Goal: Obtain resource: Download file/media

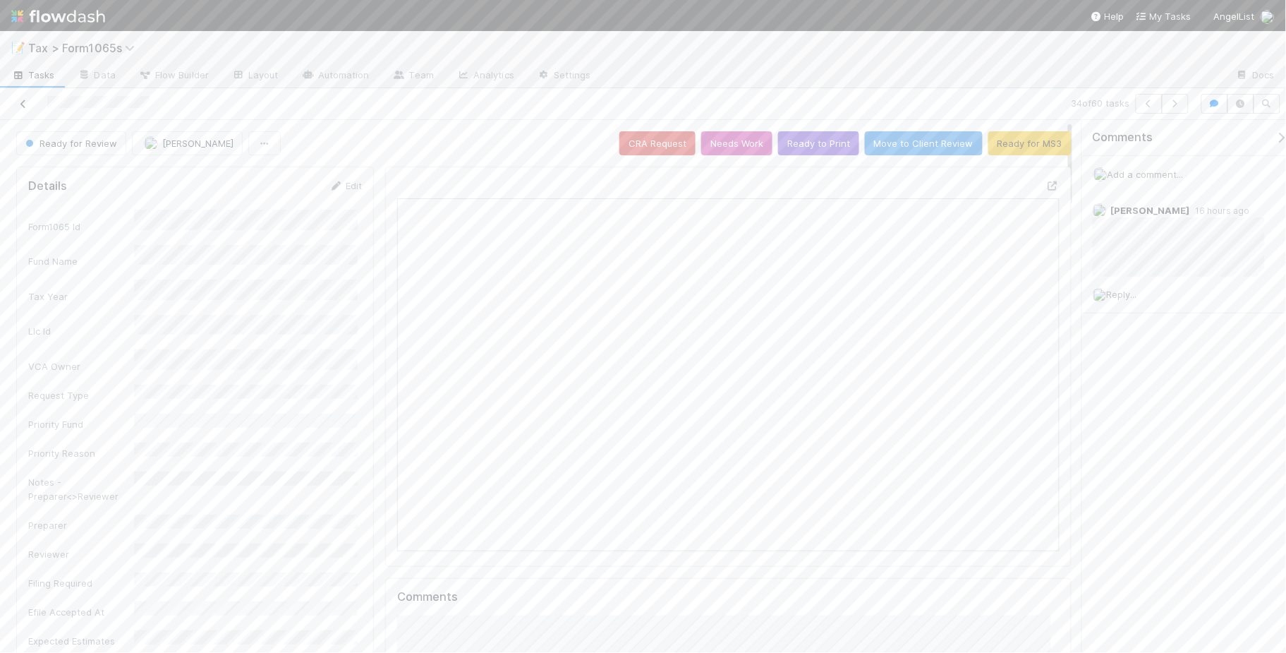
scroll to position [273, 640]
click at [23, 101] on icon at bounding box center [23, 104] width 14 height 9
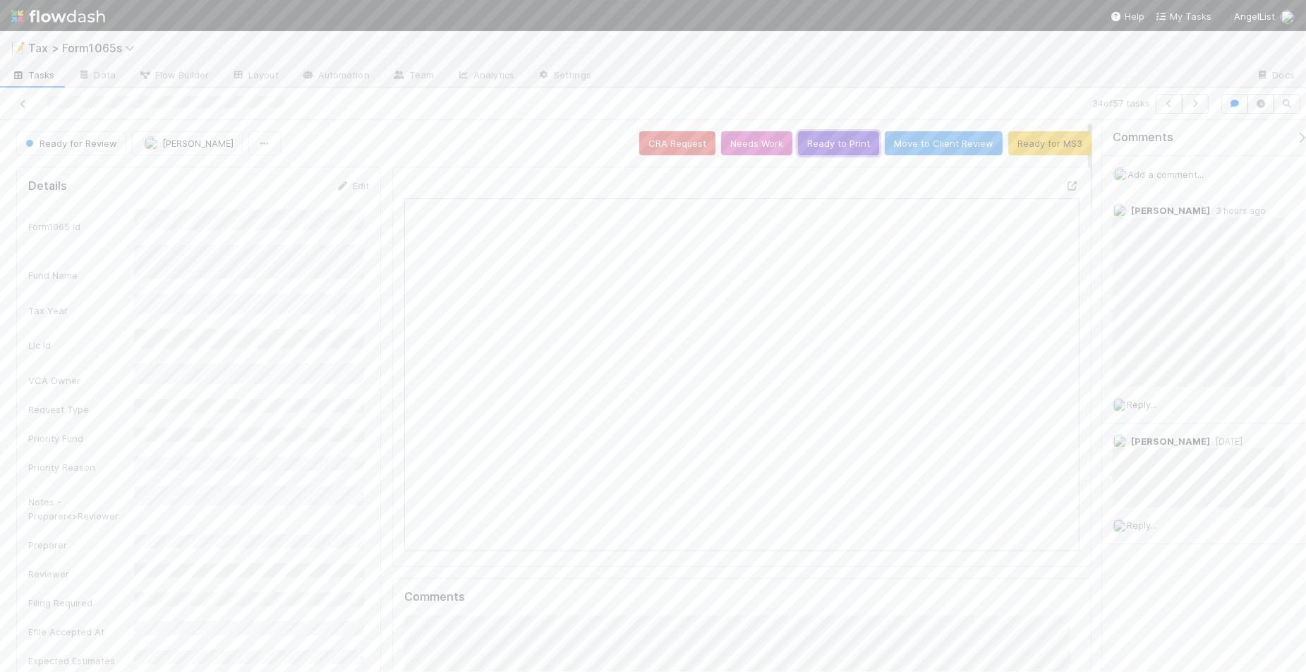
click at [809, 143] on button "Ready to Print" at bounding box center [838, 143] width 81 height 24
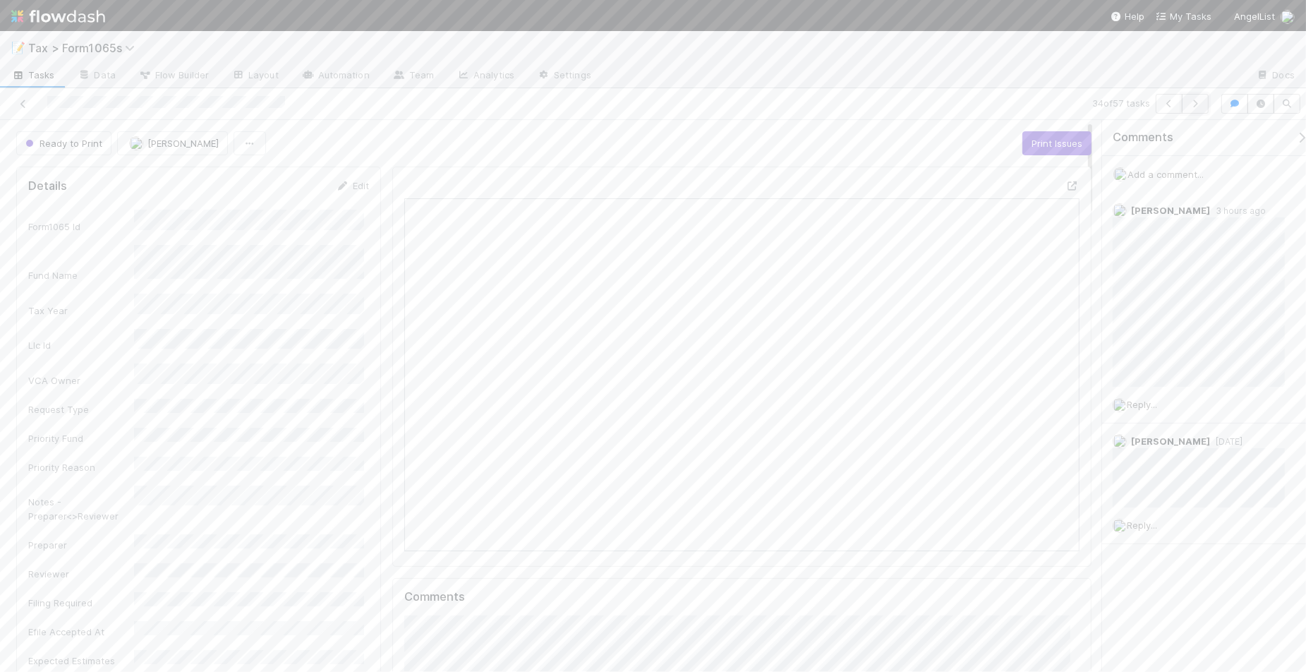
click at [1196, 110] on button "button" at bounding box center [1195, 104] width 27 height 20
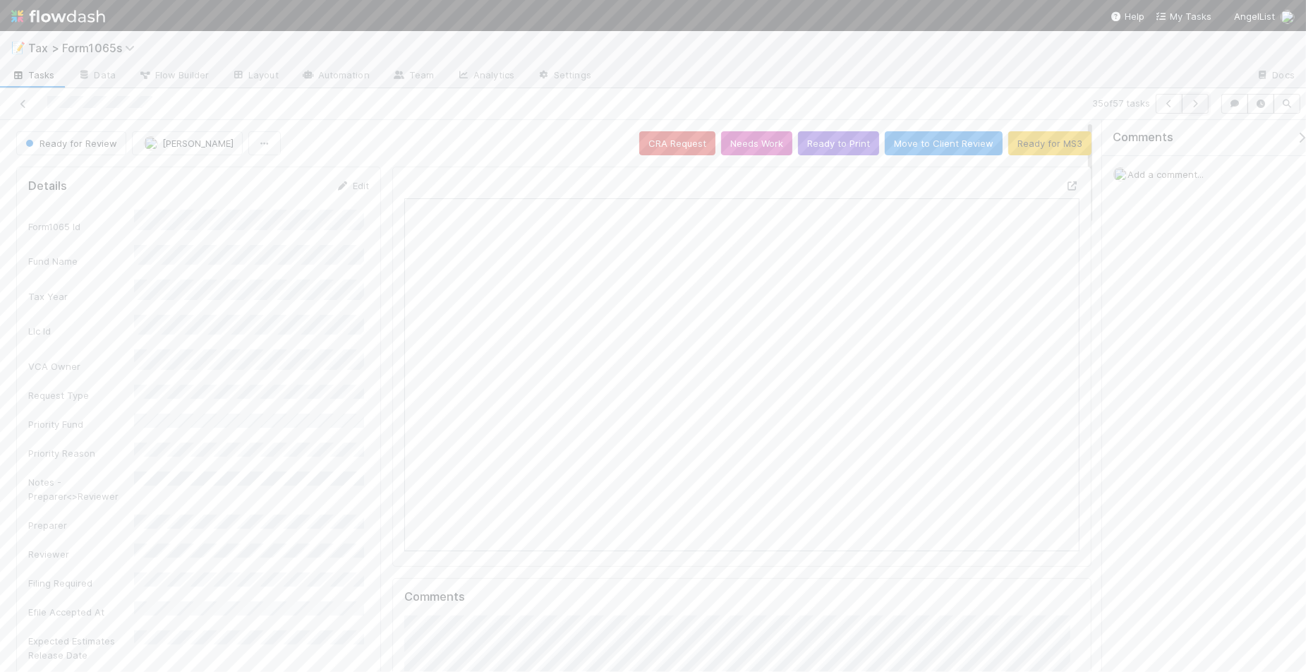
click at [1191, 104] on icon "button" at bounding box center [1195, 104] width 14 height 8
click at [827, 152] on button "Ready to Print" at bounding box center [838, 143] width 81 height 24
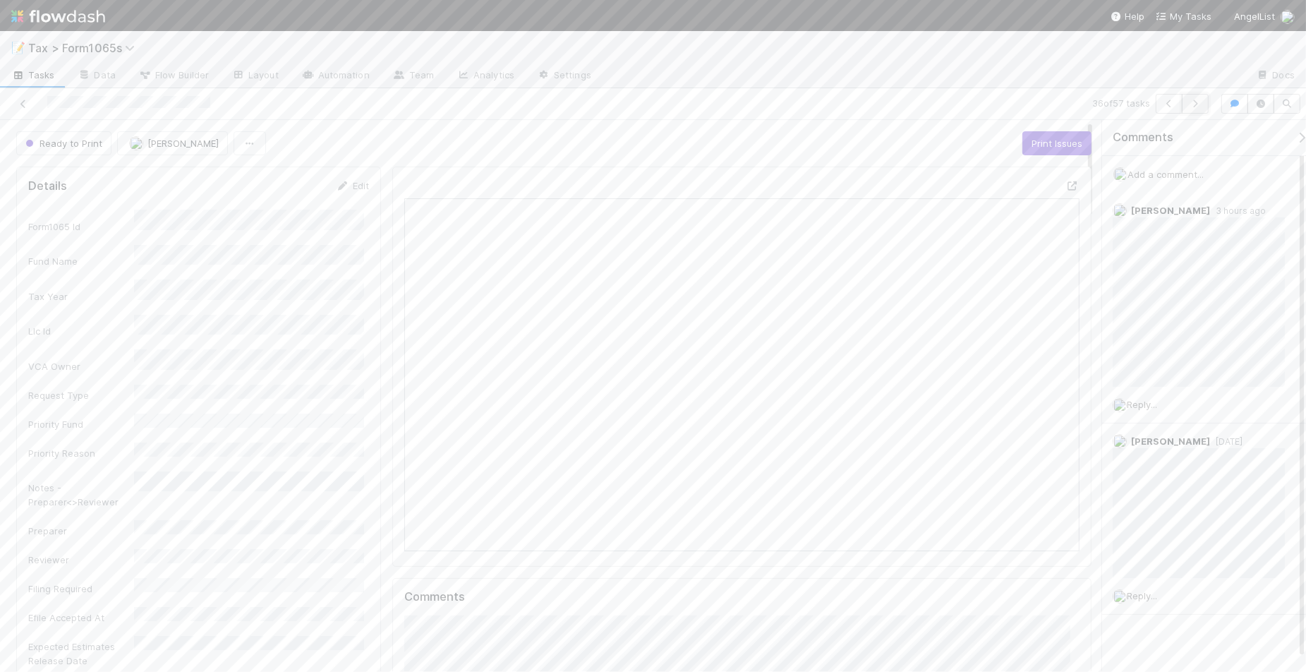
click at [1196, 108] on button "button" at bounding box center [1195, 104] width 27 height 20
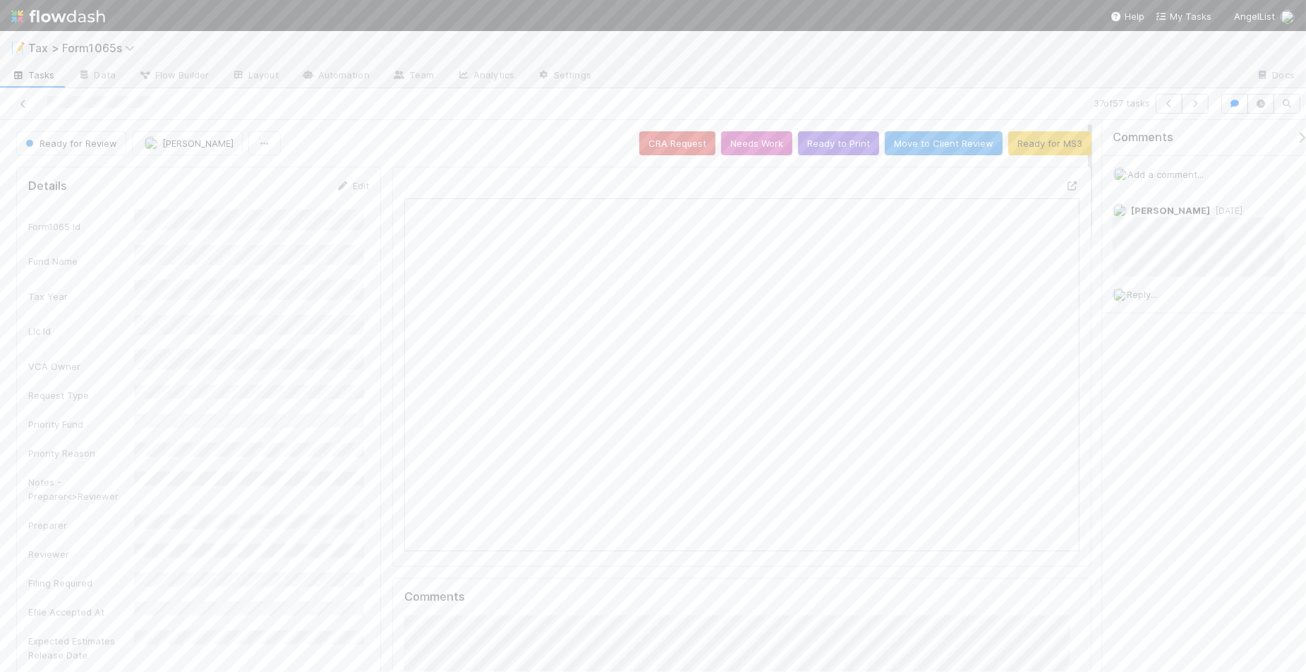
scroll to position [273, 653]
click at [1197, 104] on icon "button" at bounding box center [1195, 104] width 14 height 8
click at [834, 148] on button "Ready to Print" at bounding box center [838, 143] width 81 height 24
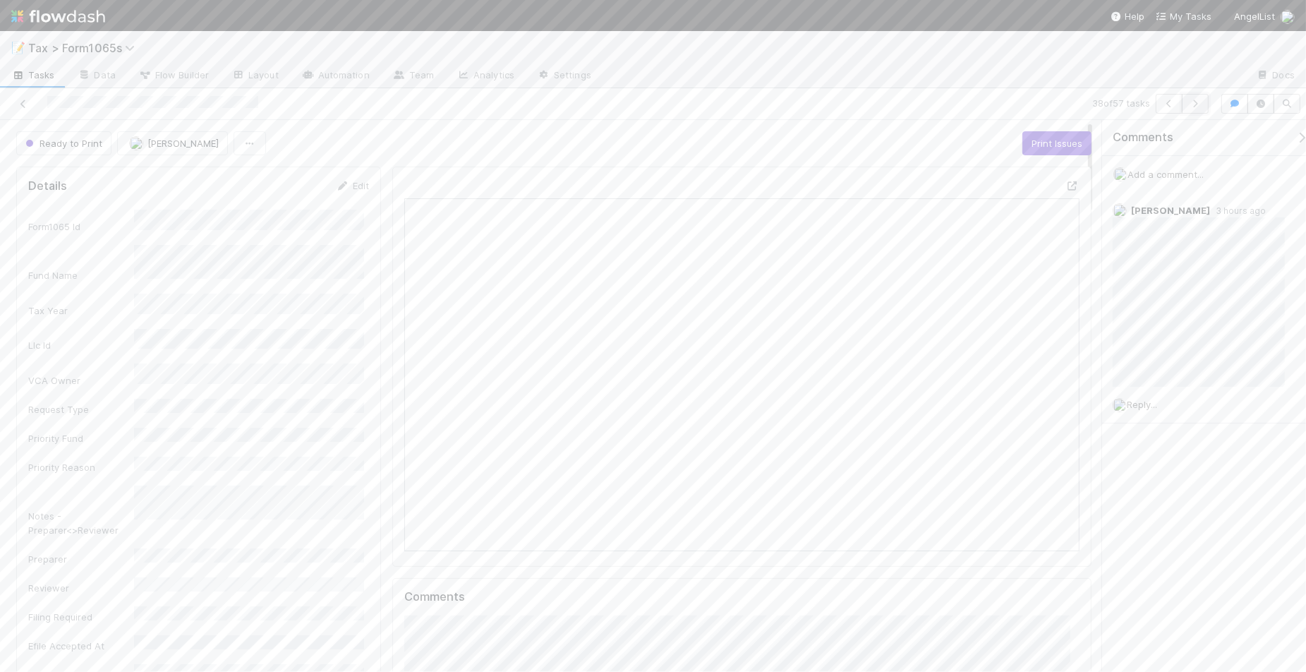
click at [1200, 102] on icon "button" at bounding box center [1195, 104] width 14 height 8
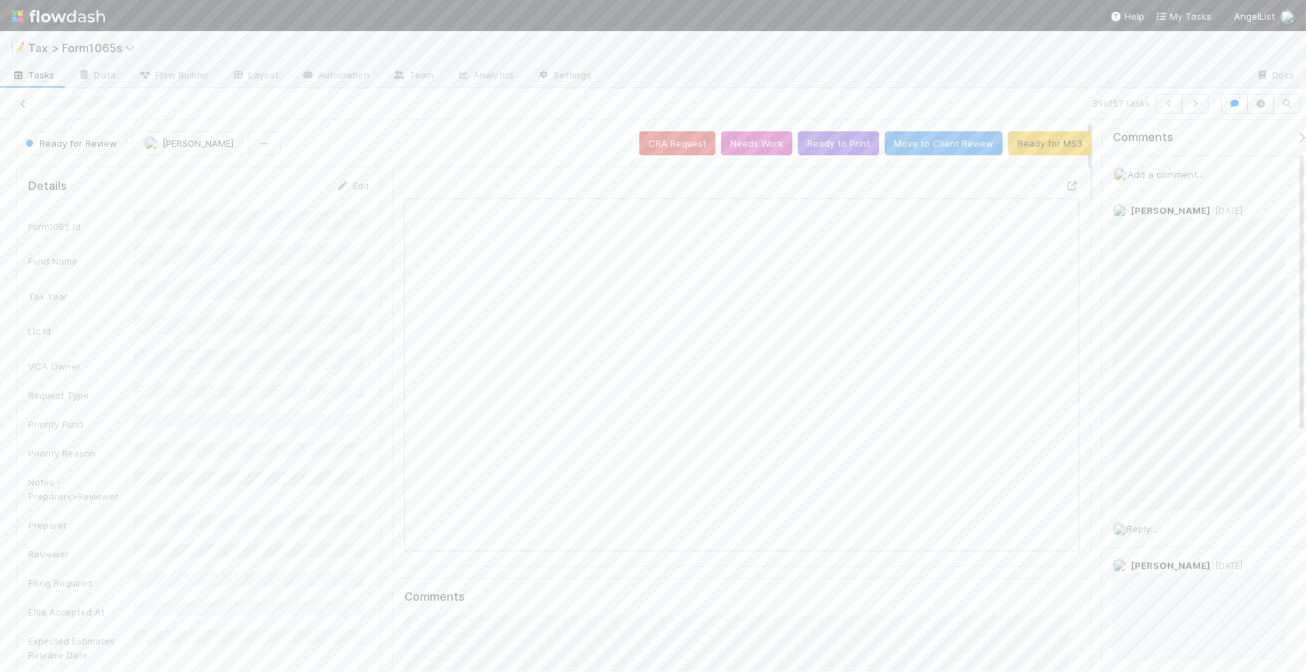
scroll to position [273, 653]
click at [1196, 103] on icon "button" at bounding box center [1195, 104] width 14 height 8
click at [20, 102] on icon at bounding box center [23, 104] width 14 height 9
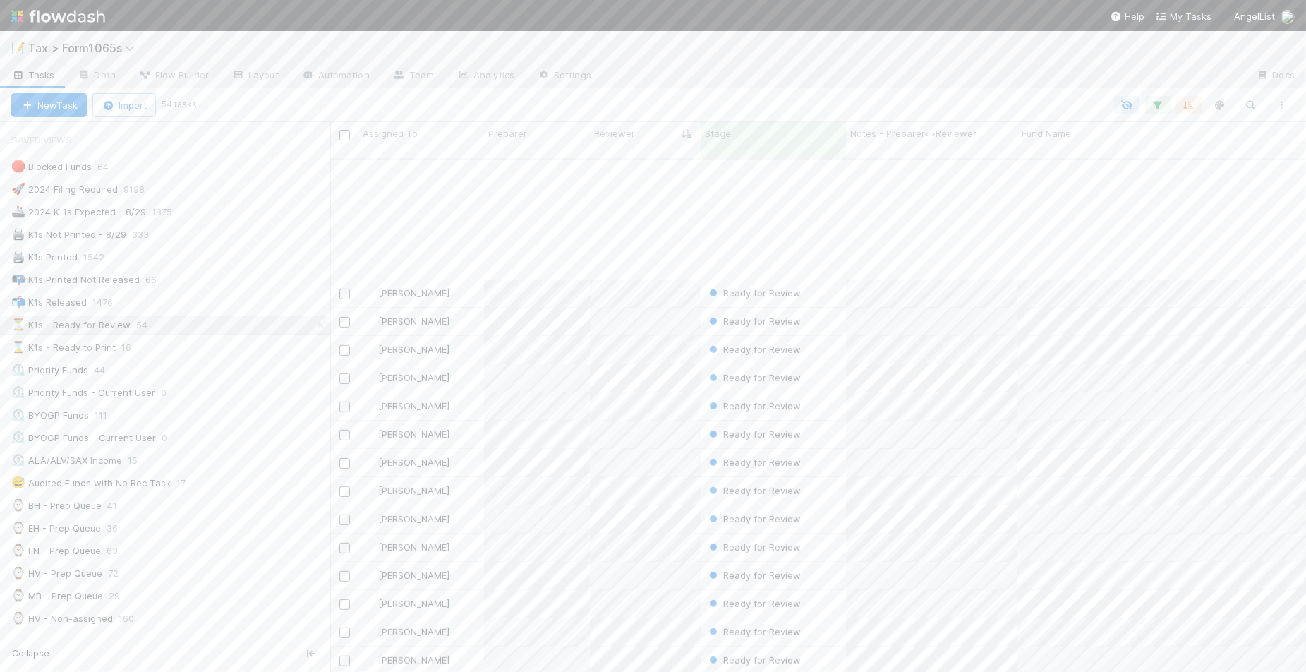
scroll to position [706, 0]
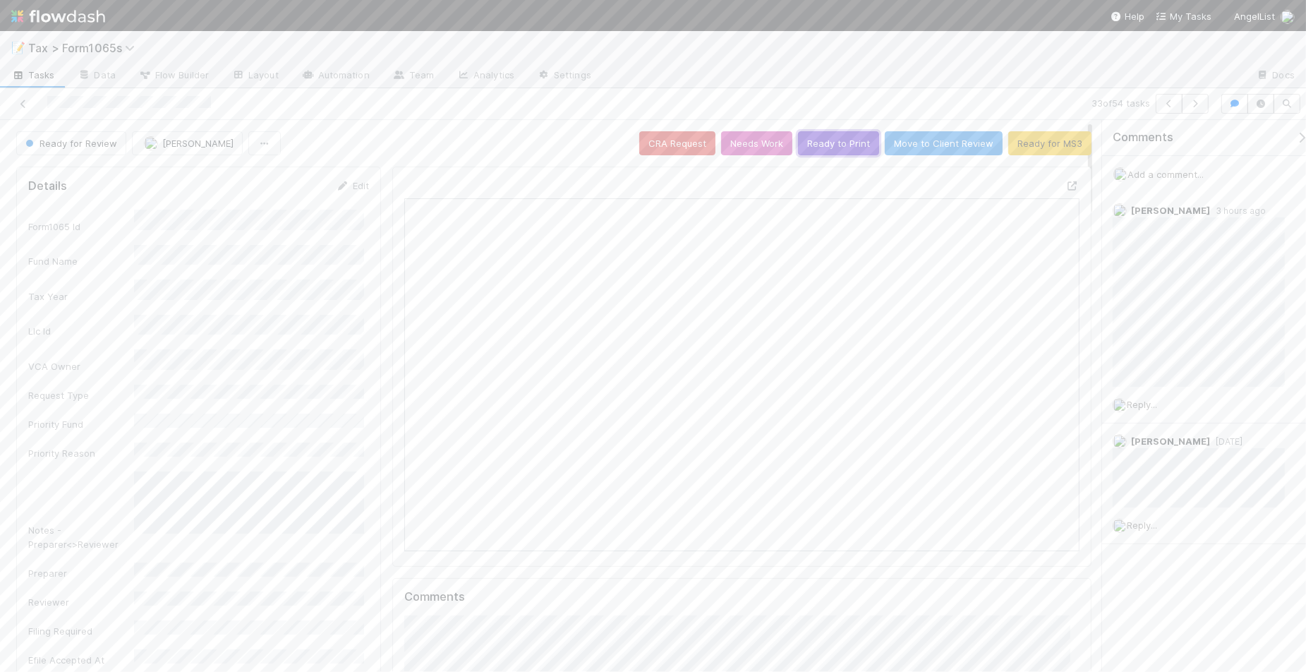
drag, startPoint x: 814, startPoint y: 148, endPoint x: 845, endPoint y: 156, distance: 32.7
click at [814, 148] on button "Ready to Print" at bounding box center [838, 143] width 81 height 24
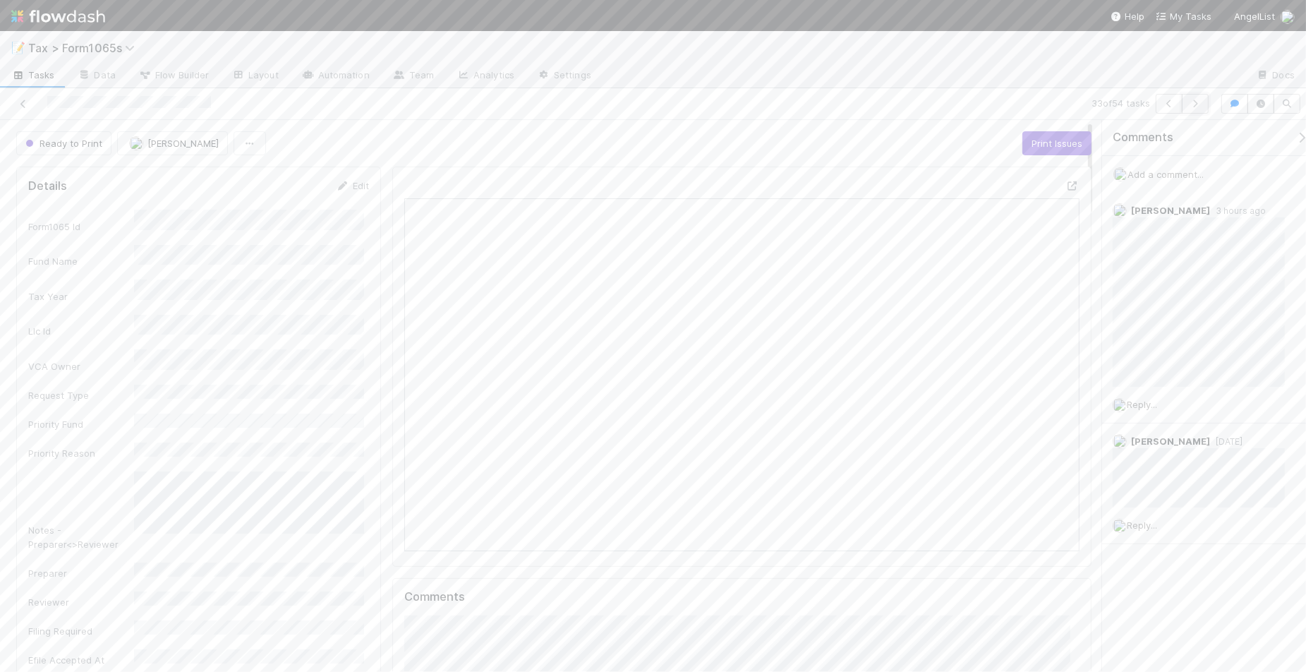
click at [1197, 107] on icon "button" at bounding box center [1195, 104] width 14 height 8
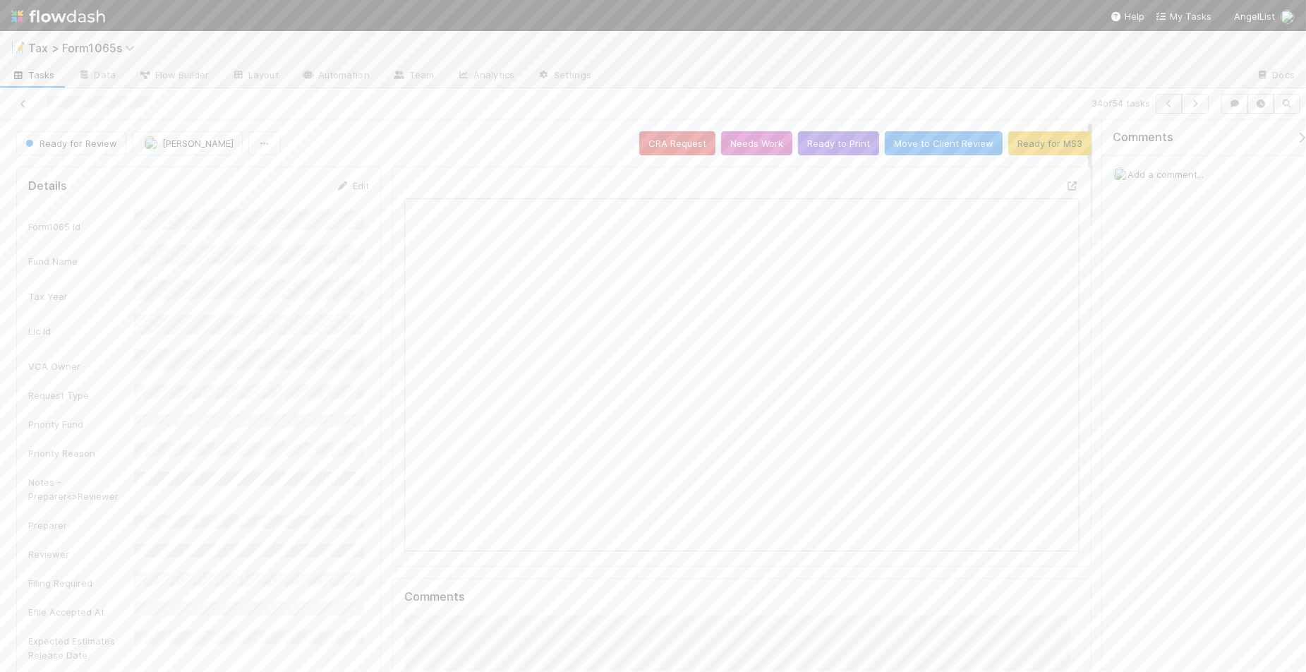
scroll to position [273, 323]
click at [25, 104] on icon at bounding box center [23, 104] width 14 height 9
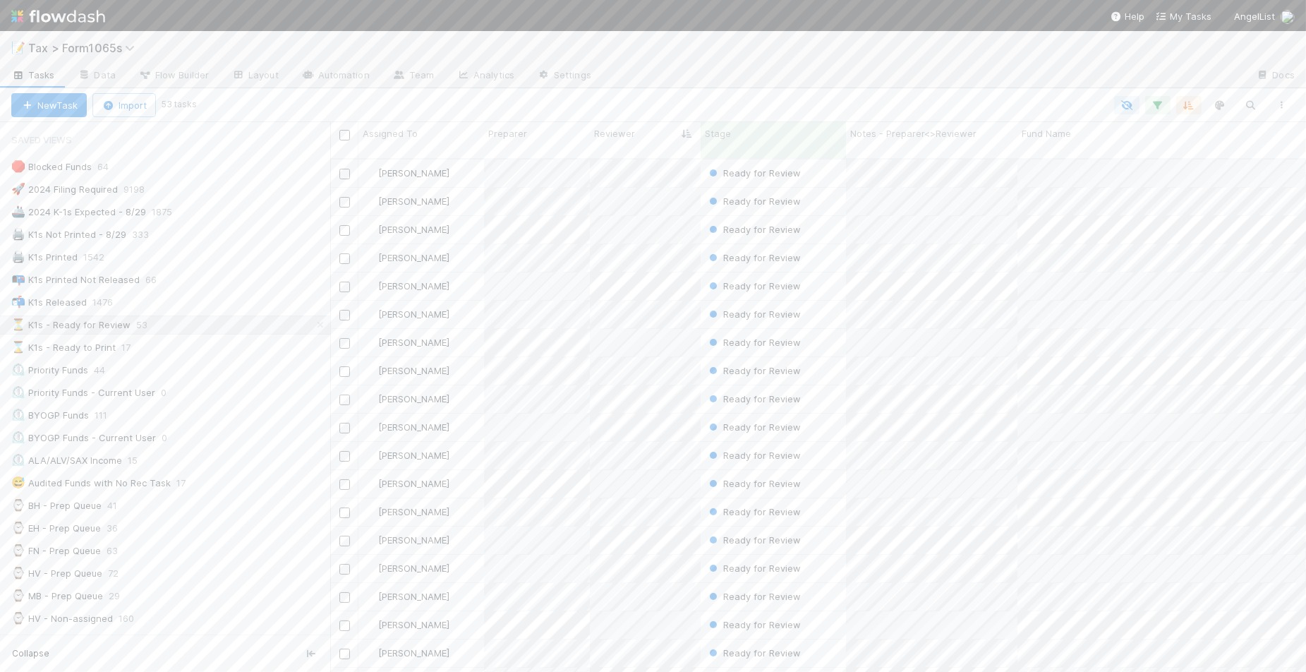
scroll to position [512, 962]
click at [208, 348] on div "⌛ K1s - Ready to Print 17" at bounding box center [170, 348] width 319 height 18
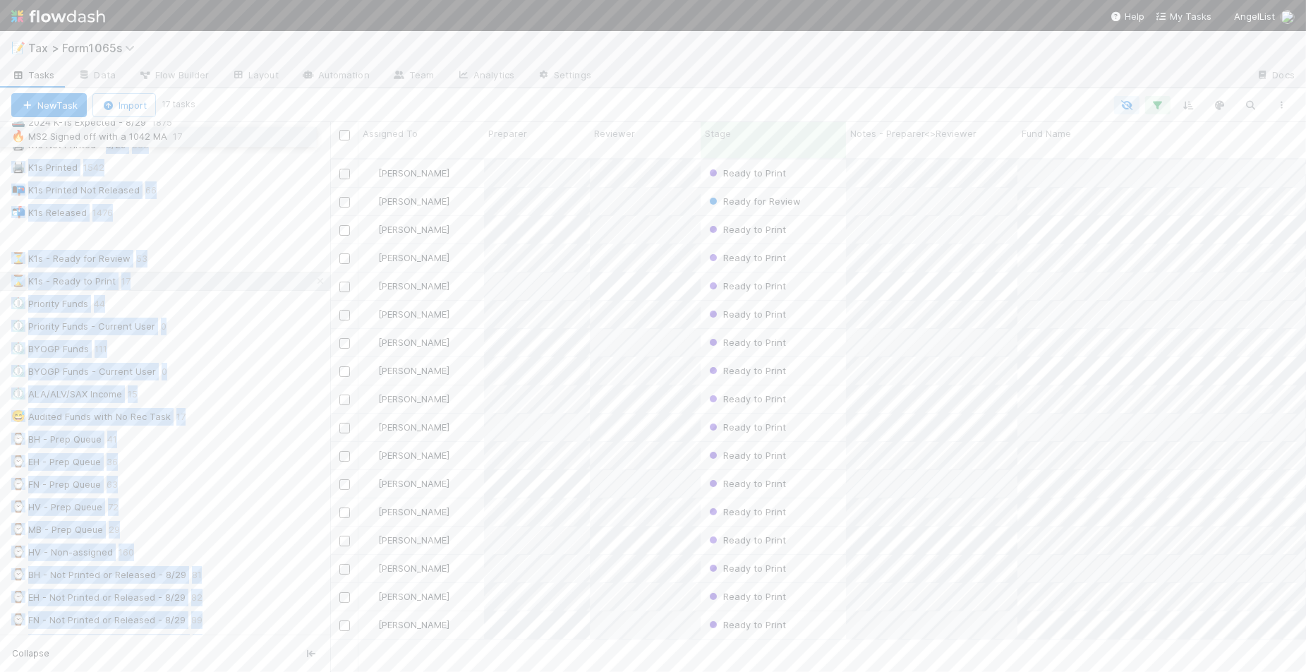
scroll to position [73, 0]
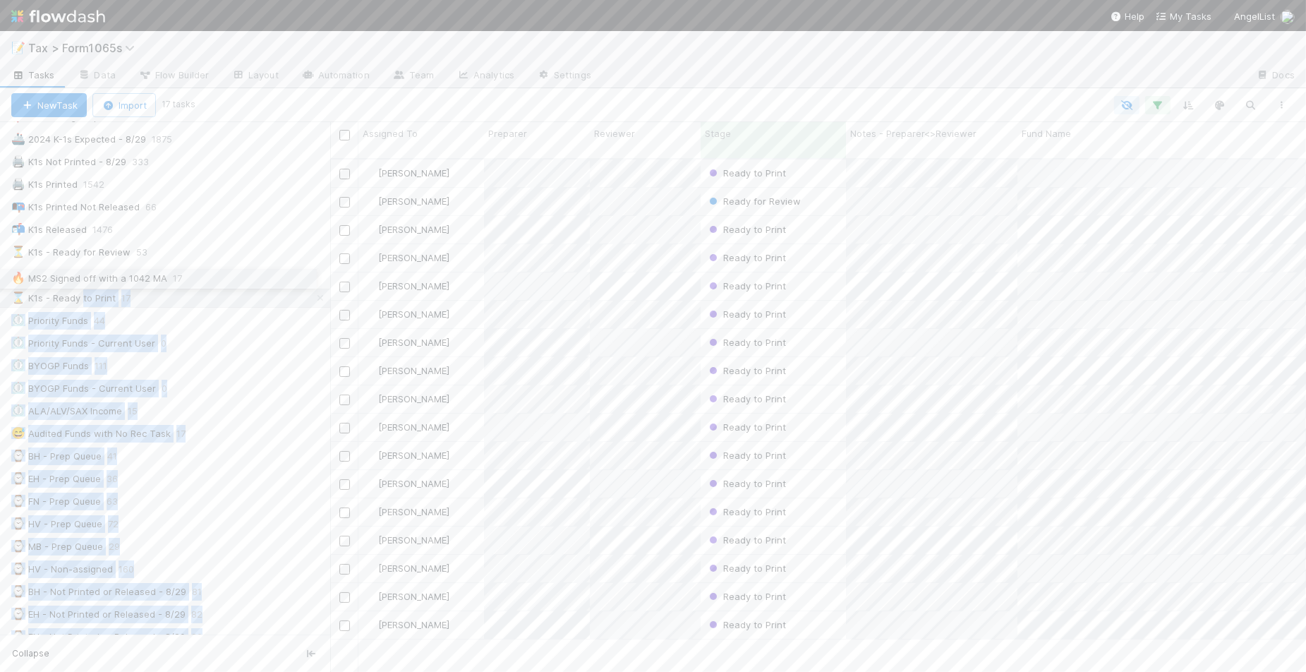
drag, startPoint x: 8, startPoint y: 510, endPoint x: 83, endPoint y: 276, distance: 245.9
click at [83, 276] on div "🛑 Blocked Funds 64 🚀 2024 Filing Required 9198 🚢 2024 K-1s Expected - 8/29 1875…" at bounding box center [165, 569] width 330 height 968
click at [471, 97] on div at bounding box center [745, 105] width 1105 height 18
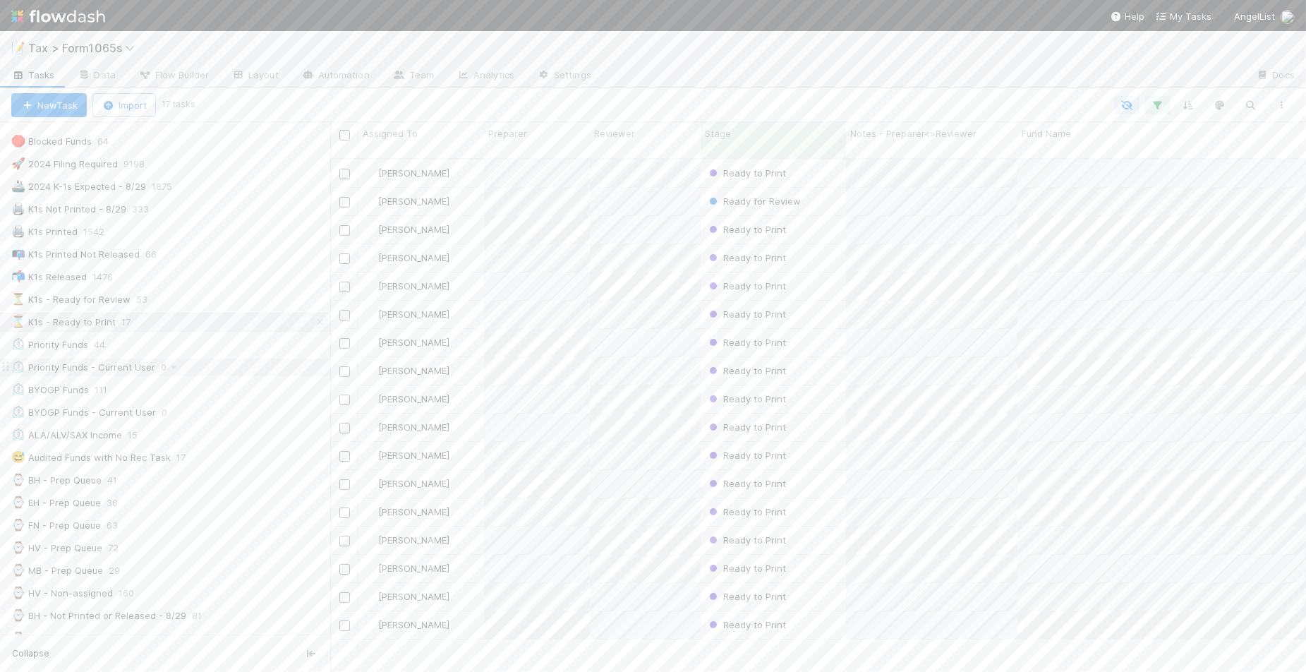
scroll to position [0, 0]
drag, startPoint x: 8, startPoint y: 375, endPoint x: 11, endPoint y: 351, distance: 24.1
click at [11, 351] on div "🛑 Blocked Funds 64 🚀 2024 Filing Required 9198 🚢 2024 K-1s Expected - 8/29 1875…" at bounding box center [165, 641] width 330 height 968
click at [287, 110] on div at bounding box center [745, 105] width 1105 height 18
click at [202, 325] on div "⏳ K1s - Ready for Review 53" at bounding box center [170, 325] width 319 height 18
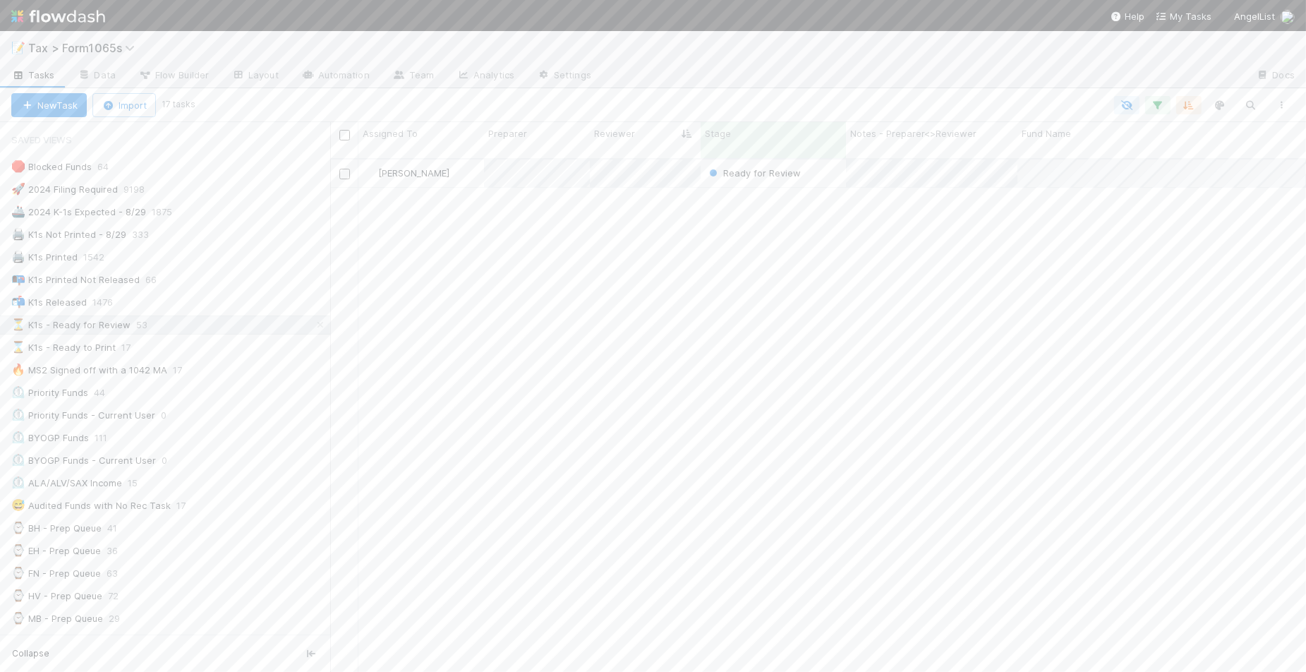
scroll to position [512, 962]
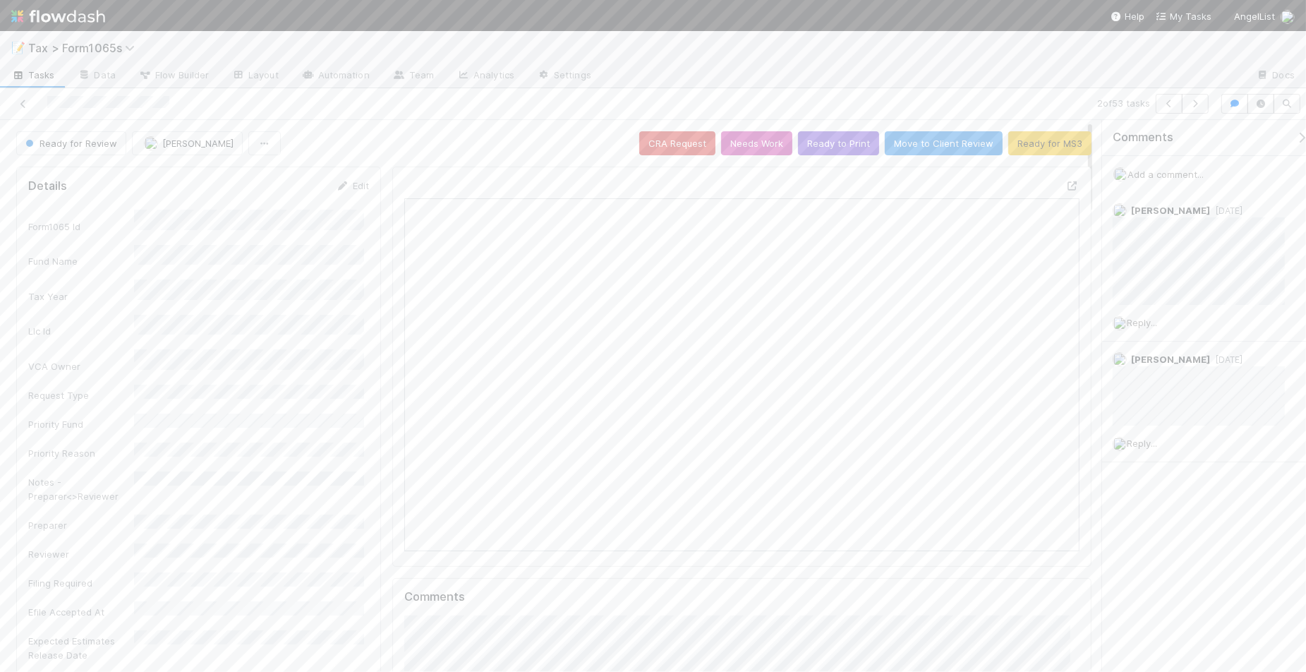
scroll to position [273, 653]
click at [816, 153] on button "Ready to Print" at bounding box center [838, 143] width 81 height 24
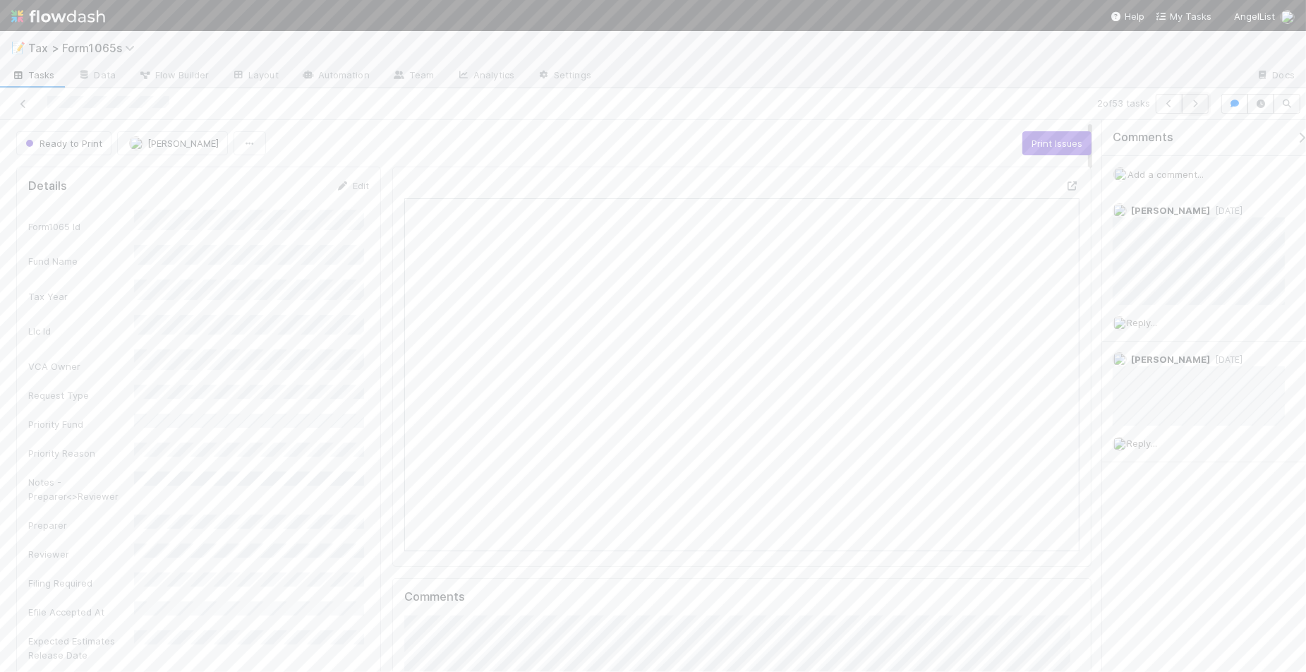
click at [1198, 104] on icon "button" at bounding box center [1195, 104] width 14 height 8
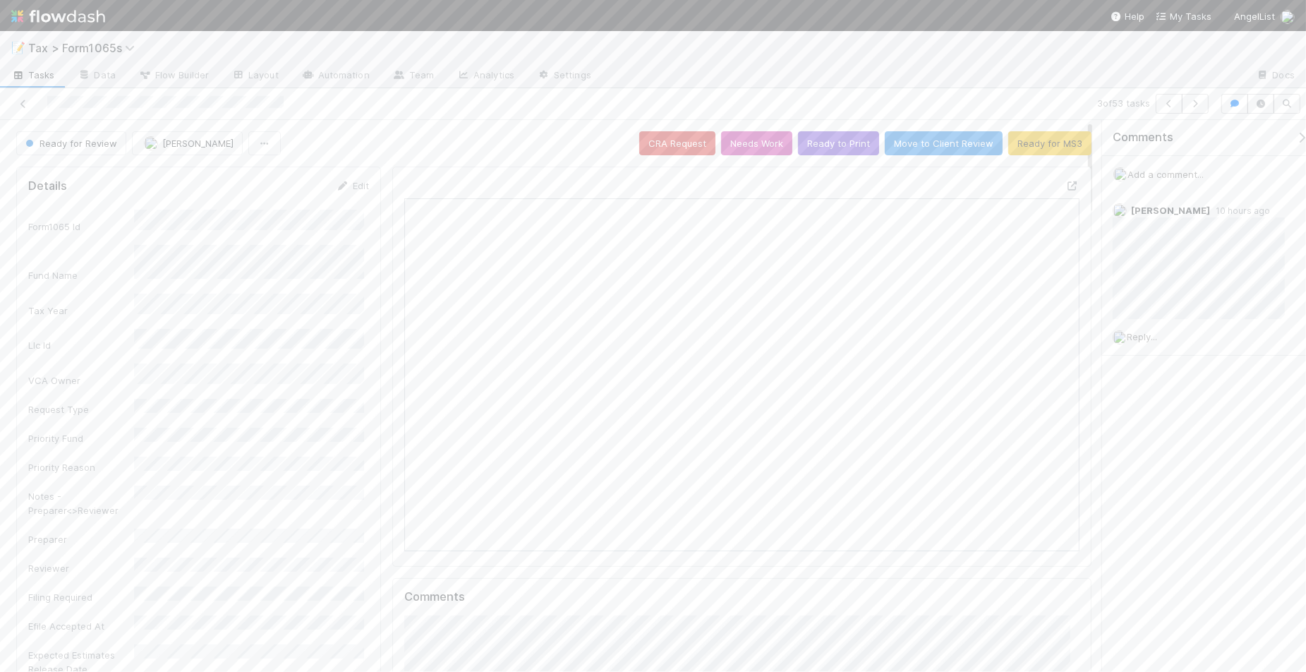
scroll to position [273, 653]
click at [23, 106] on icon at bounding box center [23, 104] width 14 height 9
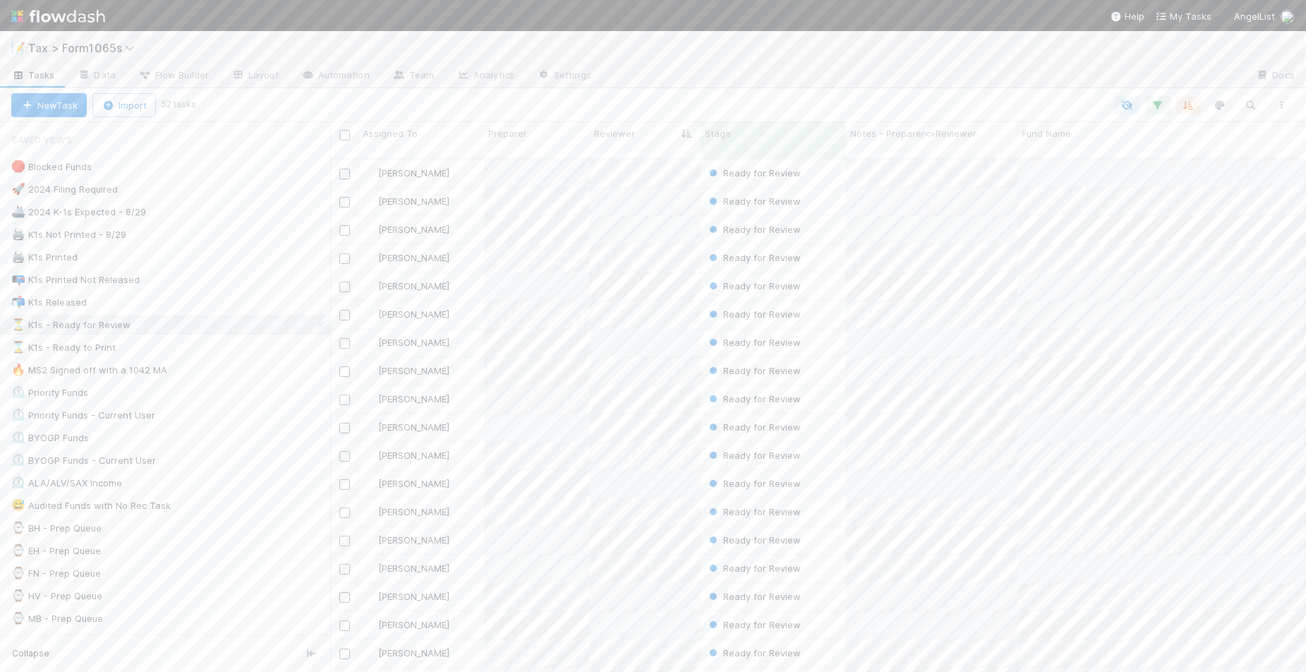
scroll to position [512, 962]
click at [236, 350] on div "⌛ K1s - Ready to Print 17" at bounding box center [170, 348] width 319 height 18
click at [1284, 107] on icon "button" at bounding box center [1282, 105] width 14 height 8
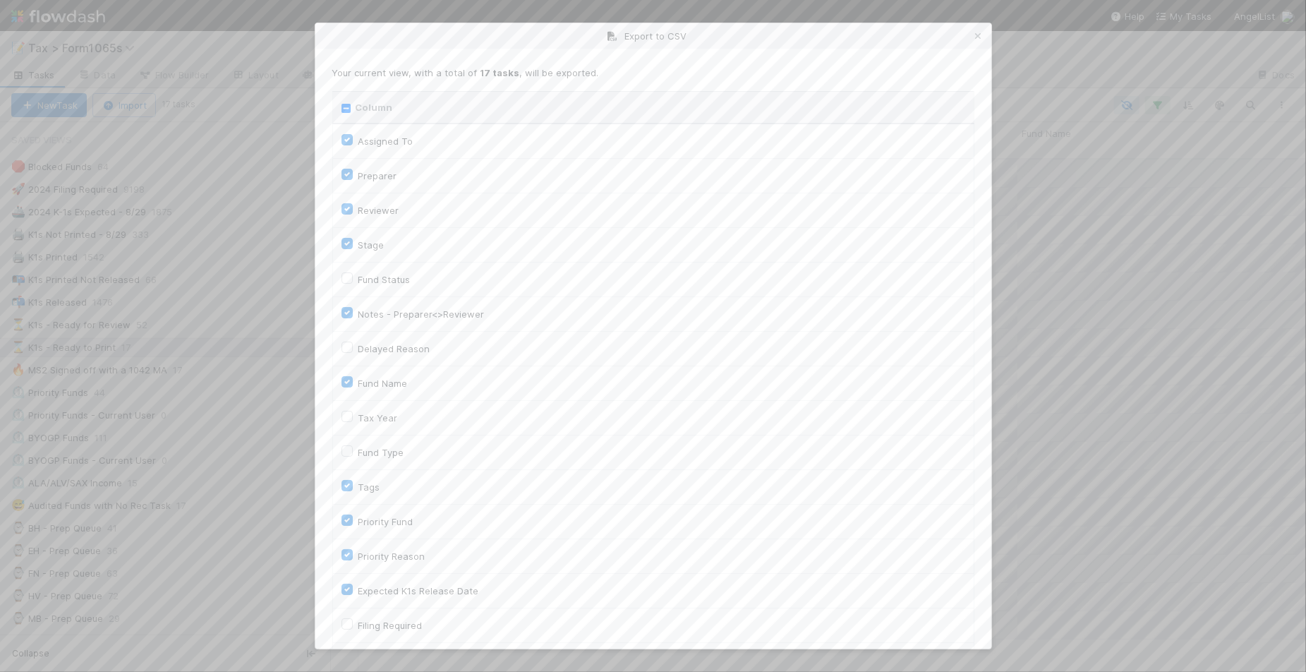
click at [342, 111] on input "Column" at bounding box center [346, 108] width 9 height 9
checkbox input "true"
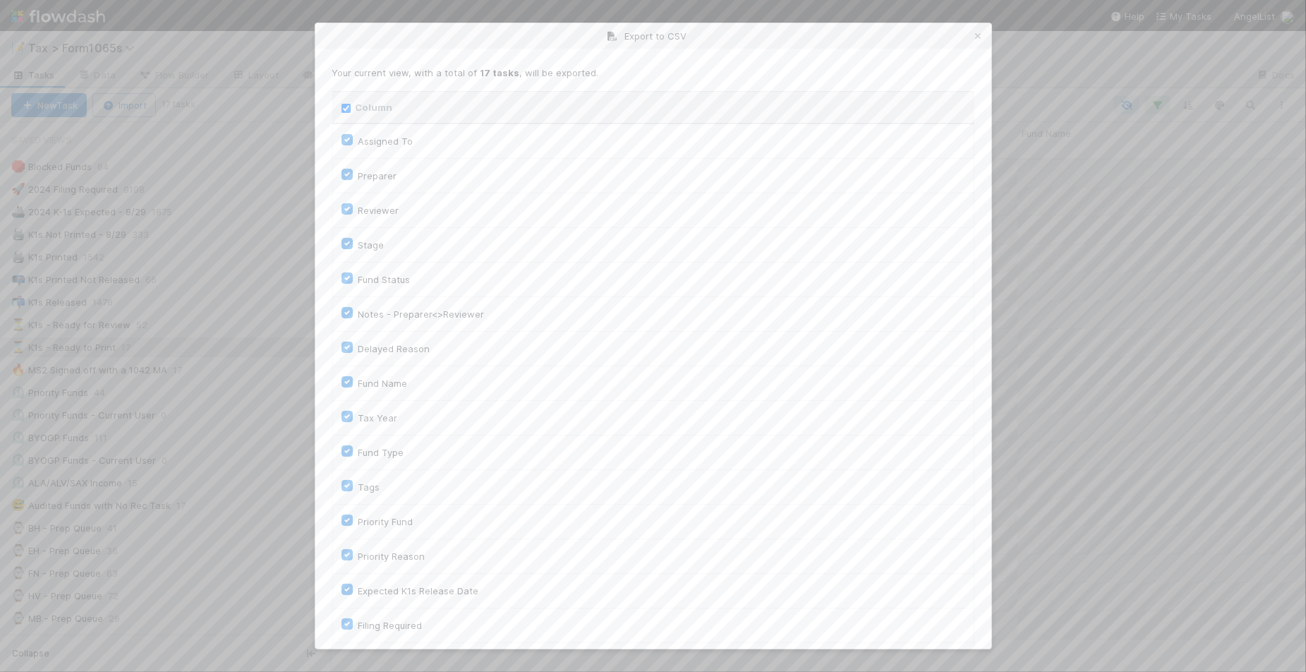
checkbox input "true"
checkbox On "true"
checkbox input "true"
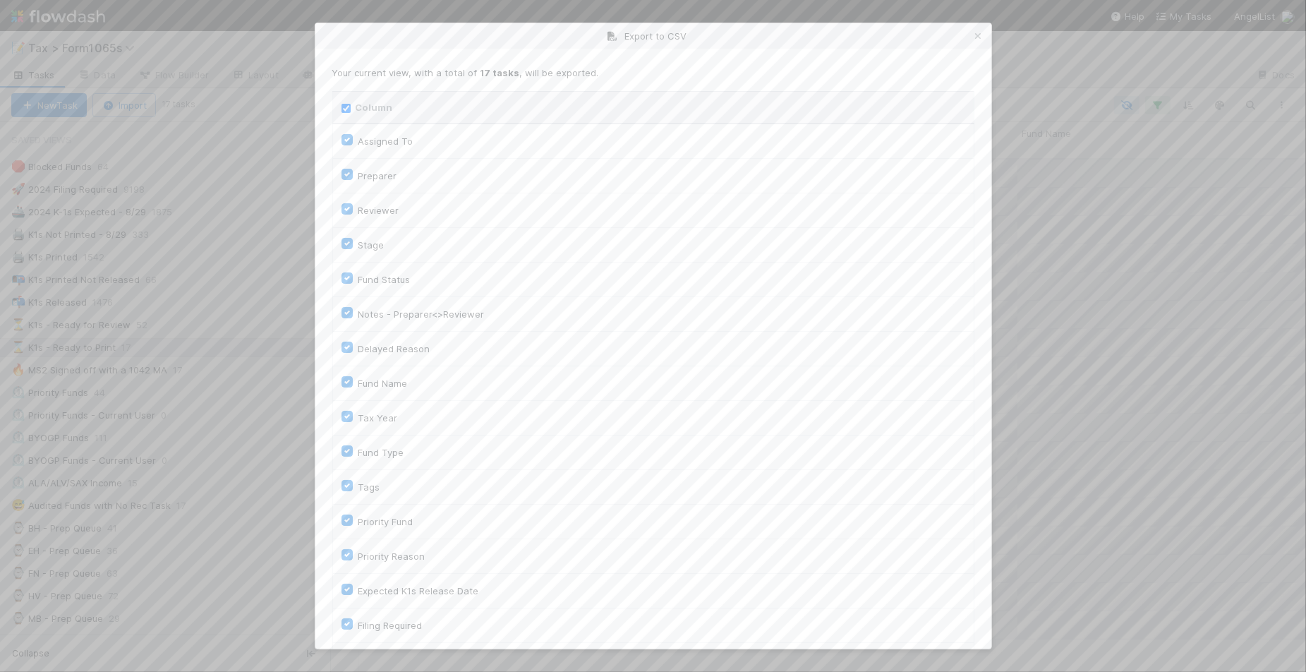
checkbox input "true"
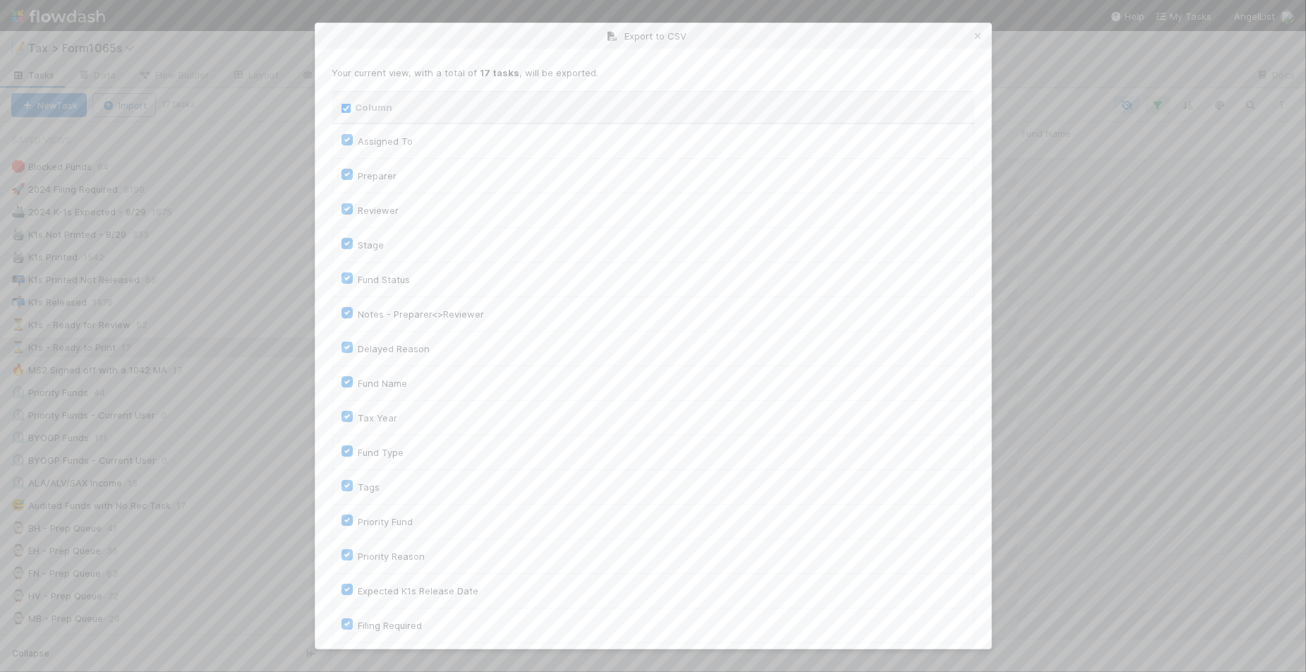
checkbox input "true"
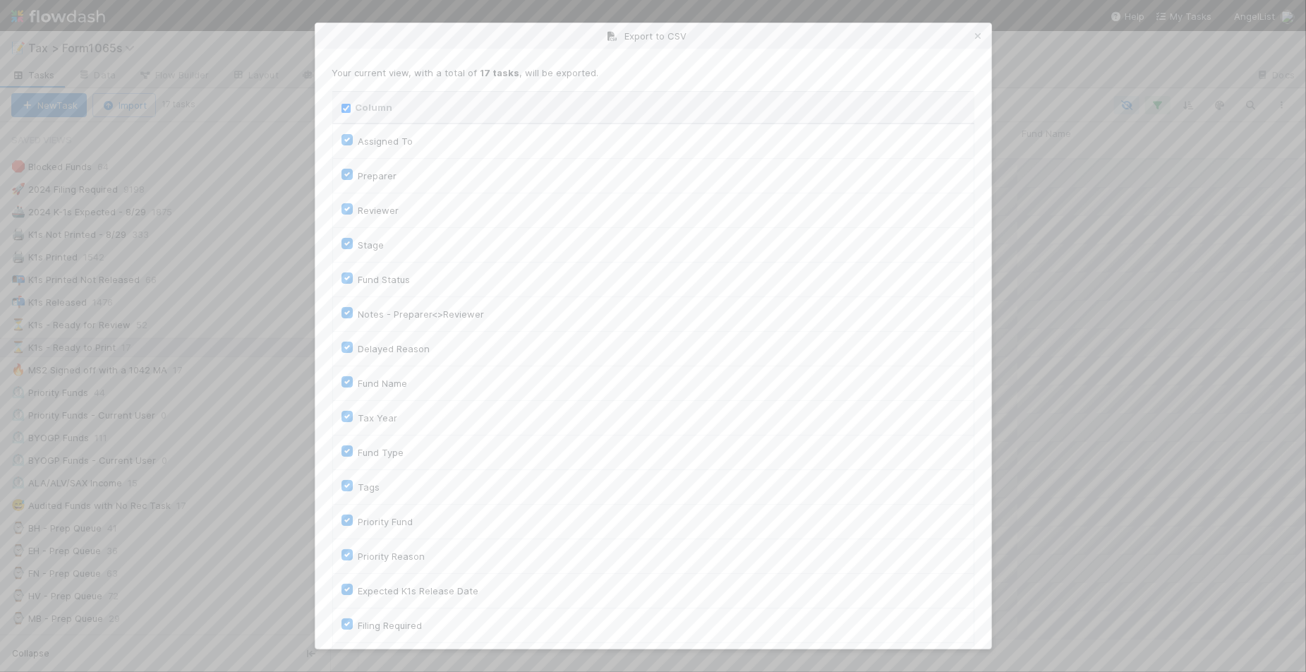
checkbox input "true"
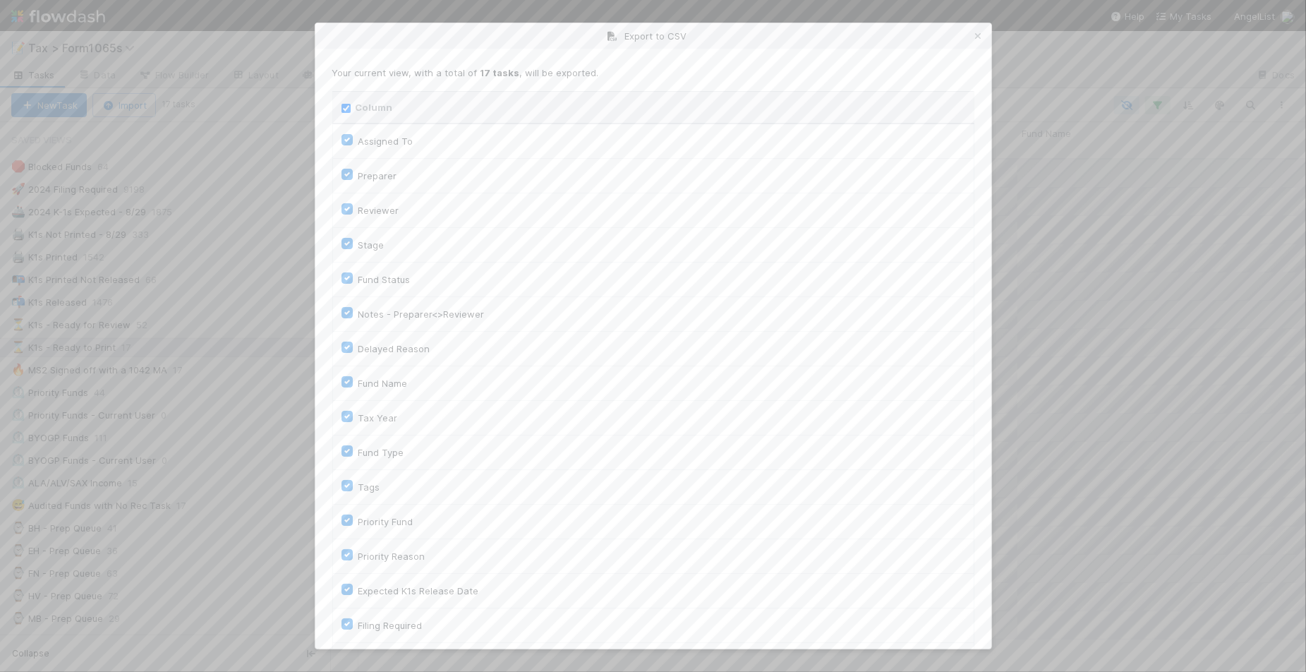
checkbox input "true"
click at [342, 111] on input "Column" at bounding box center [346, 108] width 9 height 9
checkbox input "false"
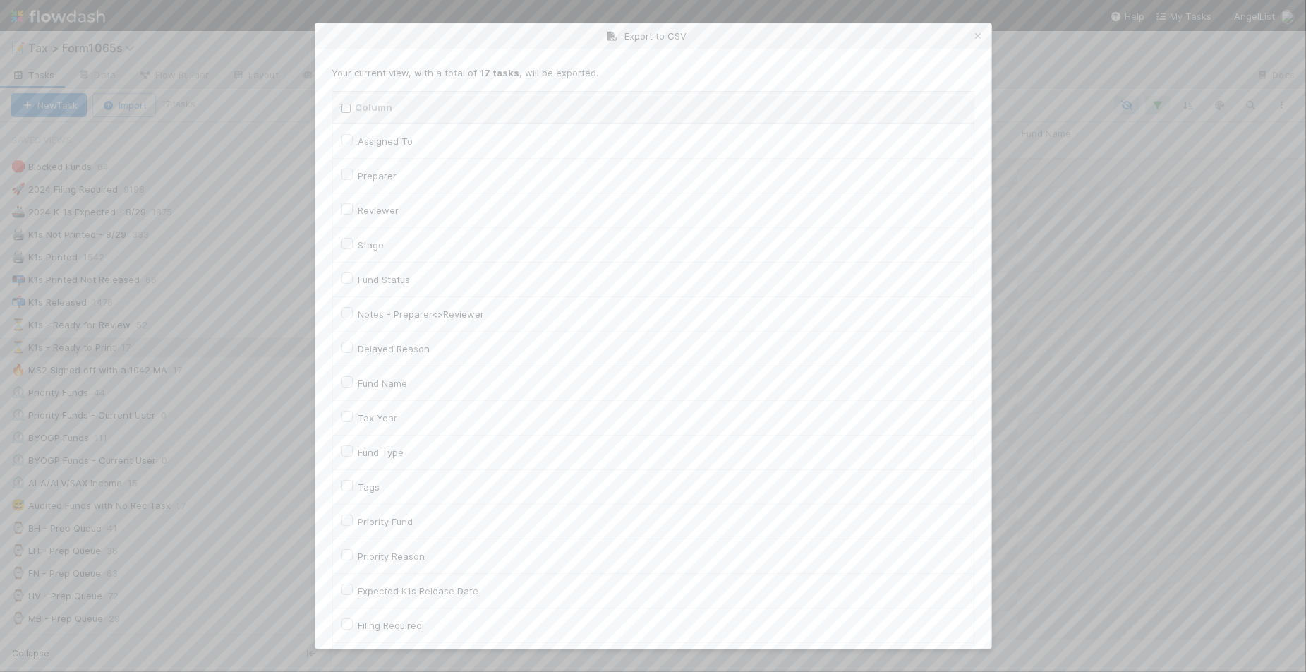
checkbox To "false"
checkbox input "false"
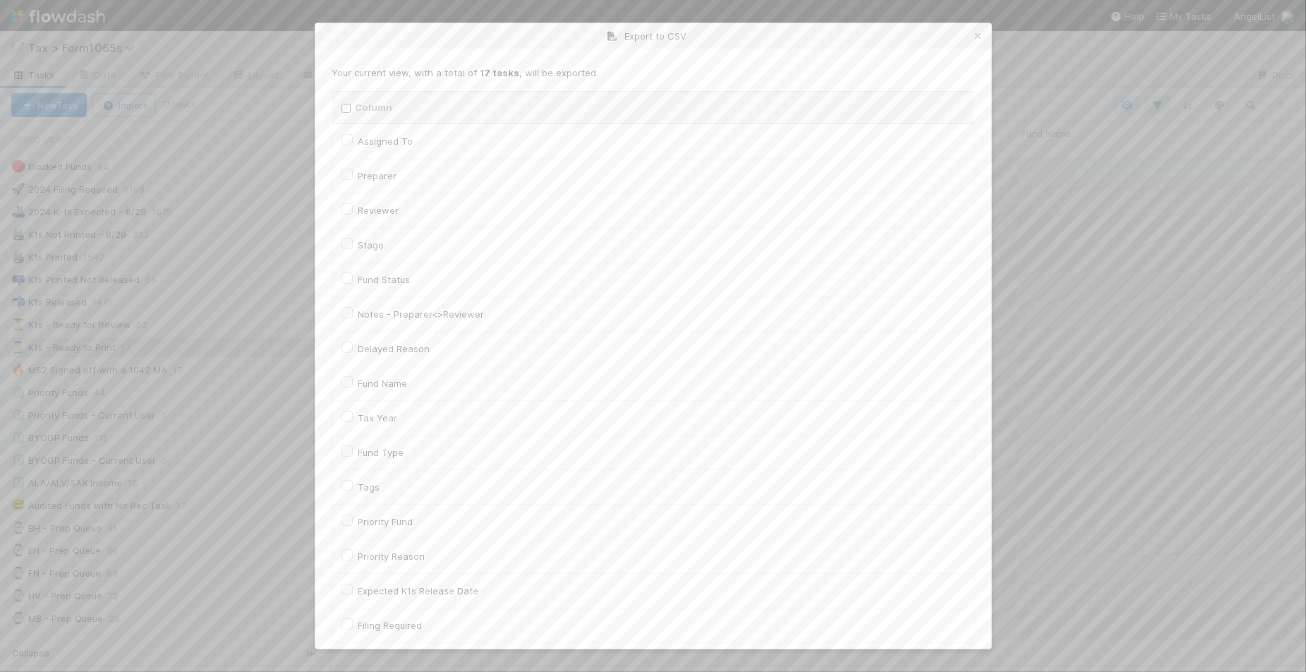
checkbox input "false"
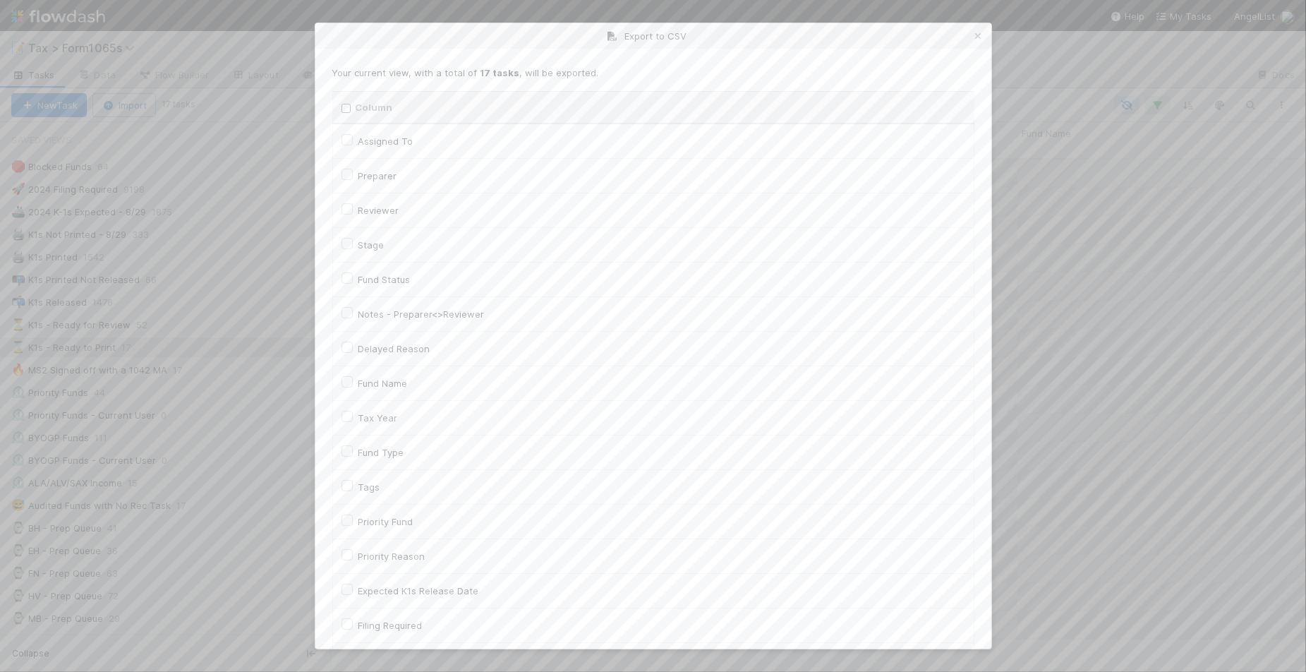
checkbox input "false"
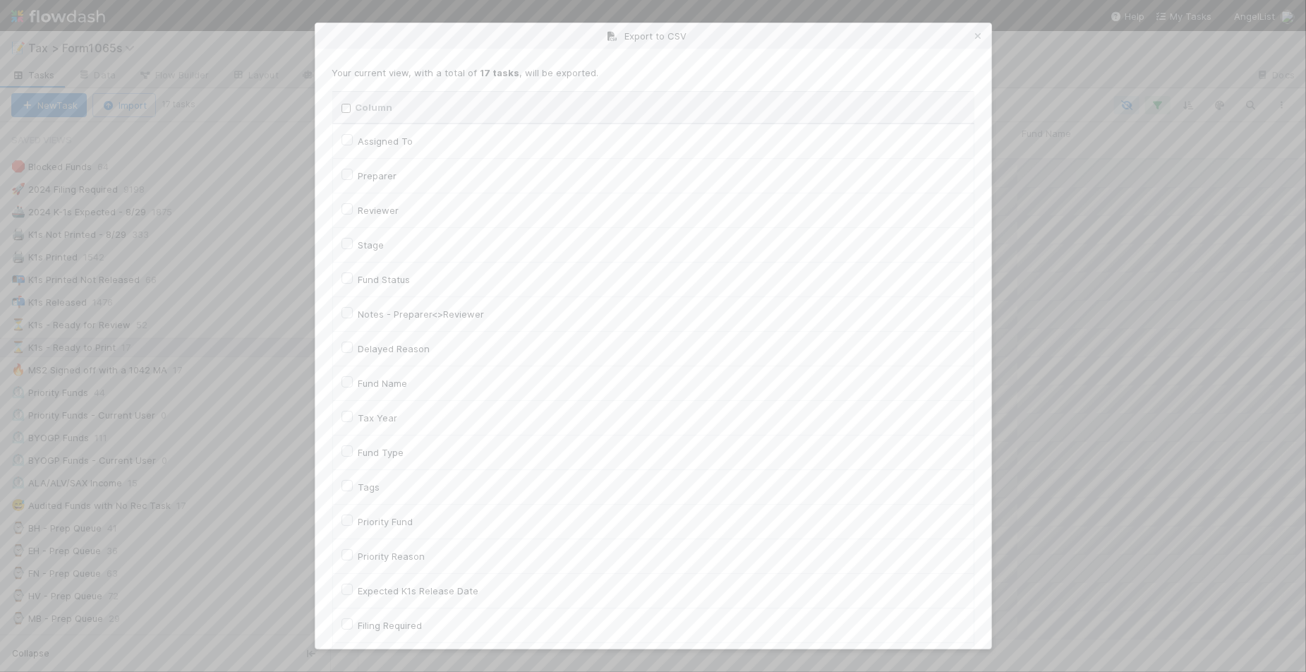
checkbox On "false"
checkbox input "false"
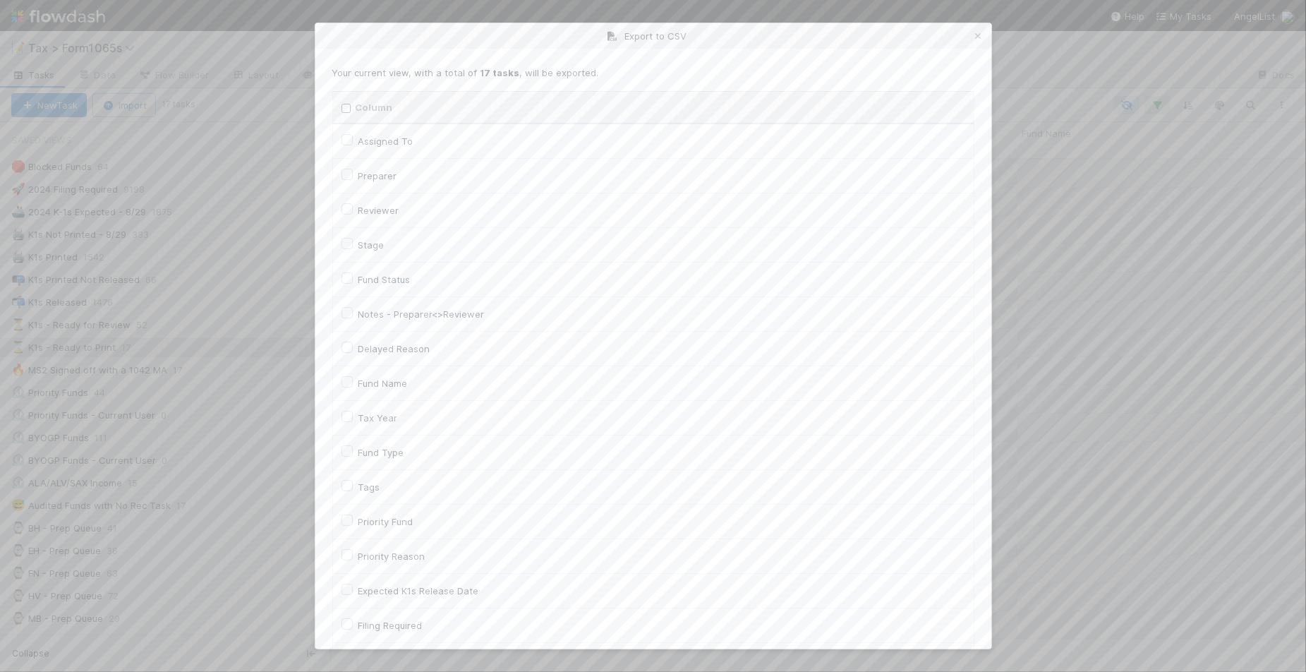
checkbox On "false"
checkbox input "false"
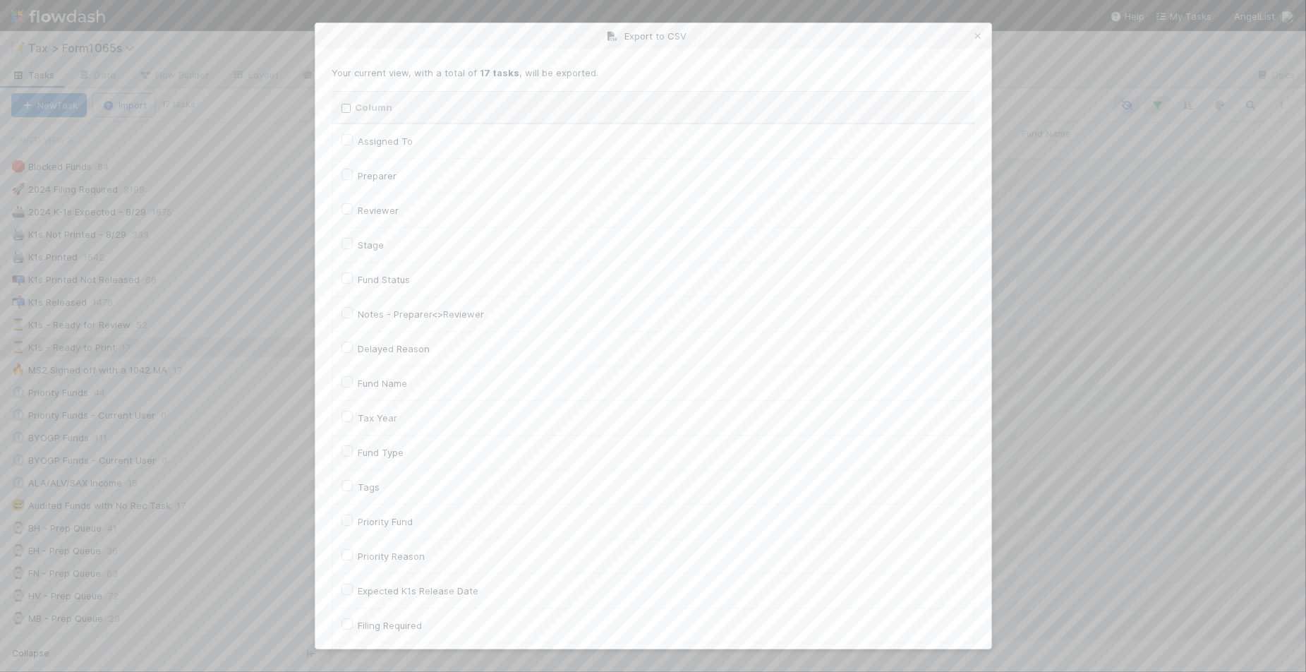
checkbox input "false"
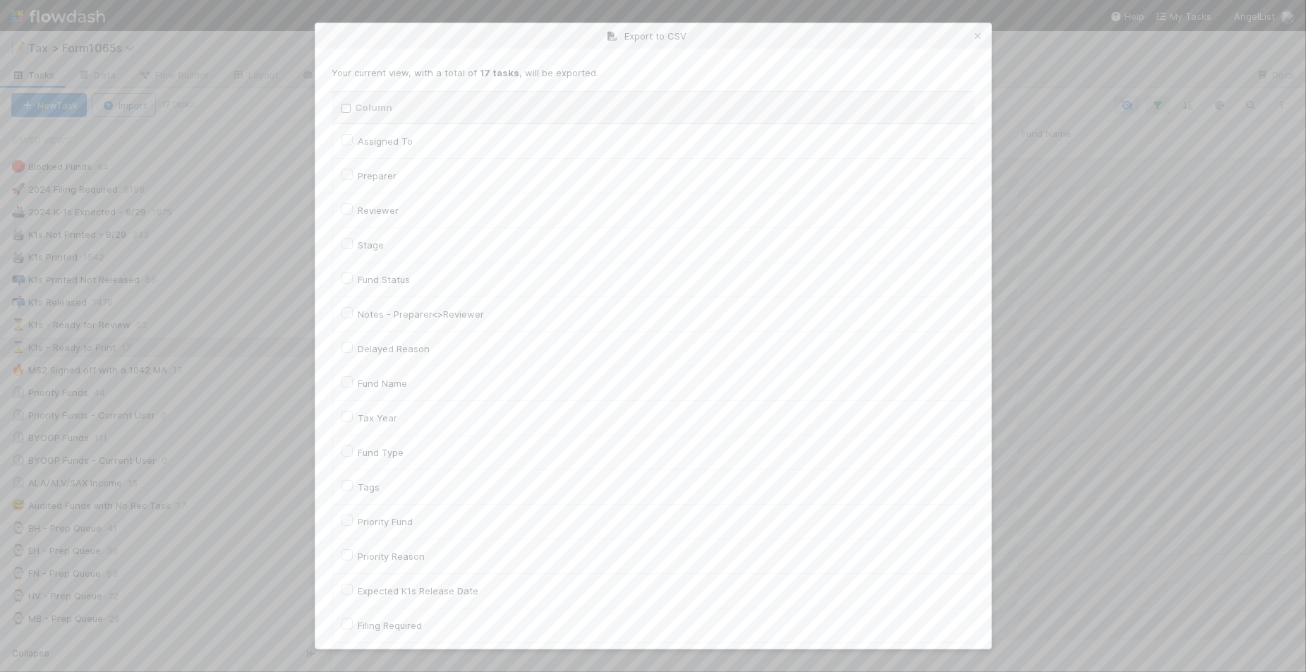
checkbox input "false"
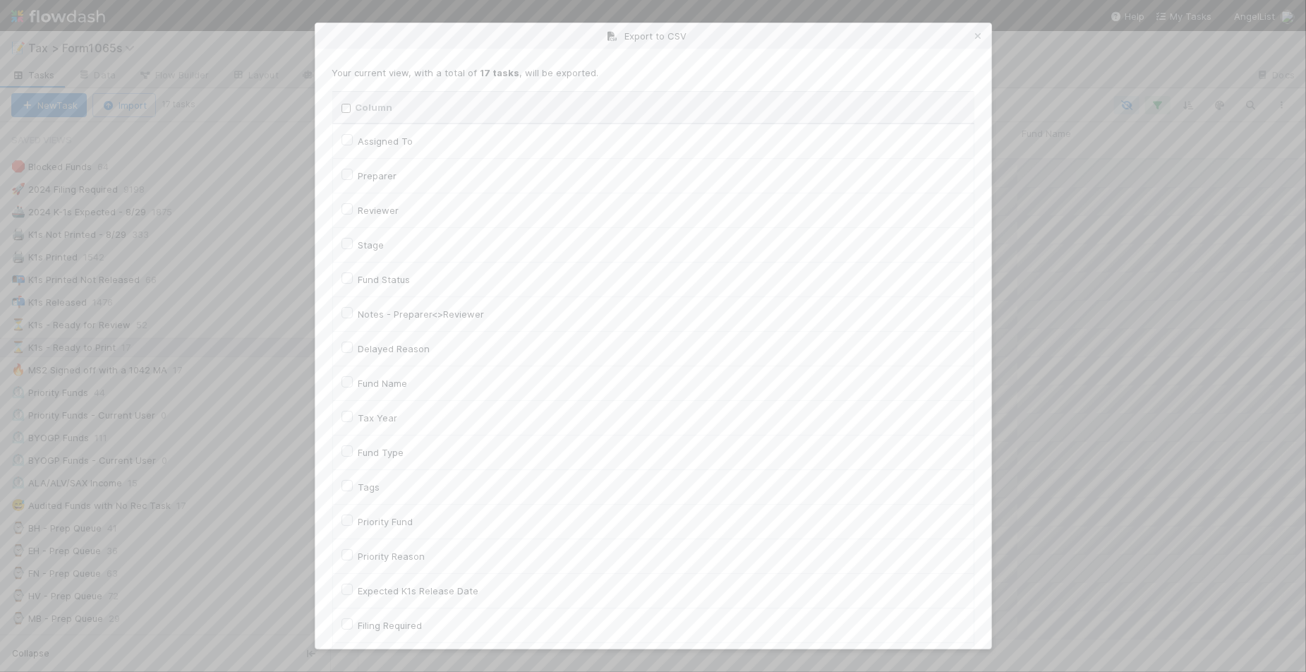
checkbox input "false"
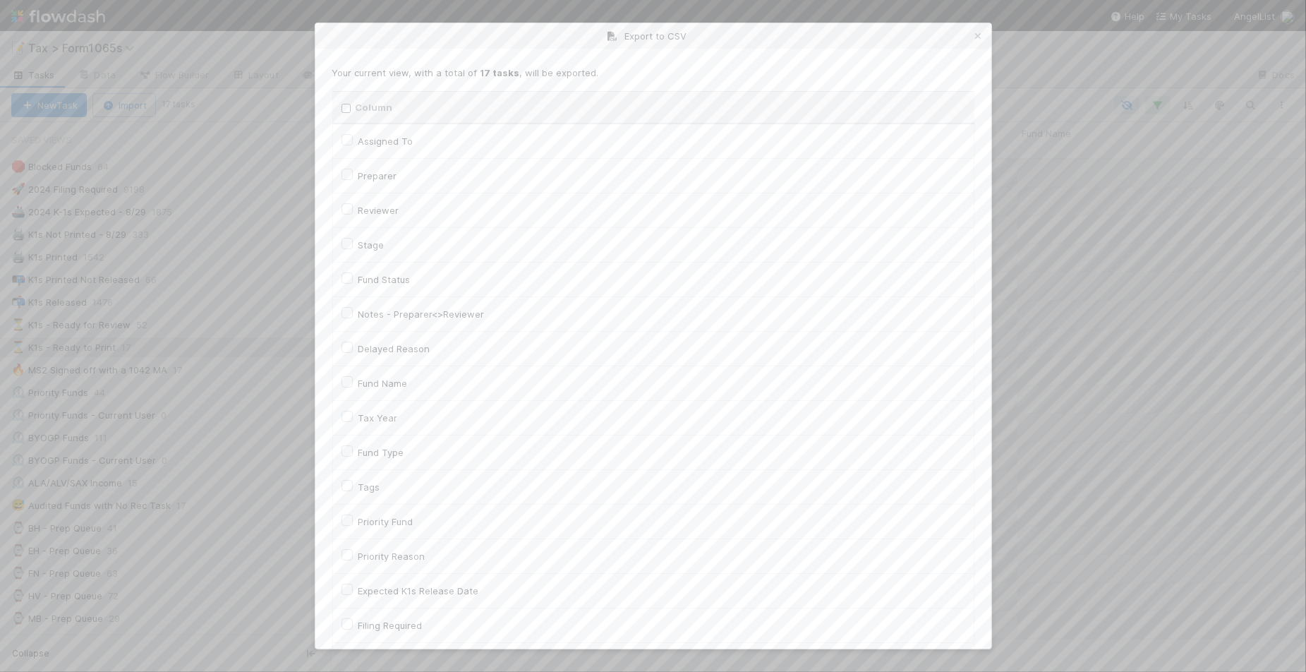
checkbox input "false"
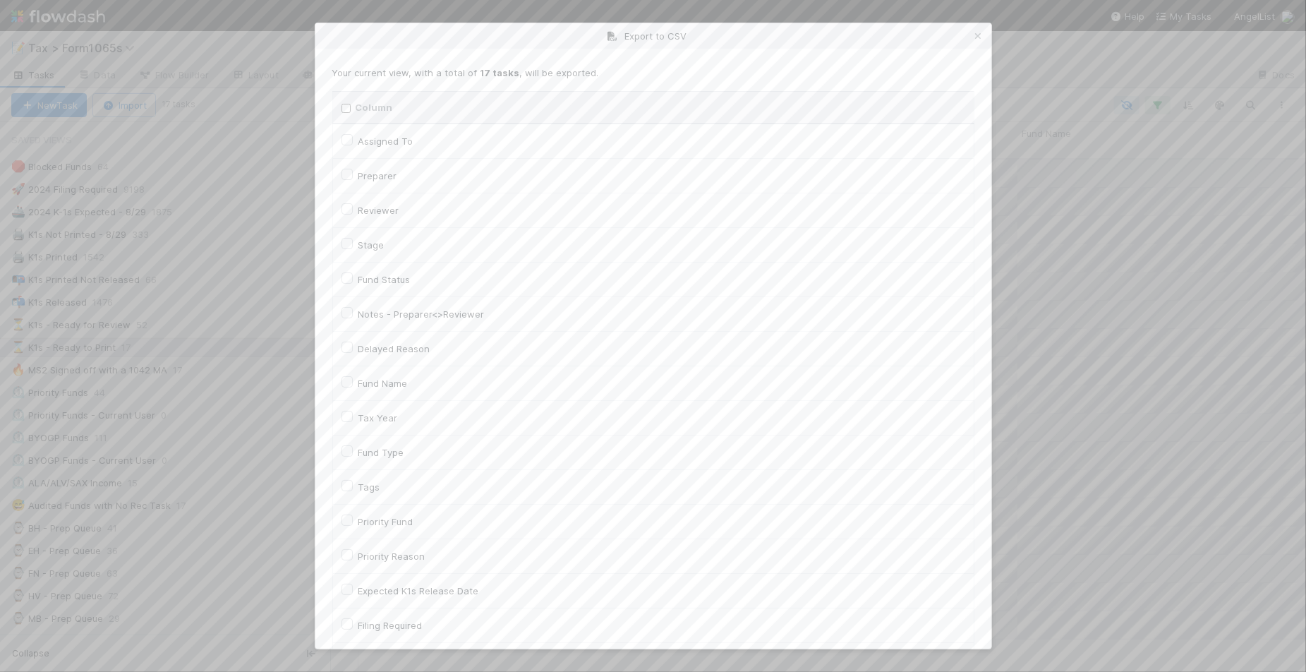
checkbox input "false"
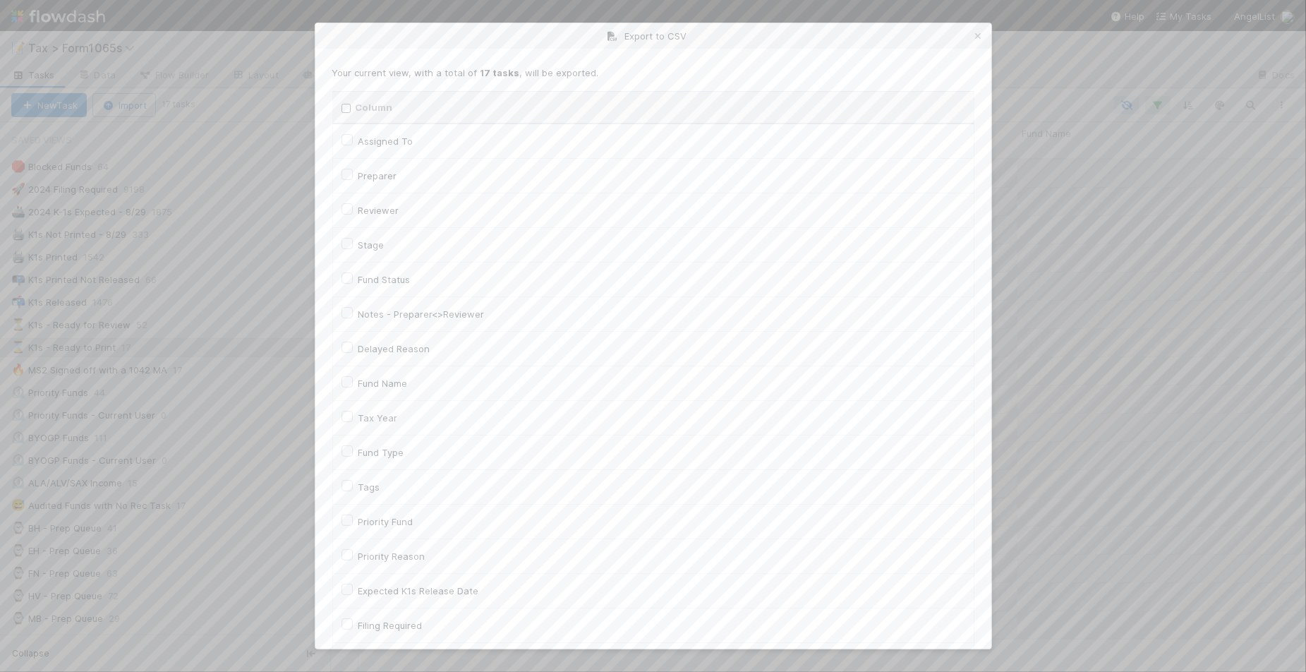
checkbox input "false"
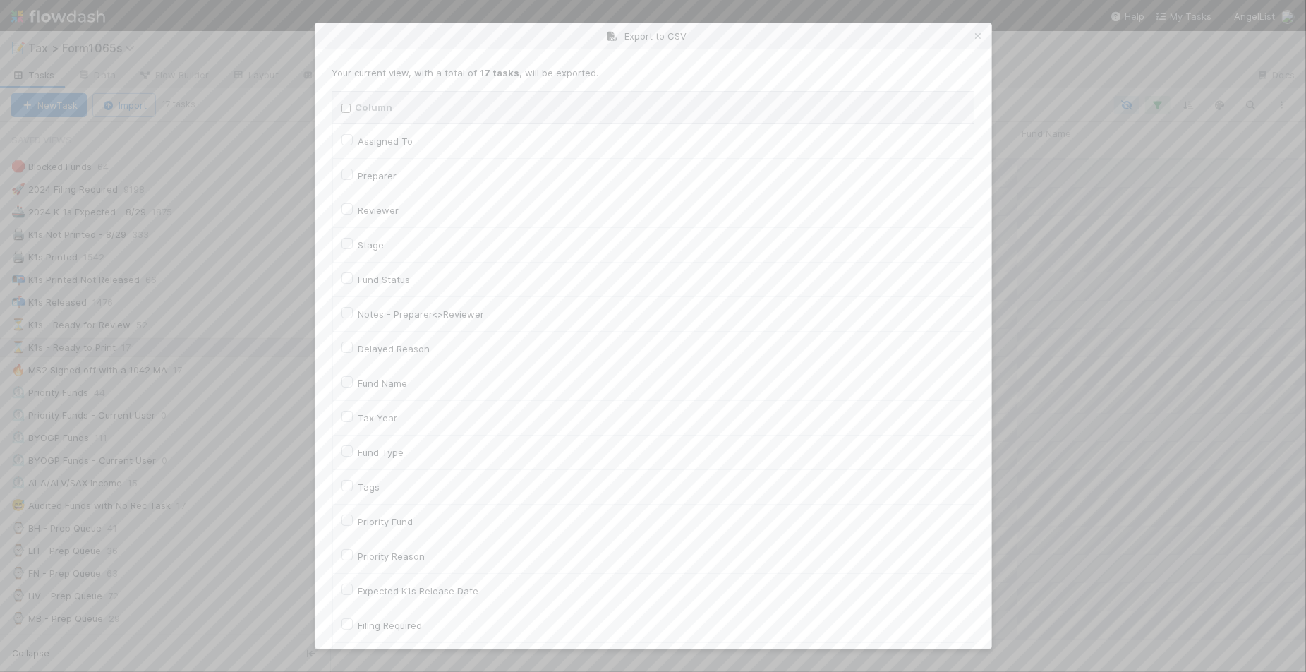
checkbox input "false"
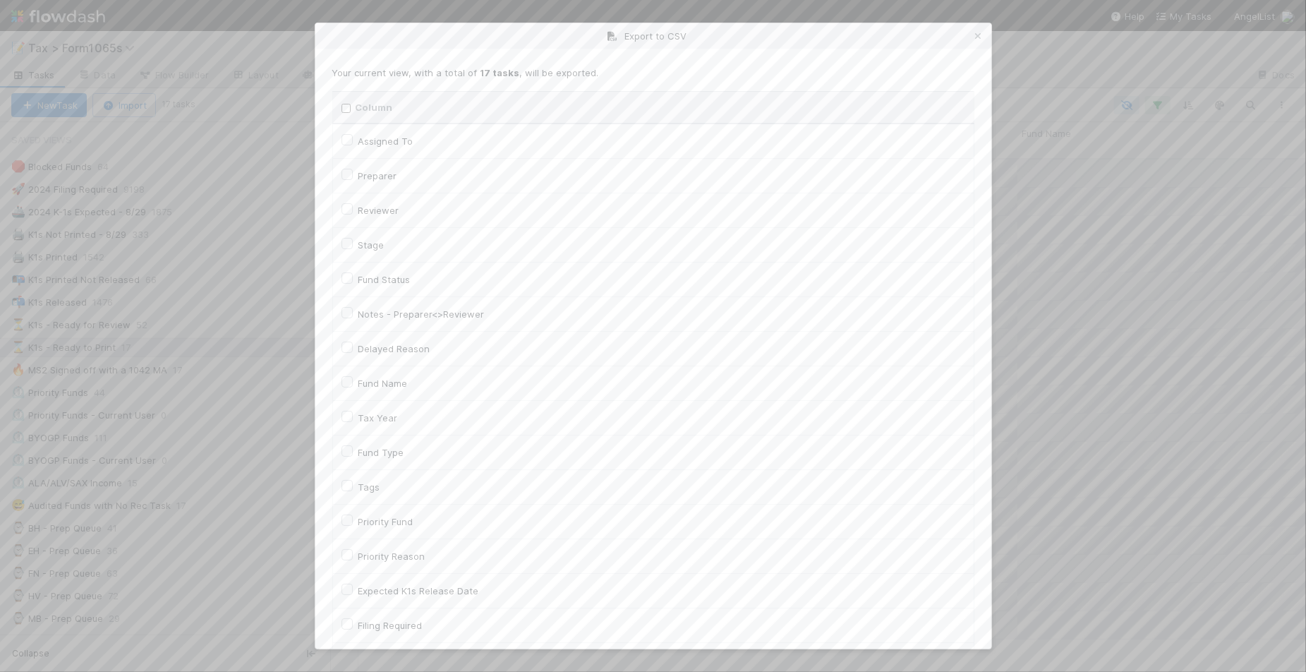
checkbox input "false"
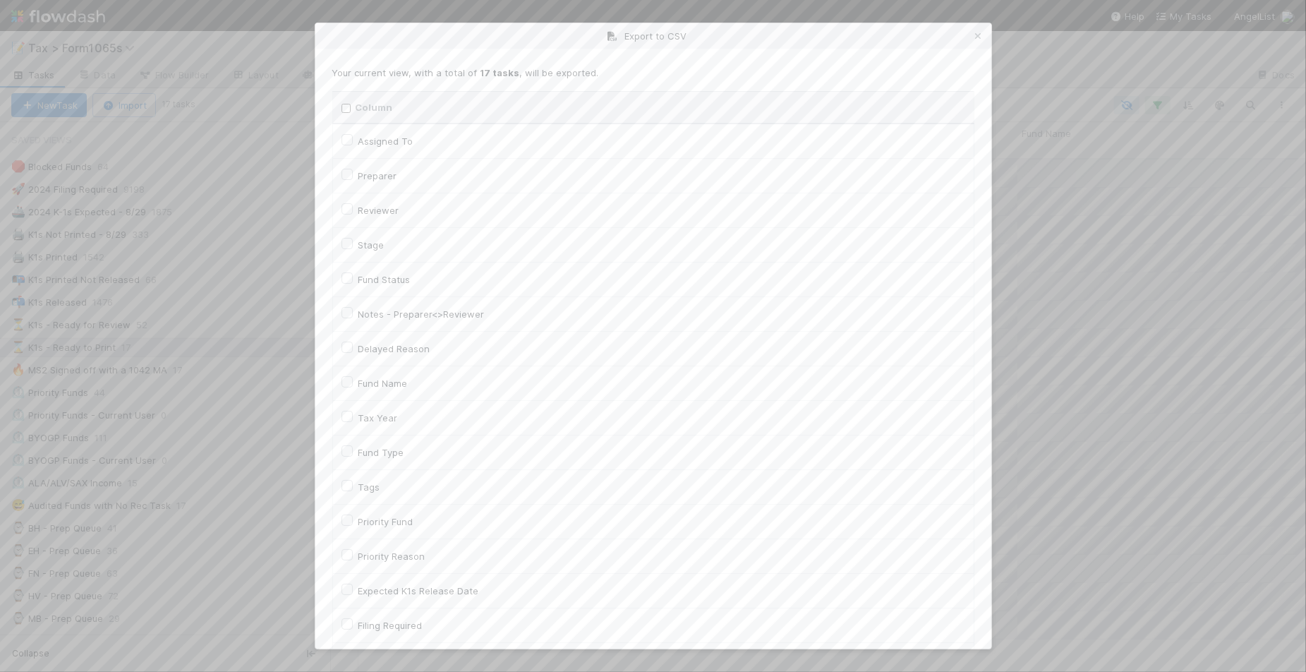
checkbox input "false"
checkbox URL "false"
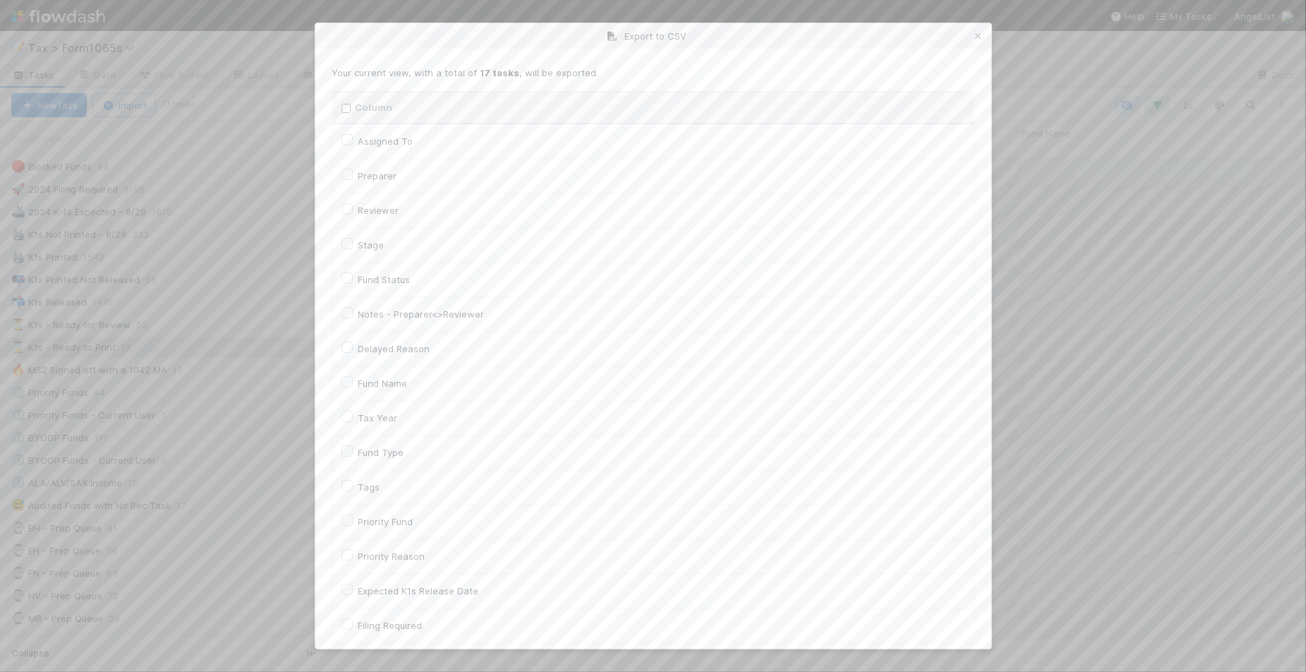
click at [378, 422] on label "Tax Year" at bounding box center [378, 417] width 40 height 17
click at [353, 422] on input "Tax Year" at bounding box center [347, 415] width 11 height 13
checkbox input "true"
click at [370, 327] on label "Llc Id" at bounding box center [369, 319] width 23 height 17
click at [353, 323] on input "Llc Id" at bounding box center [347, 317] width 11 height 13
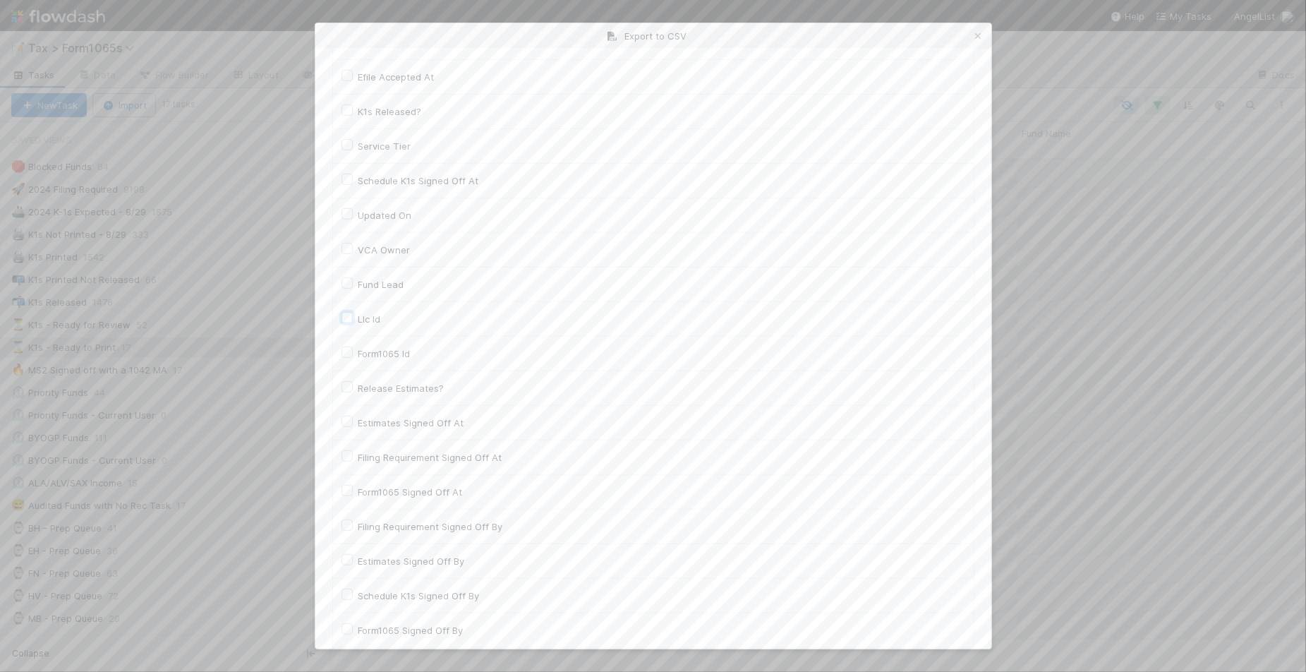
checkbox input "true"
click at [375, 620] on button "Generate CSV" at bounding box center [373, 620] width 83 height 24
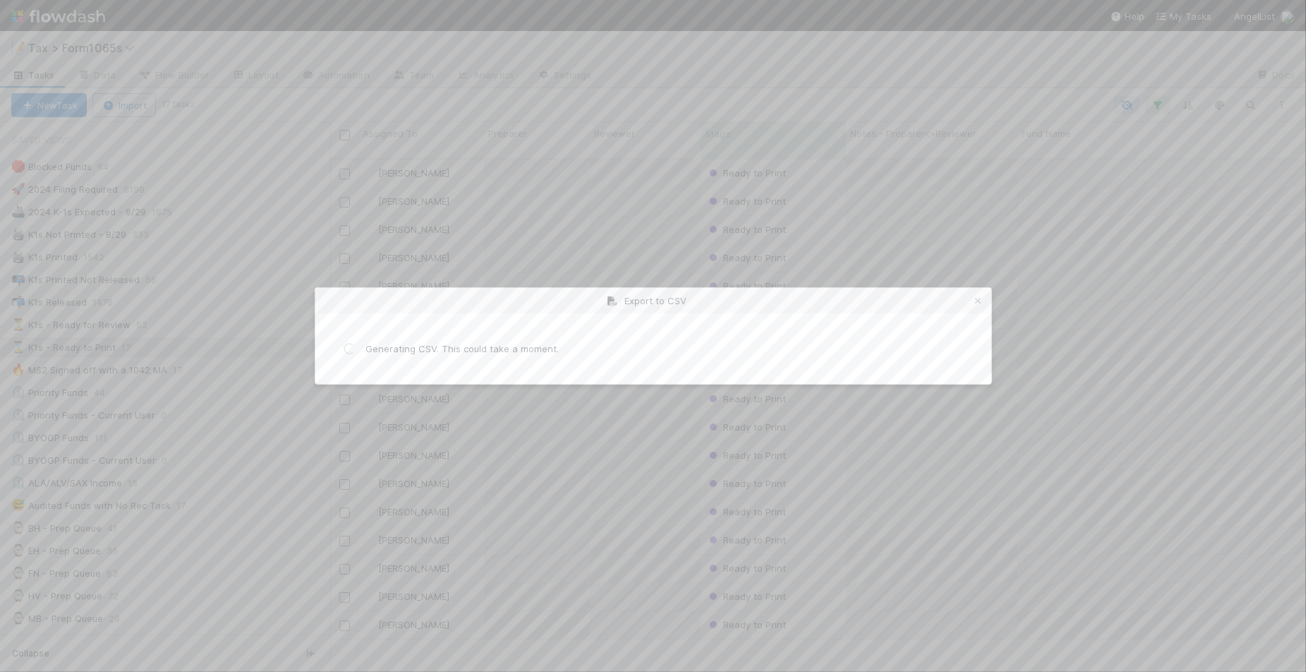
scroll to position [0, 0]
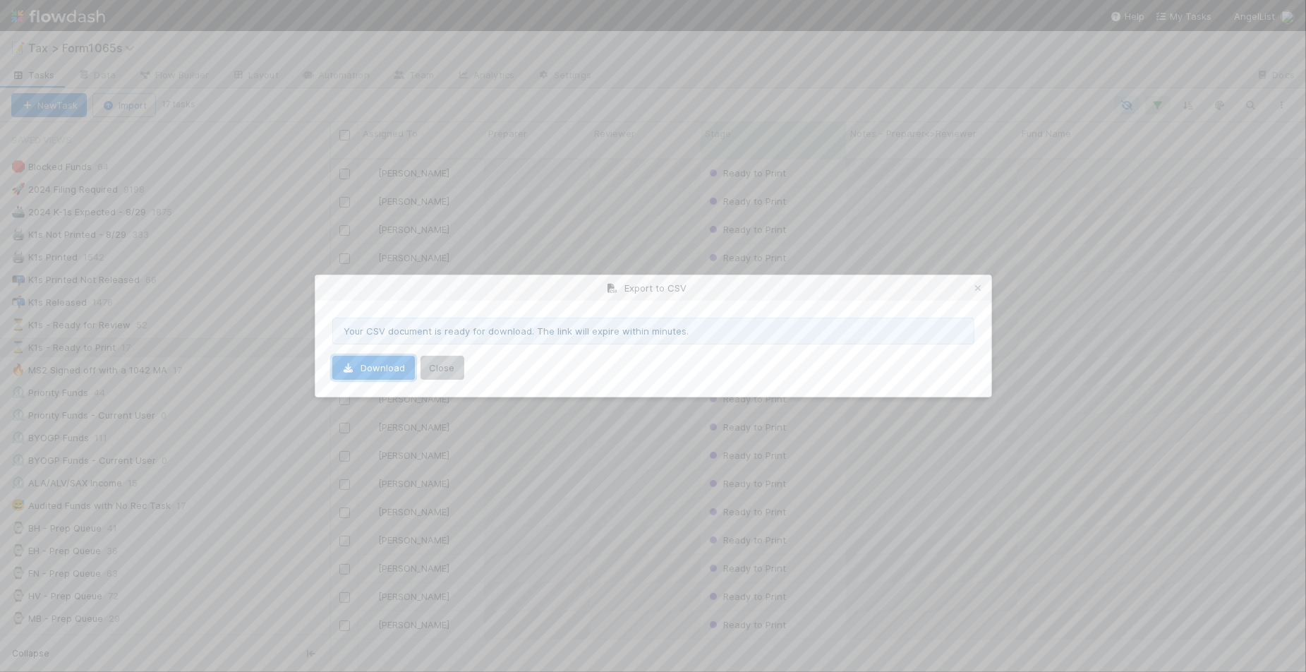
click at [388, 370] on link "Download" at bounding box center [373, 368] width 83 height 24
click at [980, 287] on icon at bounding box center [979, 288] width 14 height 9
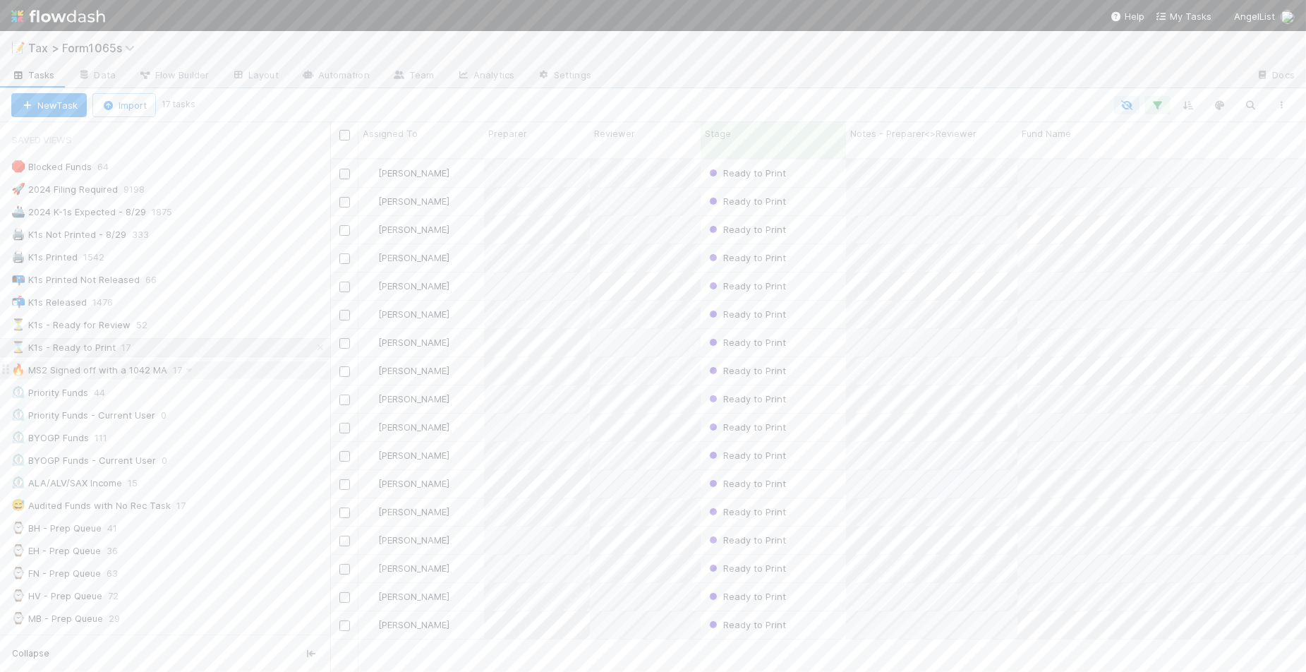
click at [200, 370] on div "🔥 MS2 Signed off with a 1042 MA 17" at bounding box center [170, 370] width 319 height 18
click at [1283, 106] on icon "button" at bounding box center [1282, 105] width 14 height 8
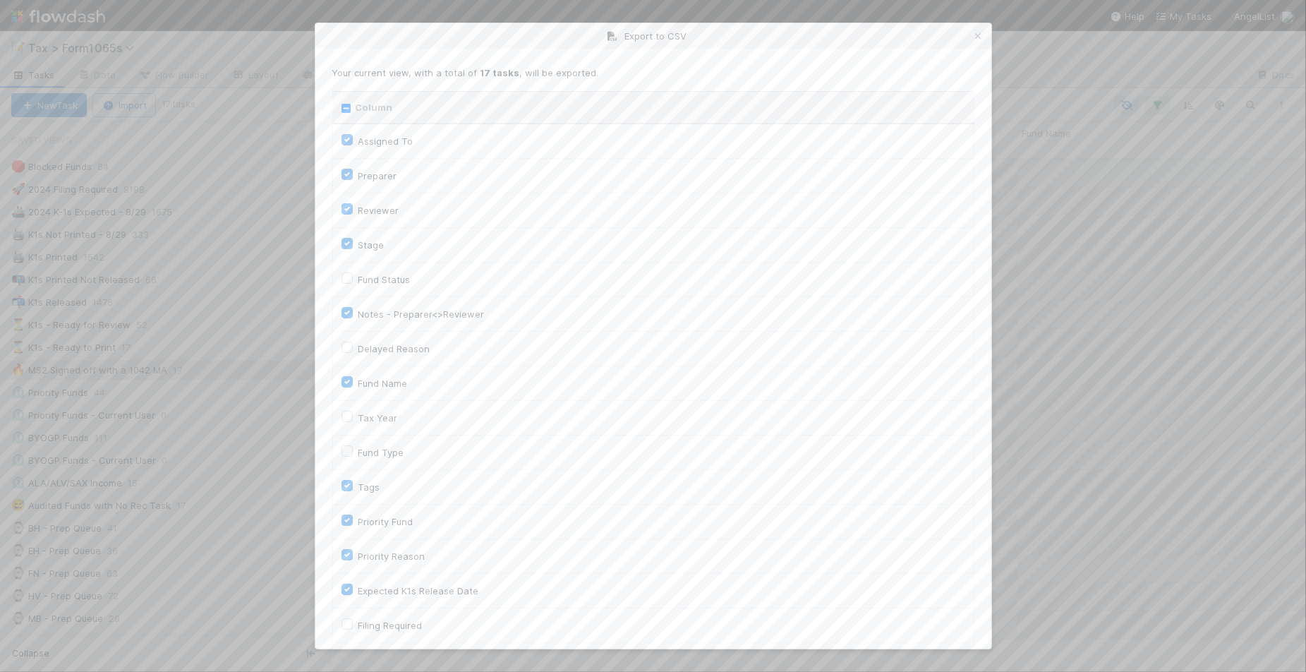
click at [346, 109] on input "Column" at bounding box center [346, 108] width 9 height 9
checkbox input "true"
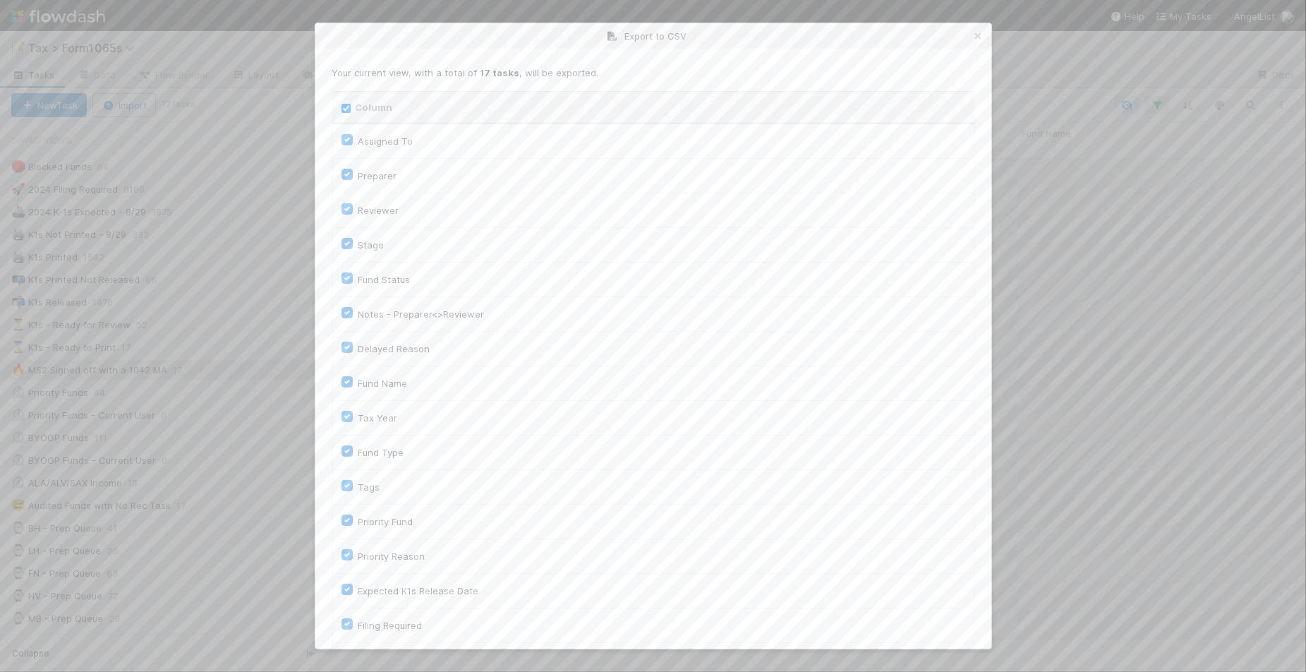
checkbox input "true"
checkbox On "true"
checkbox input "true"
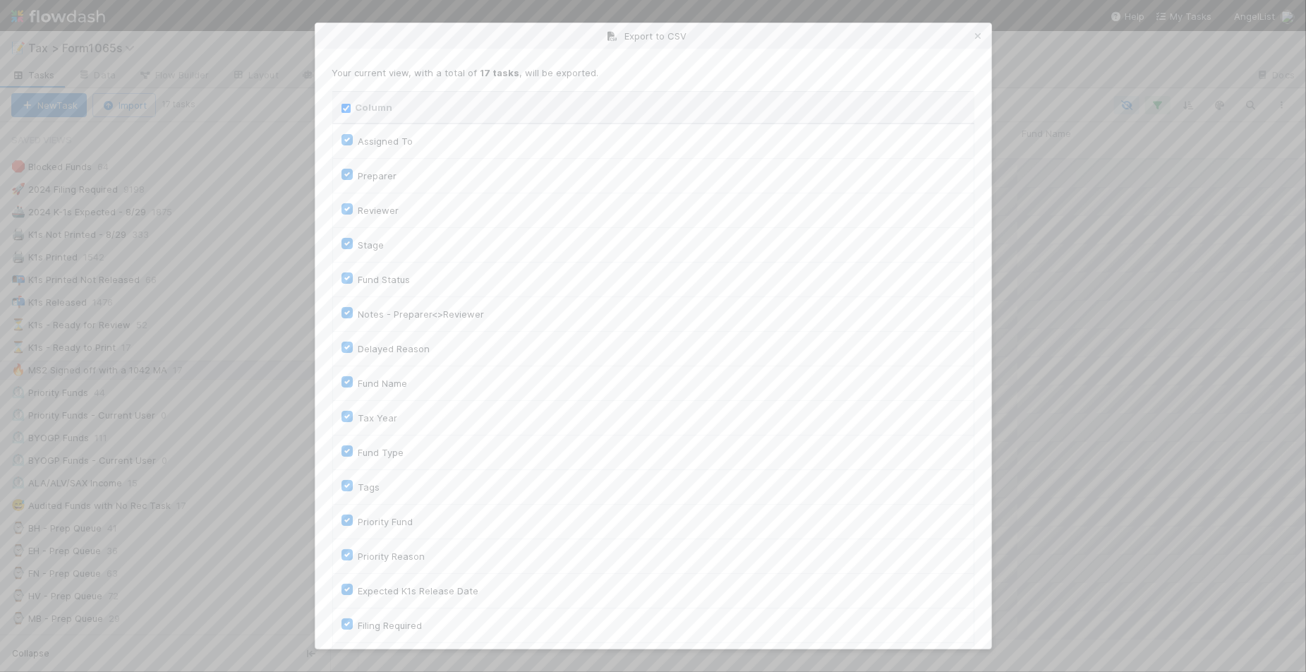
checkbox input "true"
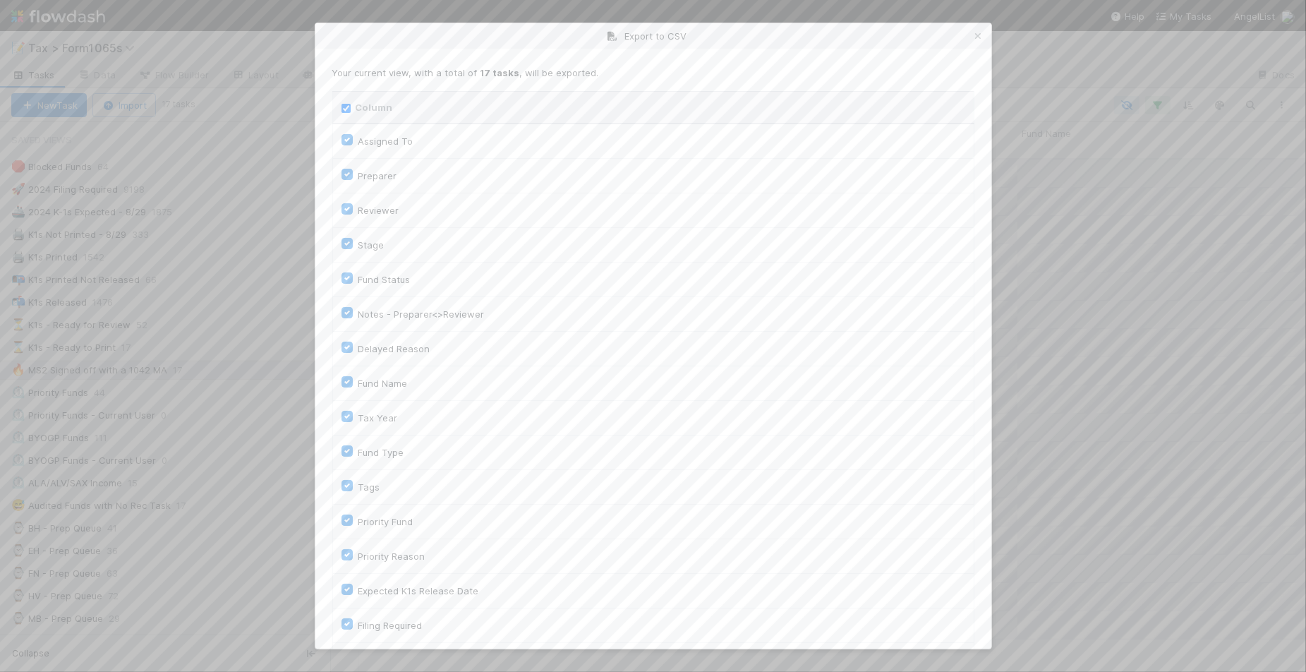
checkbox input "true"
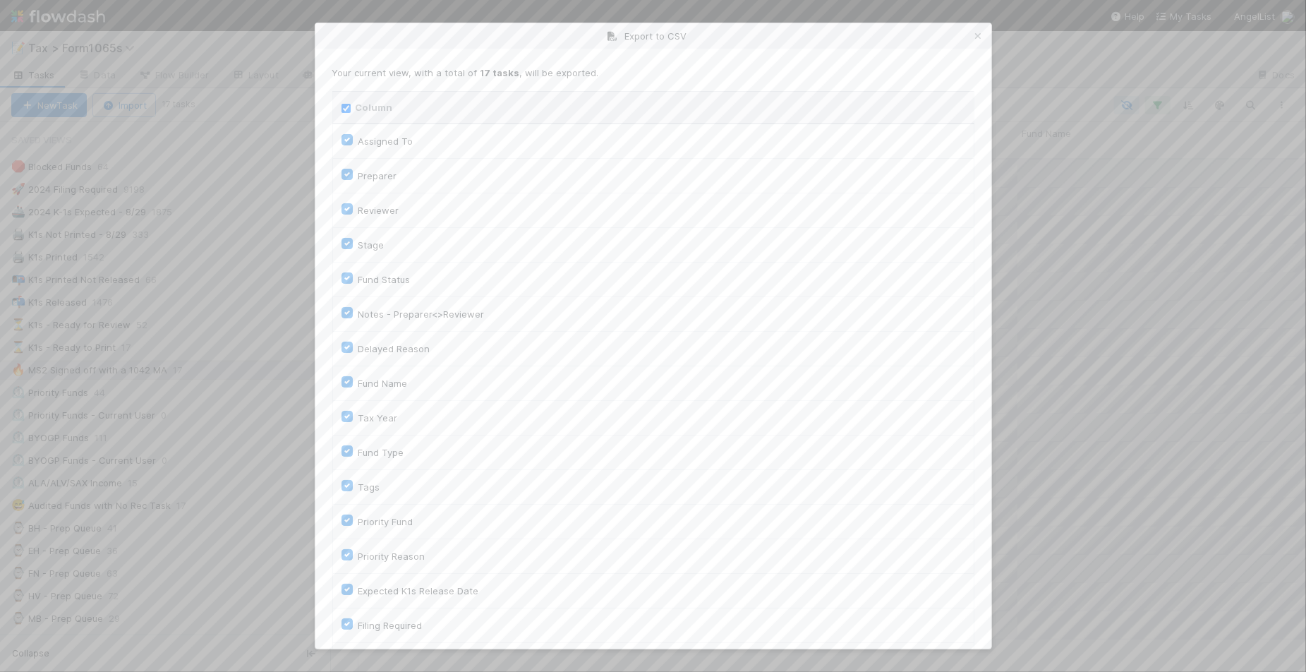
checkbox input "true"
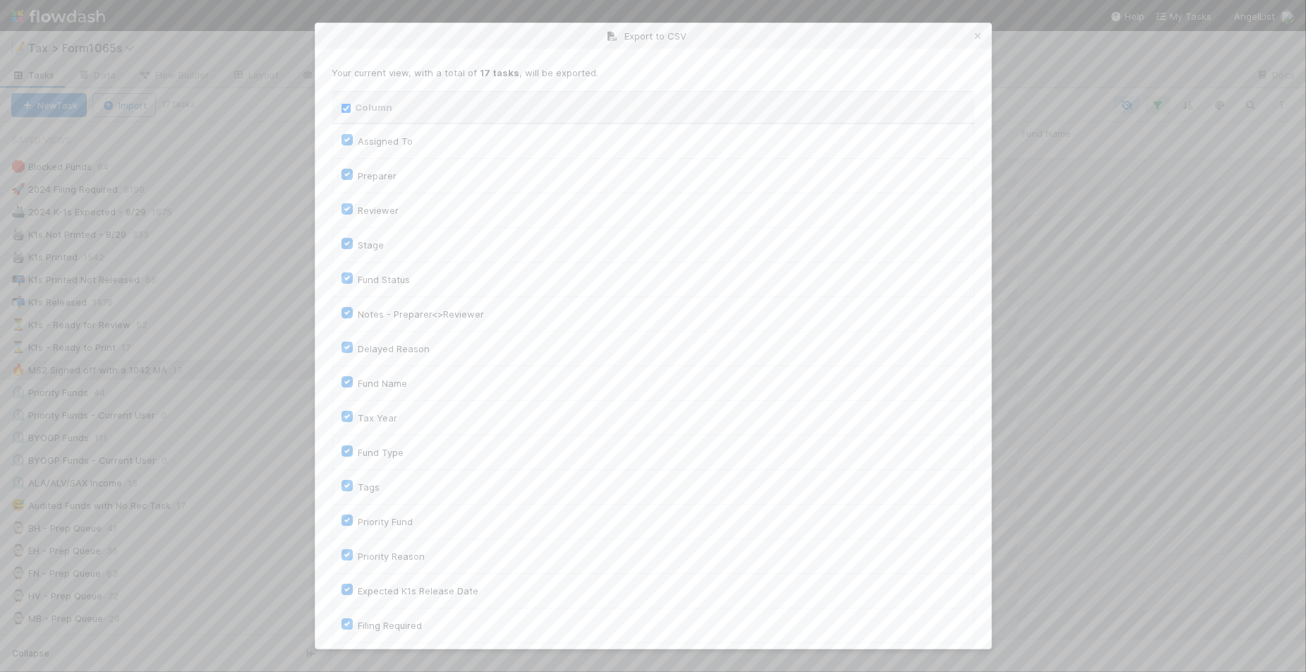
checkbox input "true"
click at [346, 109] on input "Column" at bounding box center [346, 108] width 9 height 9
checkbox input "false"
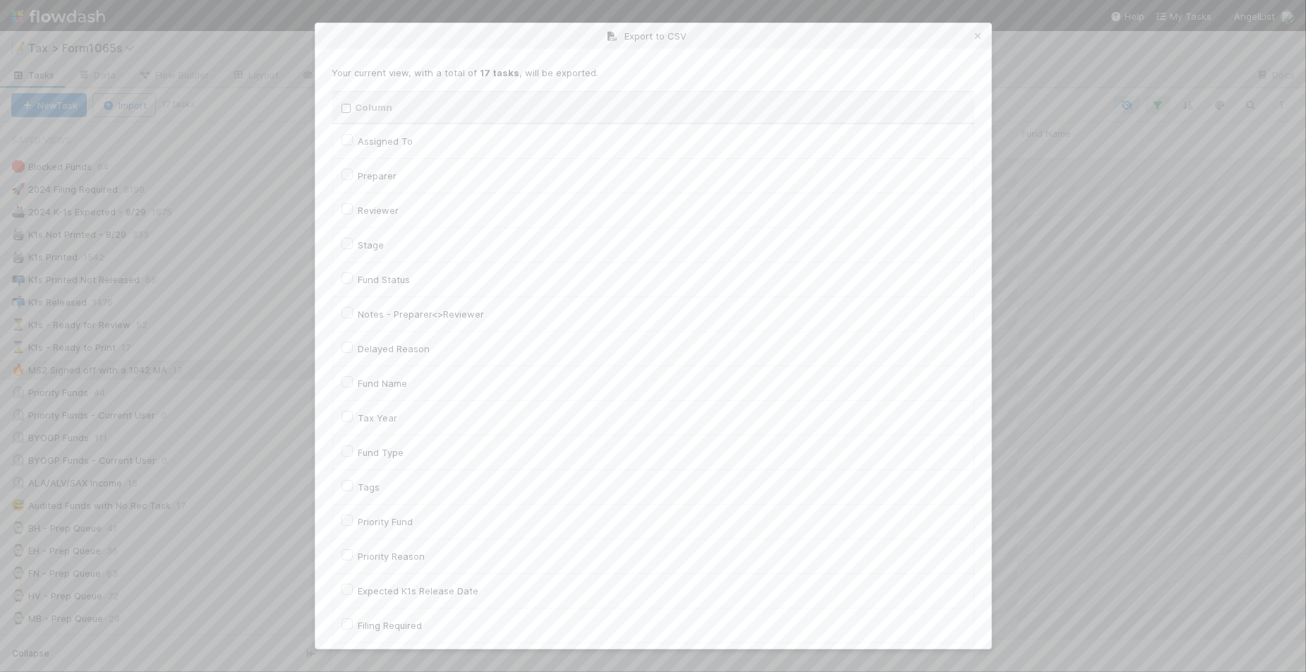
checkbox To "false"
checkbox input "false"
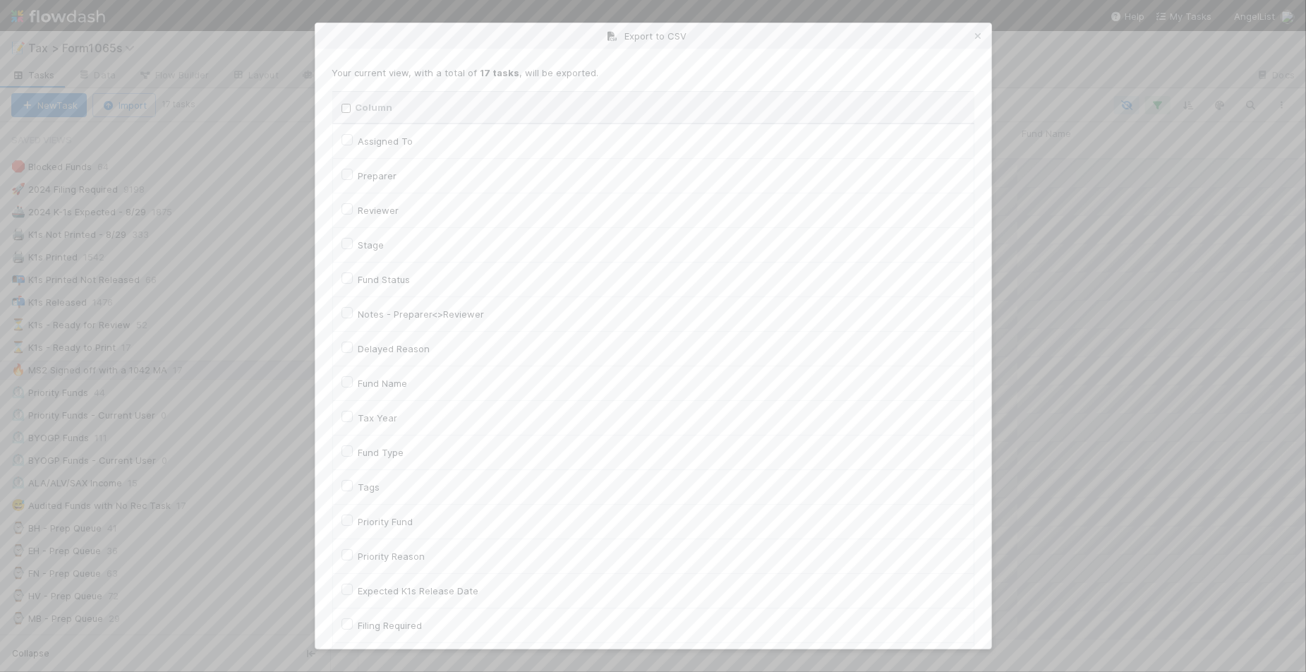
checkbox input "false"
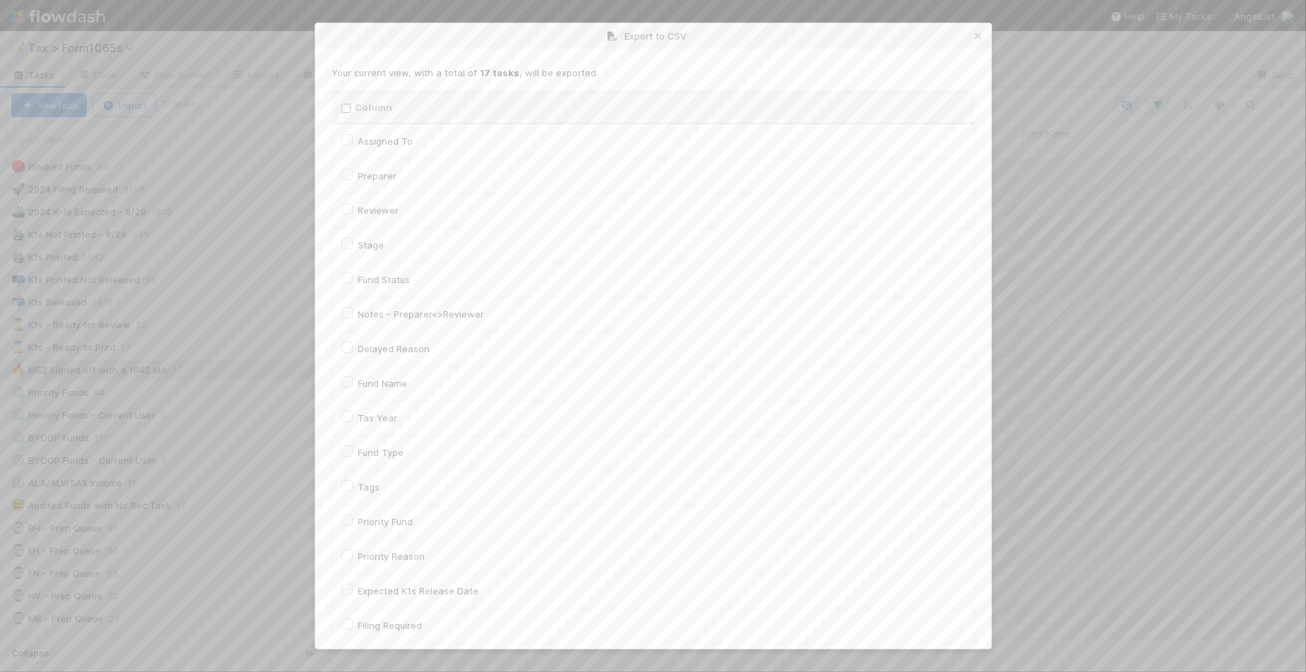
checkbox input "false"
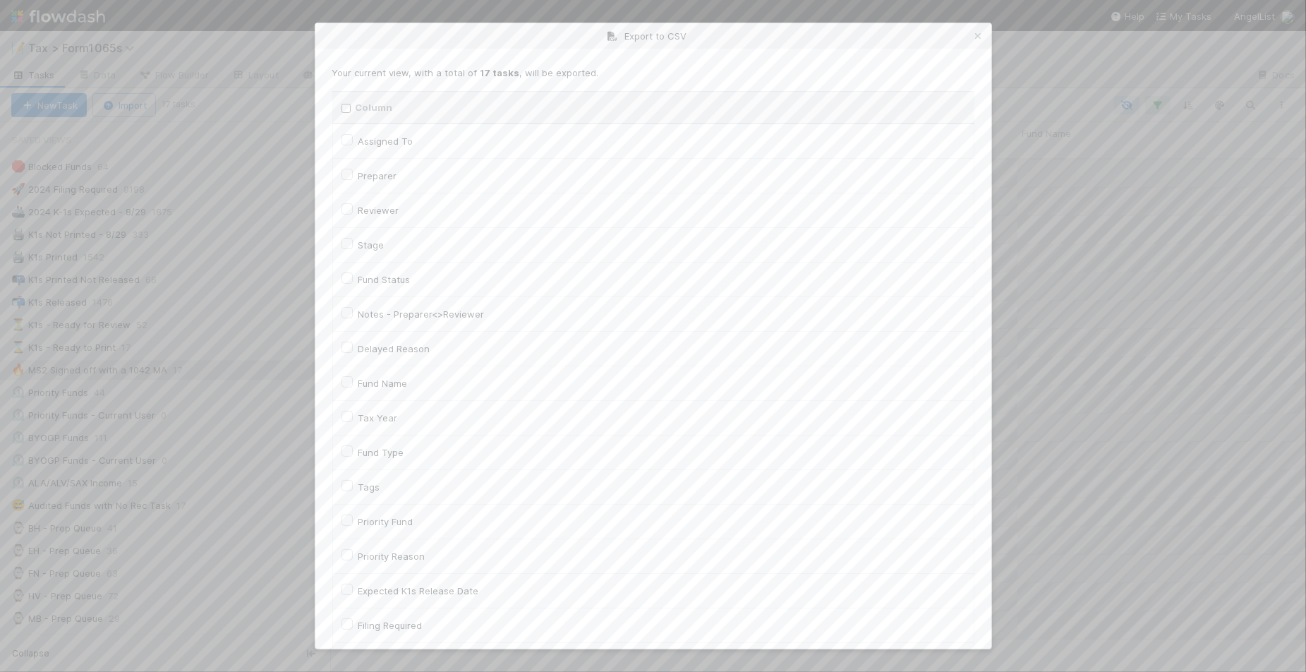
checkbox On "false"
checkbox input "false"
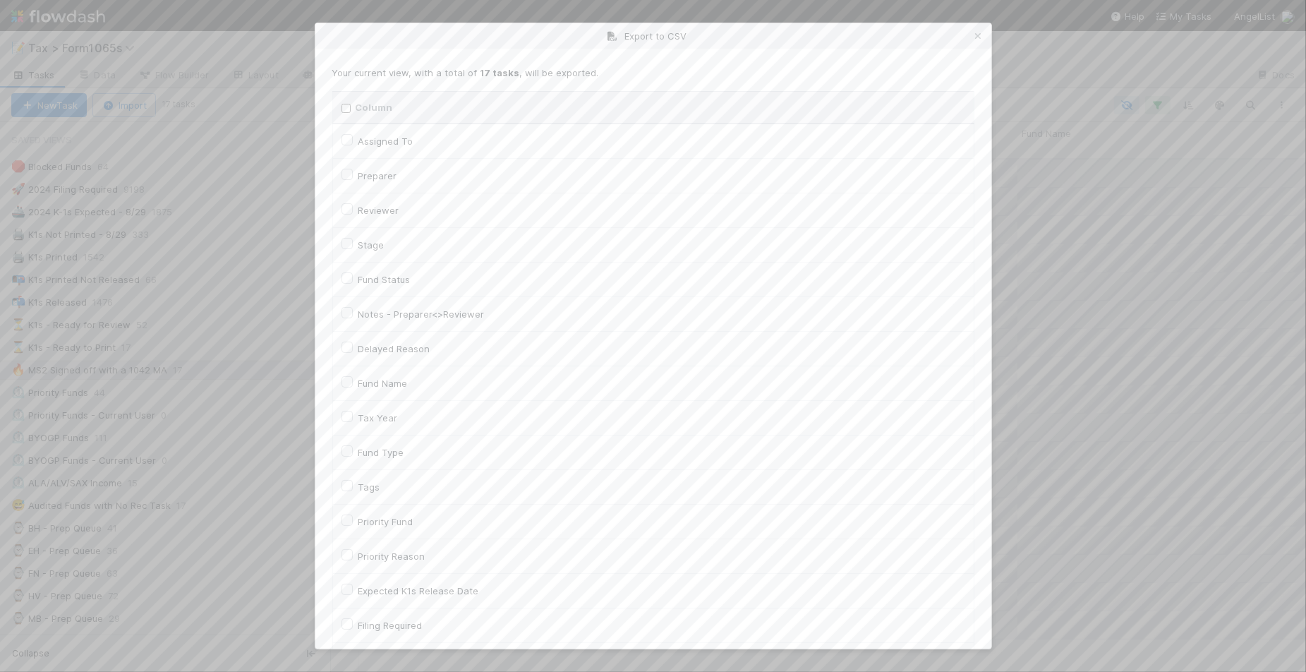
checkbox On "false"
checkbox input "false"
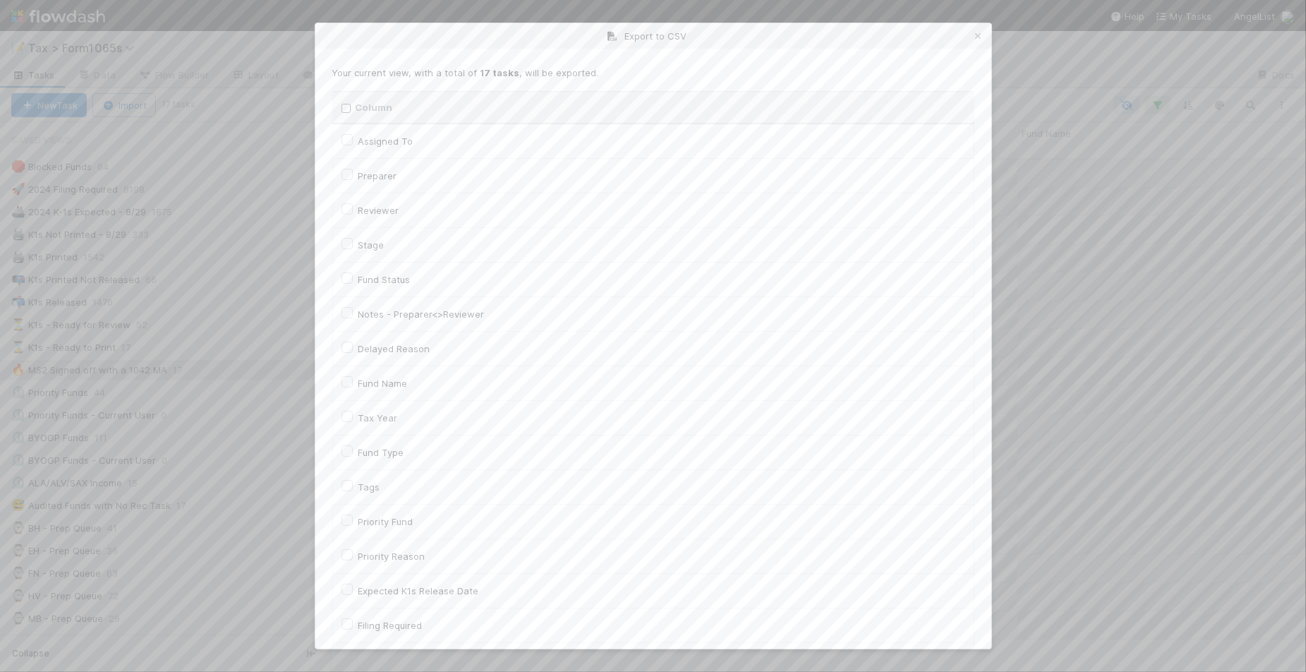
checkbox input "false"
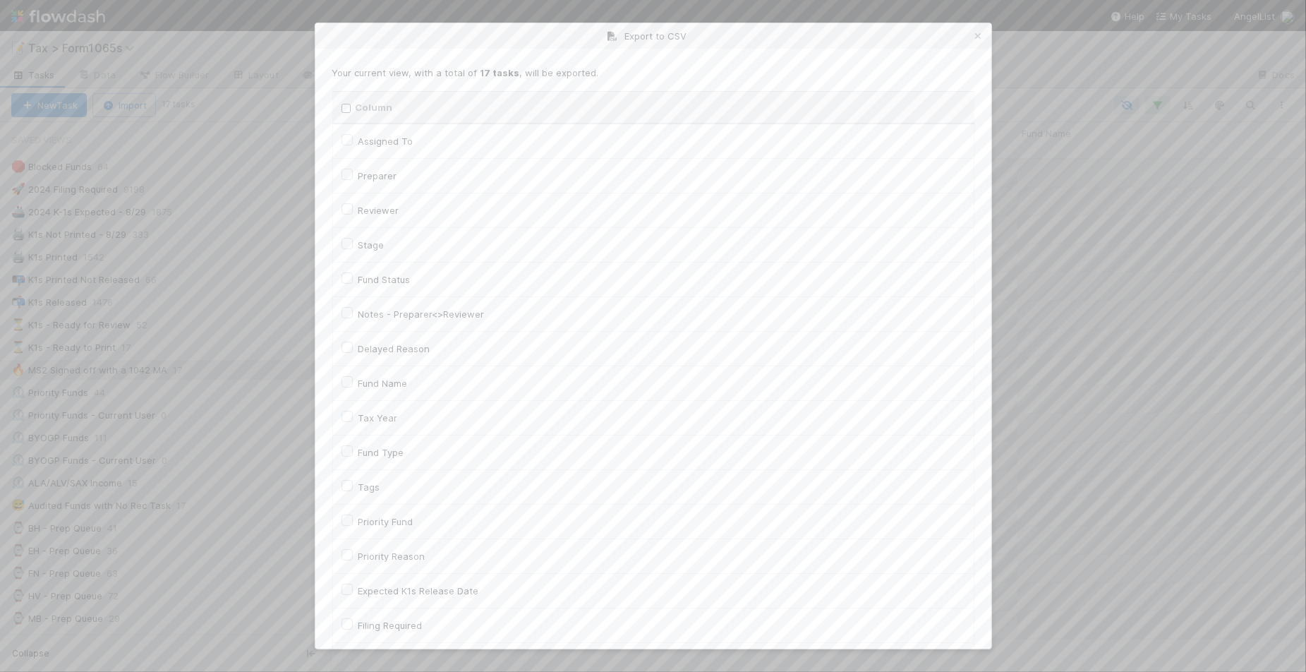
checkbox input "false"
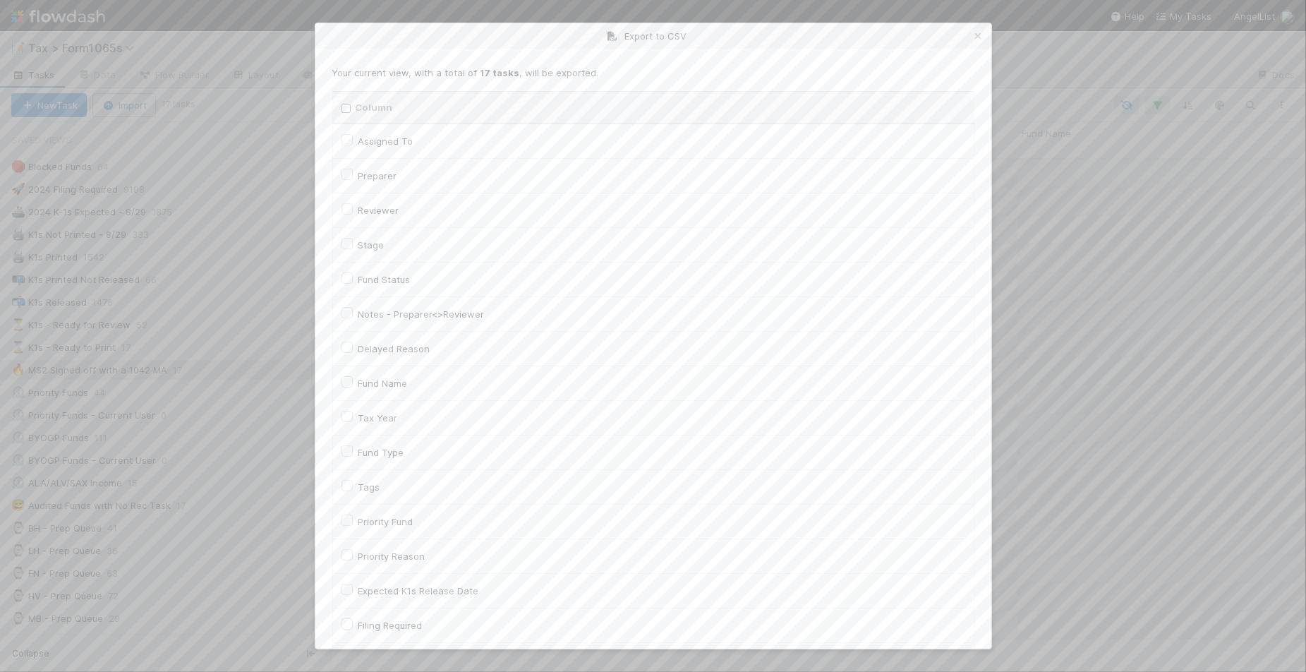
checkbox input "false"
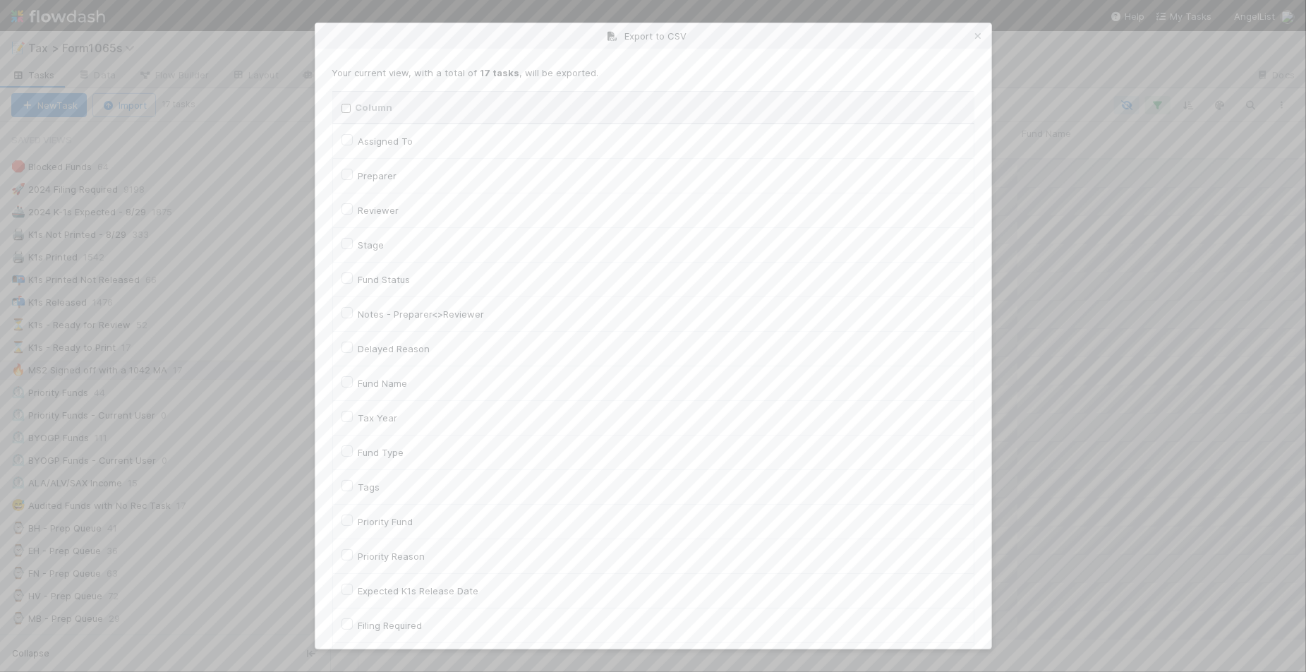
checkbox input "false"
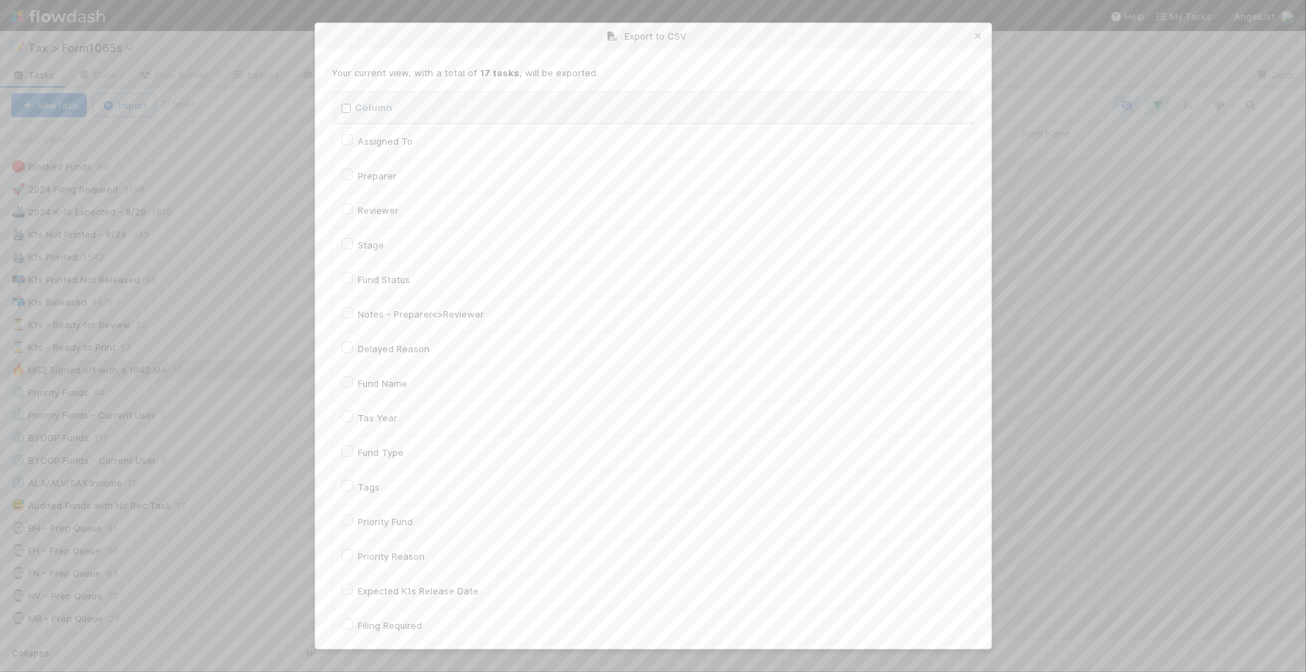
checkbox input "false"
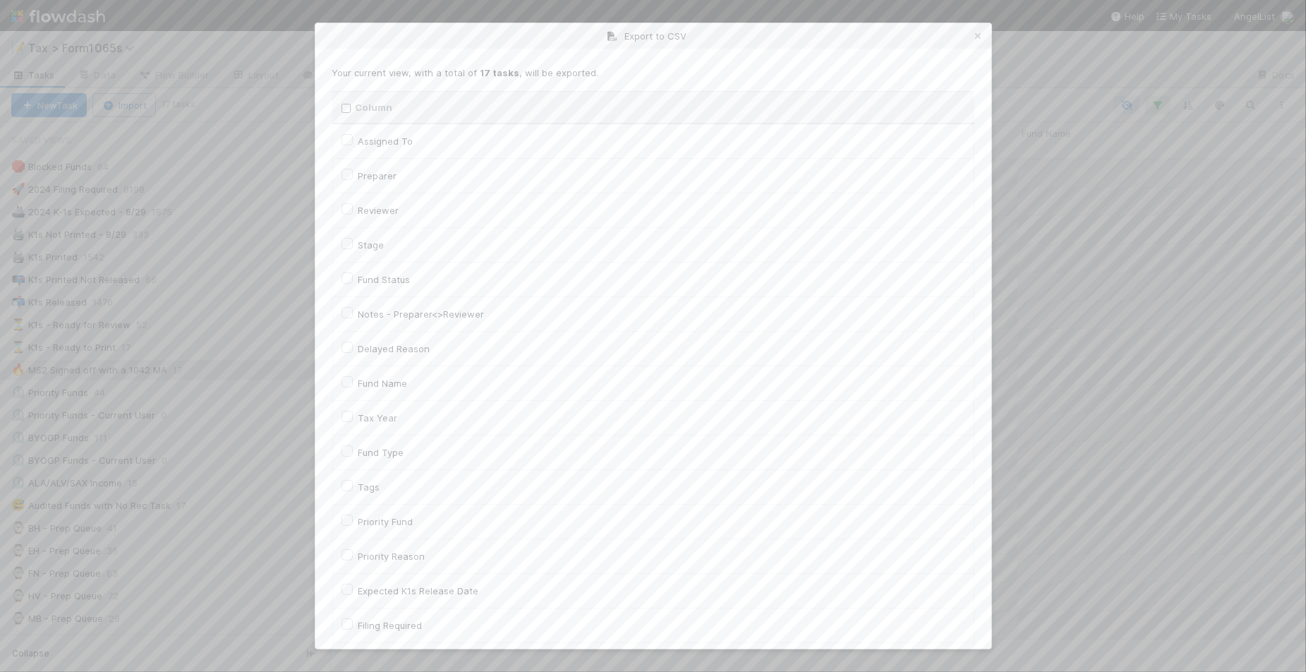
checkbox input "false"
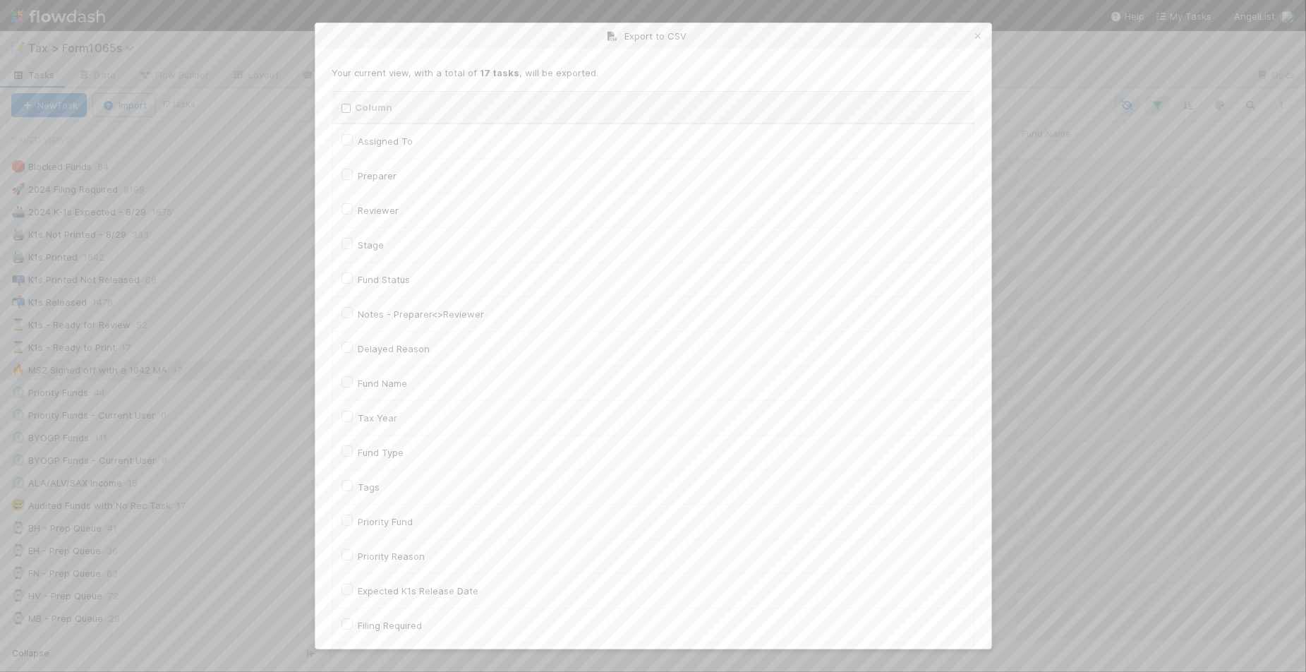
checkbox input "false"
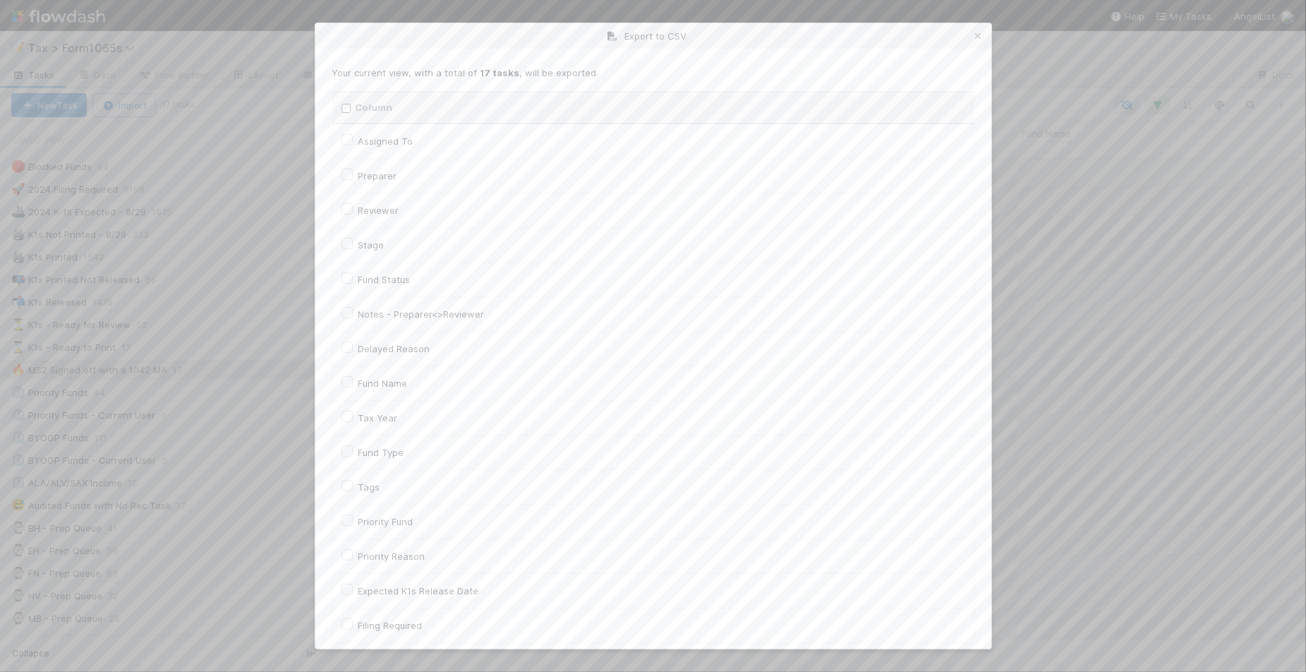
checkbox input "false"
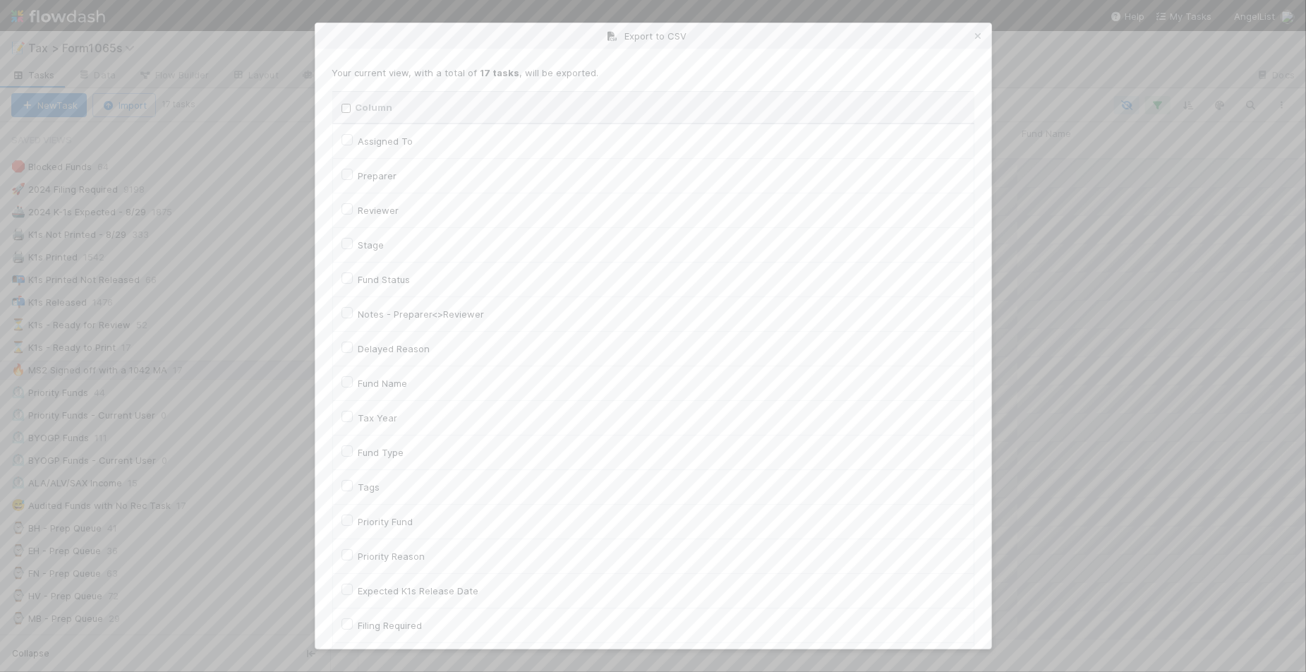
checkbox input "false"
checkbox URL "false"
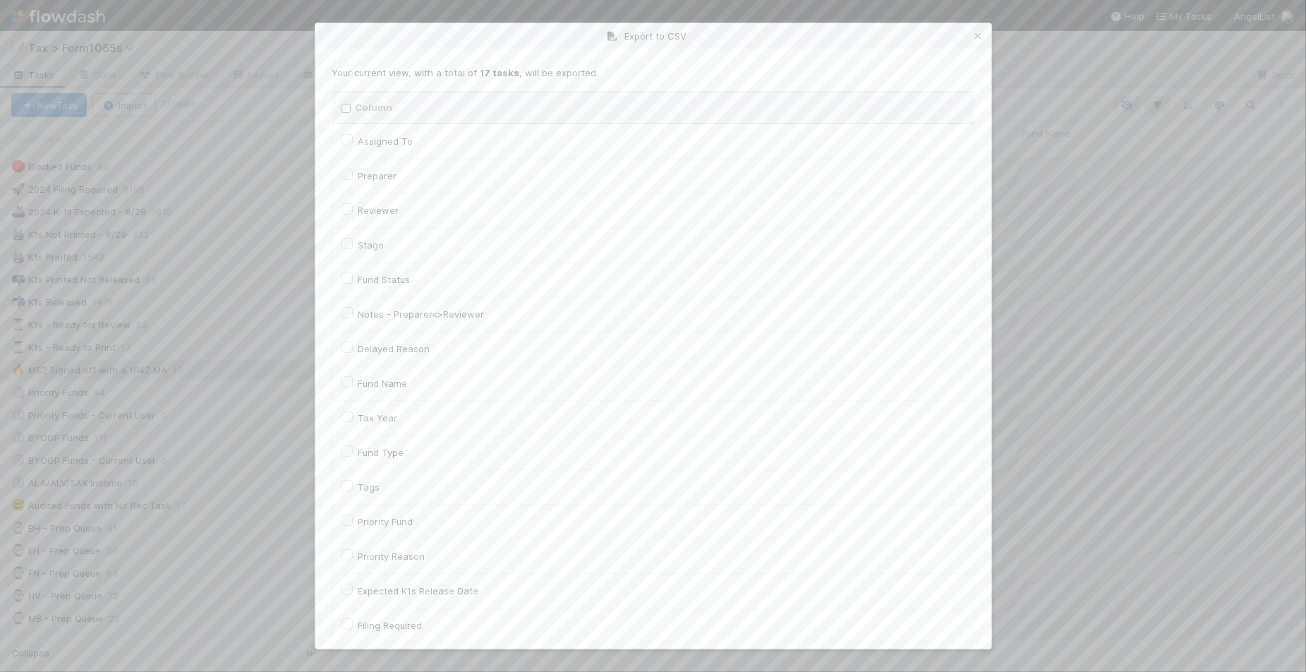
click at [385, 421] on label "Tax Year" at bounding box center [378, 417] width 40 height 17
click at [353, 421] on input "Tax Year" at bounding box center [347, 415] width 11 height 13
checkbox input "true"
click at [376, 495] on label "Llc Id" at bounding box center [369, 495] width 23 height 17
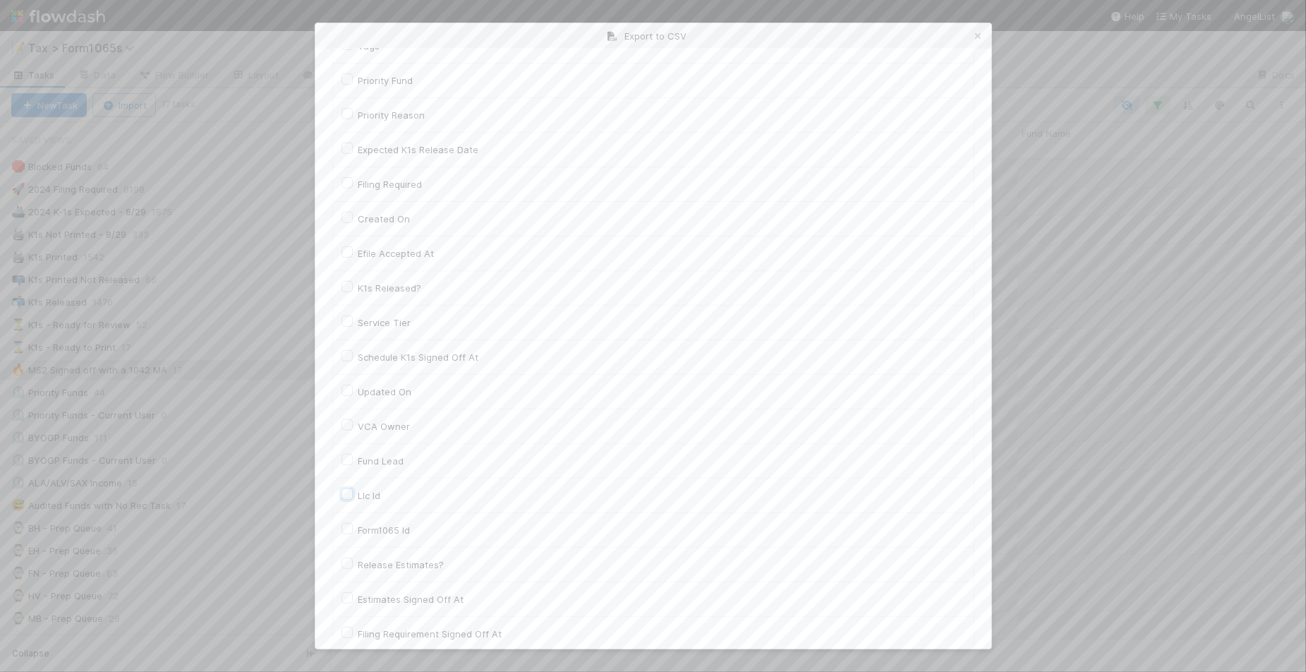
click at [353, 495] on input "Llc Id" at bounding box center [347, 493] width 11 height 13
checkbox input "true"
click at [353, 622] on button "Generate CSV" at bounding box center [373, 620] width 83 height 24
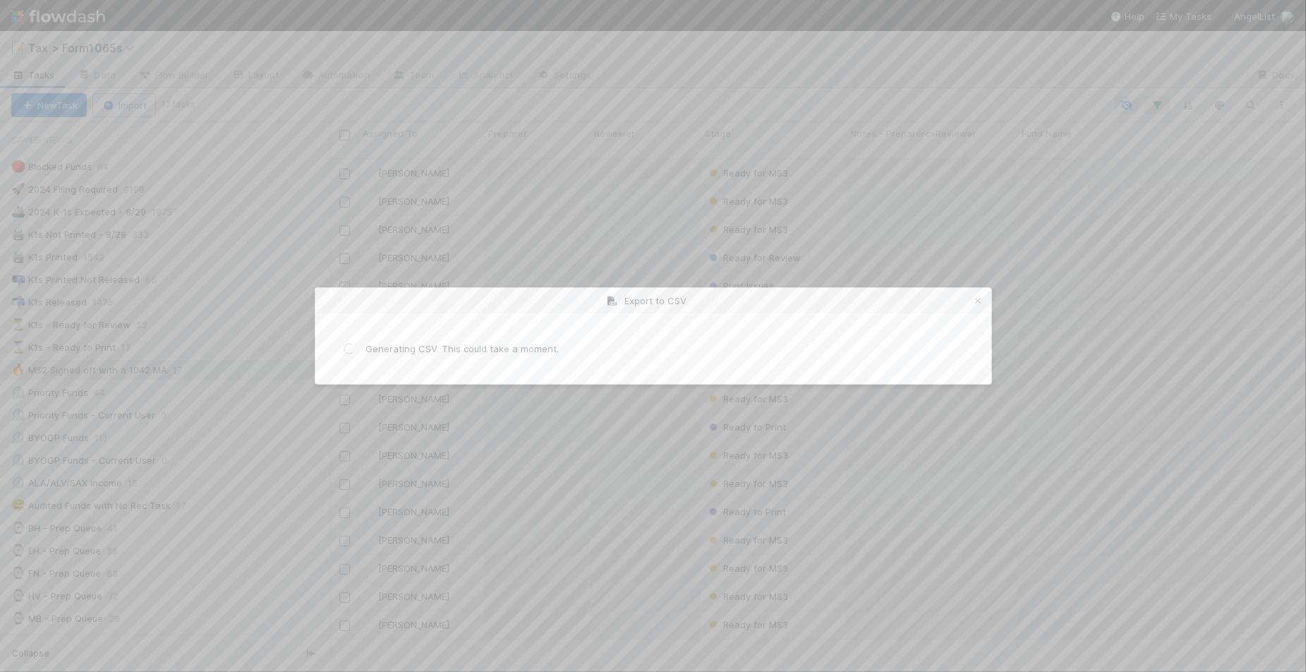
scroll to position [0, 0]
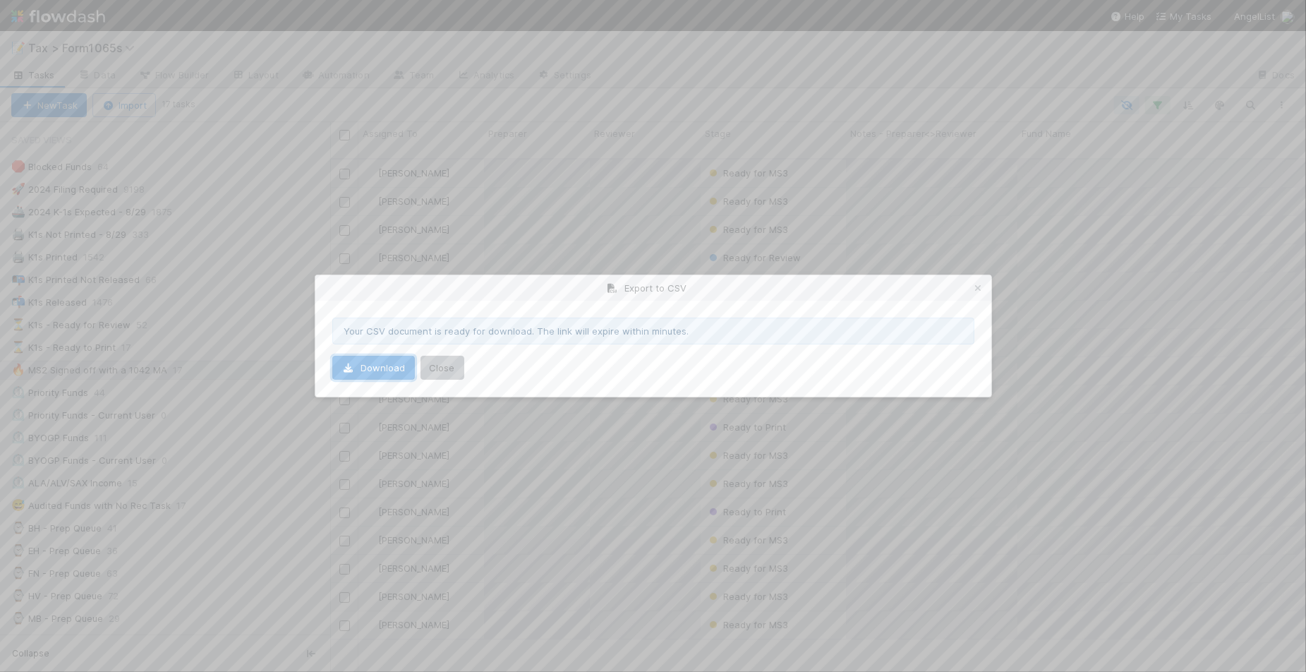
click at [373, 368] on link "Download" at bounding box center [373, 368] width 83 height 24
click at [975, 286] on icon at bounding box center [979, 288] width 14 height 9
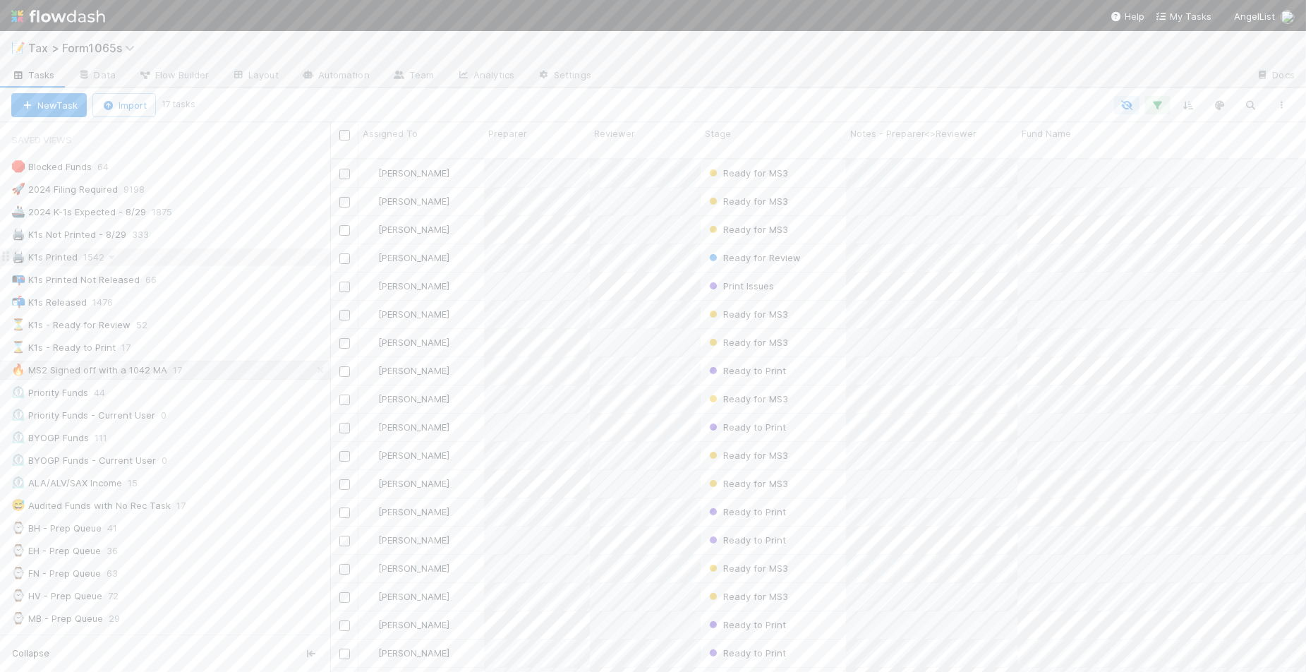
click at [249, 253] on div "🖨️ K1s Printed 1542" at bounding box center [170, 257] width 319 height 18
click at [235, 275] on div "📭 K1s Printed Not Released 66" at bounding box center [170, 280] width 319 height 18
click at [308, 97] on div at bounding box center [746, 105] width 1104 height 18
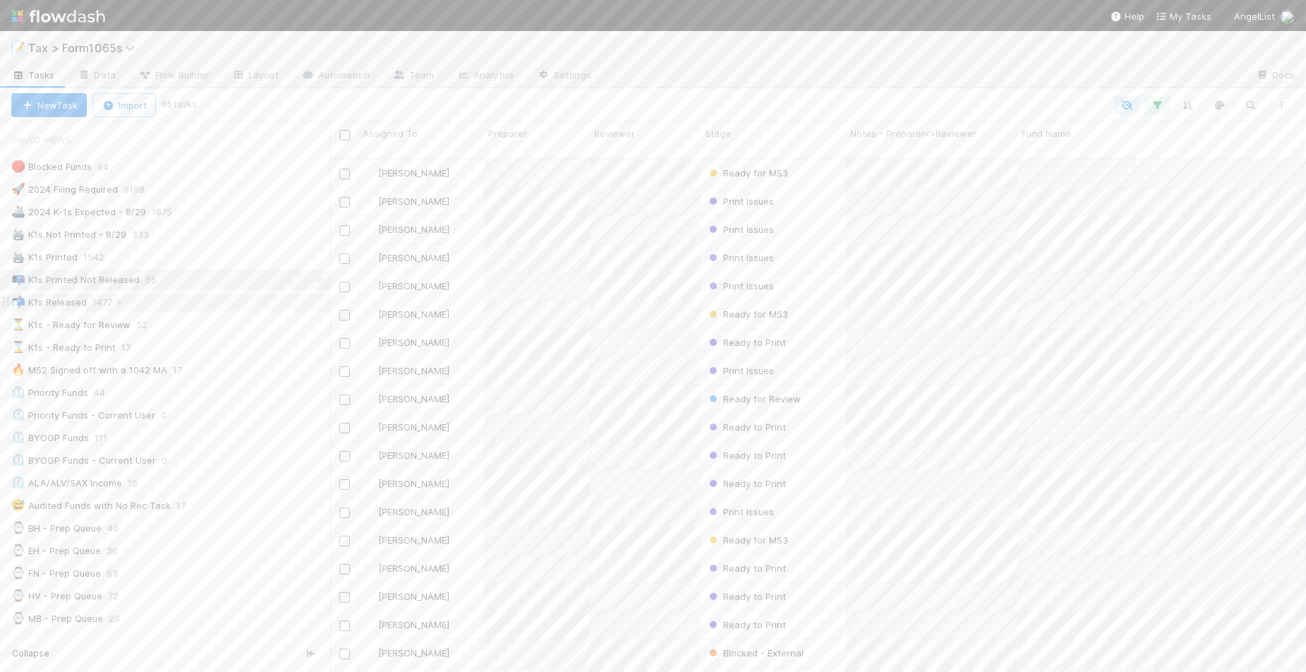
click at [198, 306] on div "📬 K1s Released 1477" at bounding box center [170, 303] width 319 height 18
click at [210, 284] on div "📭 K1s Printed Not Released 65" at bounding box center [170, 280] width 319 height 18
click at [194, 255] on div "🖨️ K1s Printed 1570" at bounding box center [170, 257] width 319 height 18
click at [234, 350] on div "⌛ K1s - Ready to Print 1" at bounding box center [170, 348] width 319 height 18
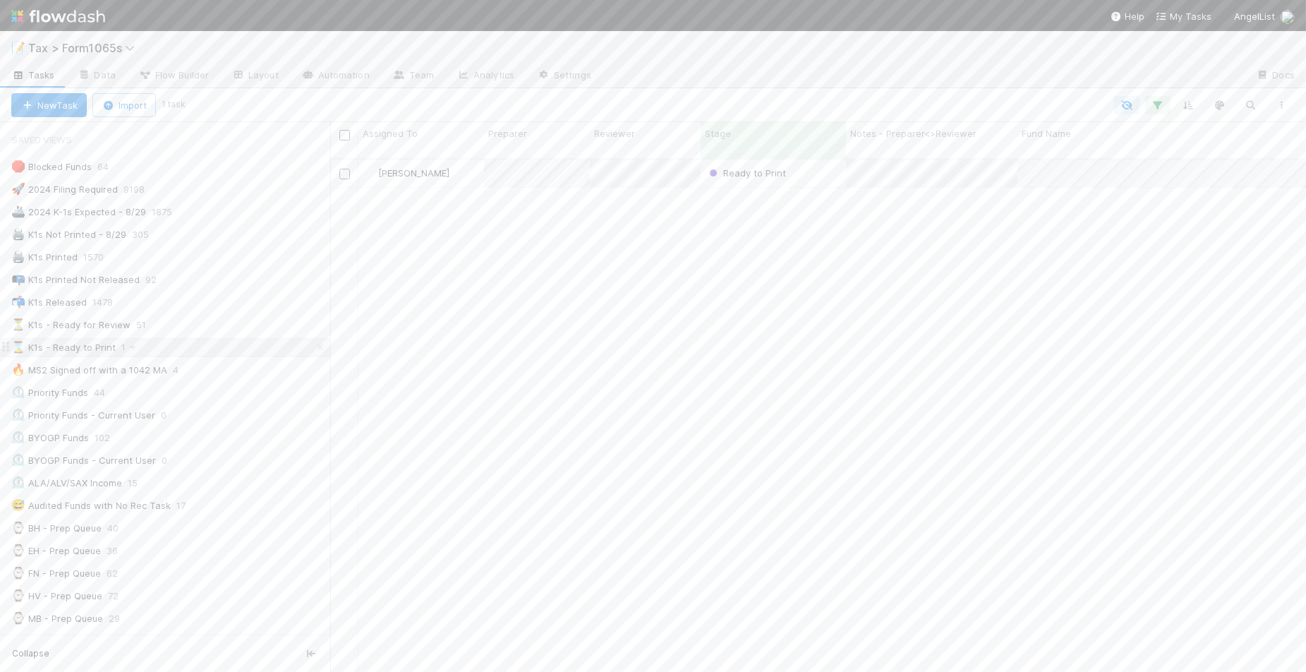
scroll to position [512, 962]
click at [602, 354] on div at bounding box center [653, 336] width 1306 height 672
click at [194, 374] on div "🔥 MS2 Signed off with a 1042 MA 4" at bounding box center [170, 370] width 319 height 18
click at [669, 474] on div "[PERSON_NAME] Ready to Print [DATE] 4:02:42 PM 25 29 1 4 1 0 14 [PERSON_NAME] P…" at bounding box center [818, 421] width 976 height 524
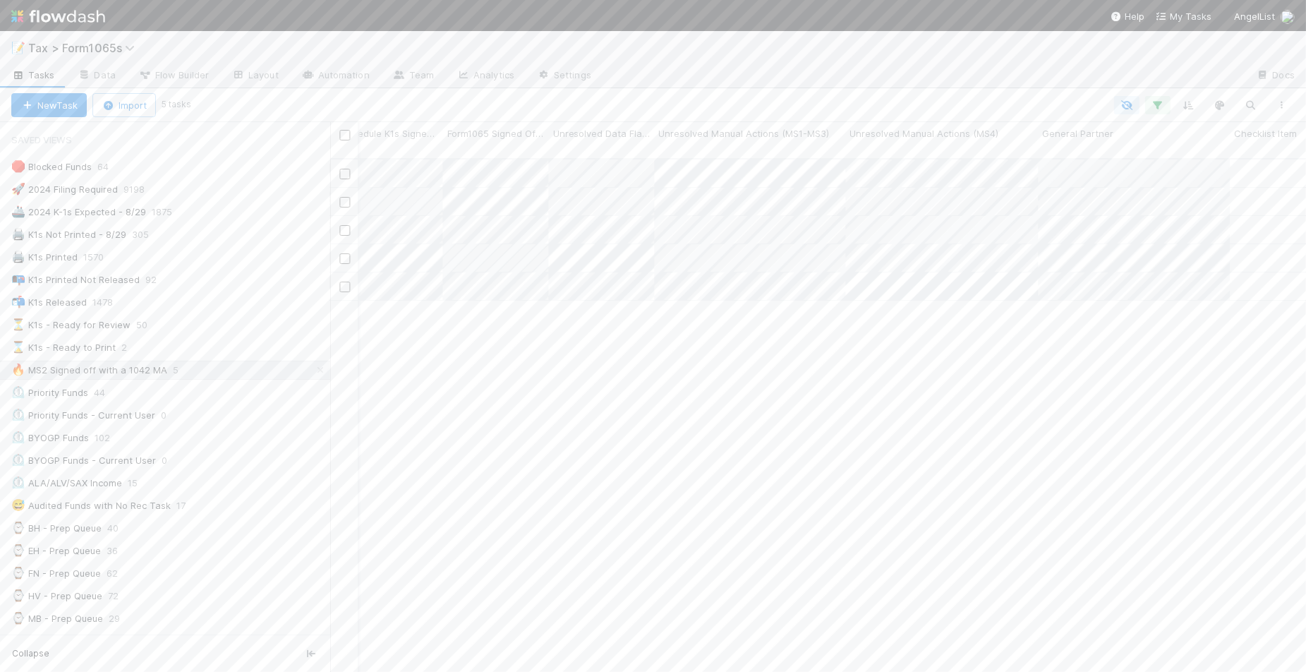
scroll to position [0, 0]
click at [221, 344] on div "⌛ K1s - Ready to Print 2" at bounding box center [170, 348] width 319 height 18
click at [226, 279] on div "📭 K1s Printed Not Released 92" at bounding box center [170, 280] width 319 height 18
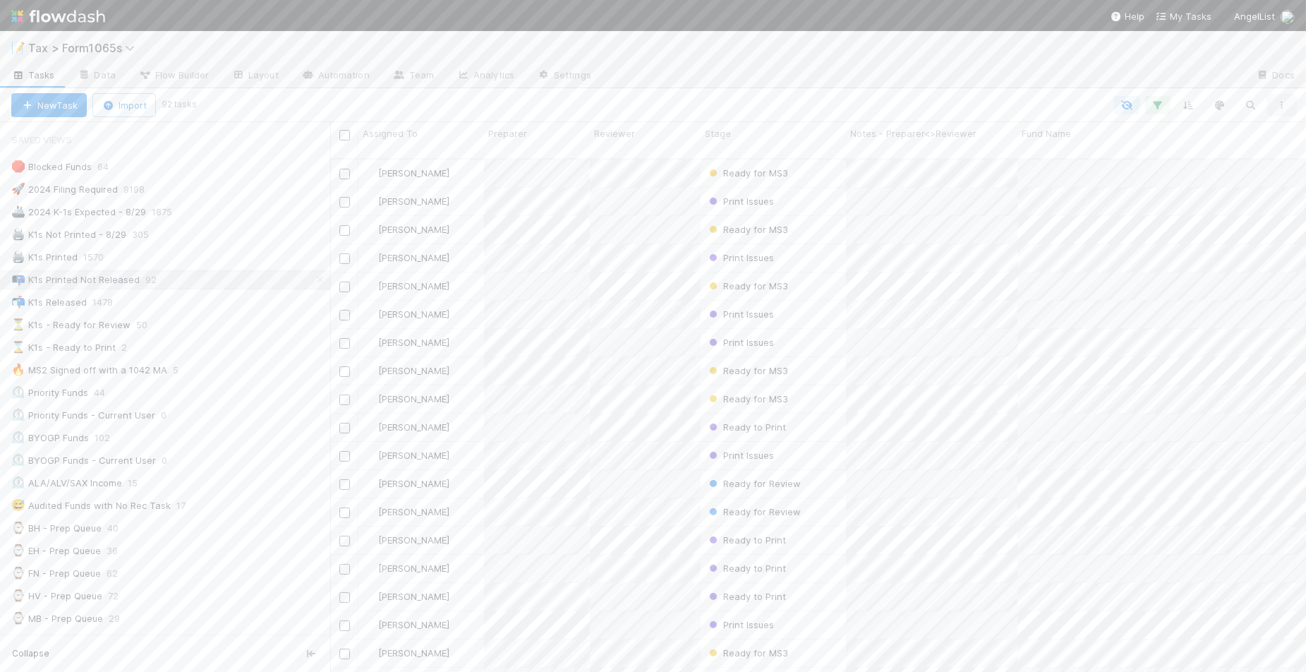
click at [1282, 101] on icon "button" at bounding box center [1282, 105] width 14 height 8
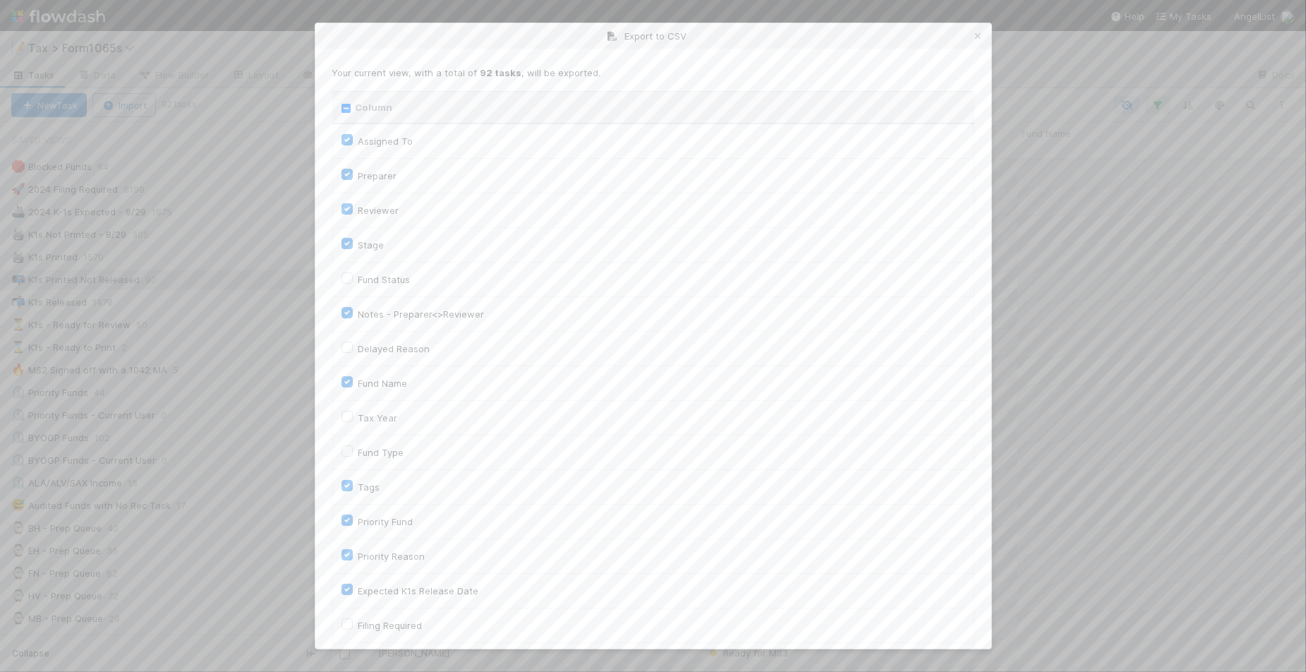
click at [346, 107] on input "Column" at bounding box center [346, 108] width 9 height 9
click at [386, 418] on label "Tax Year" at bounding box center [378, 417] width 40 height 17
click at [353, 418] on input "Tax Year" at bounding box center [347, 415] width 11 height 13
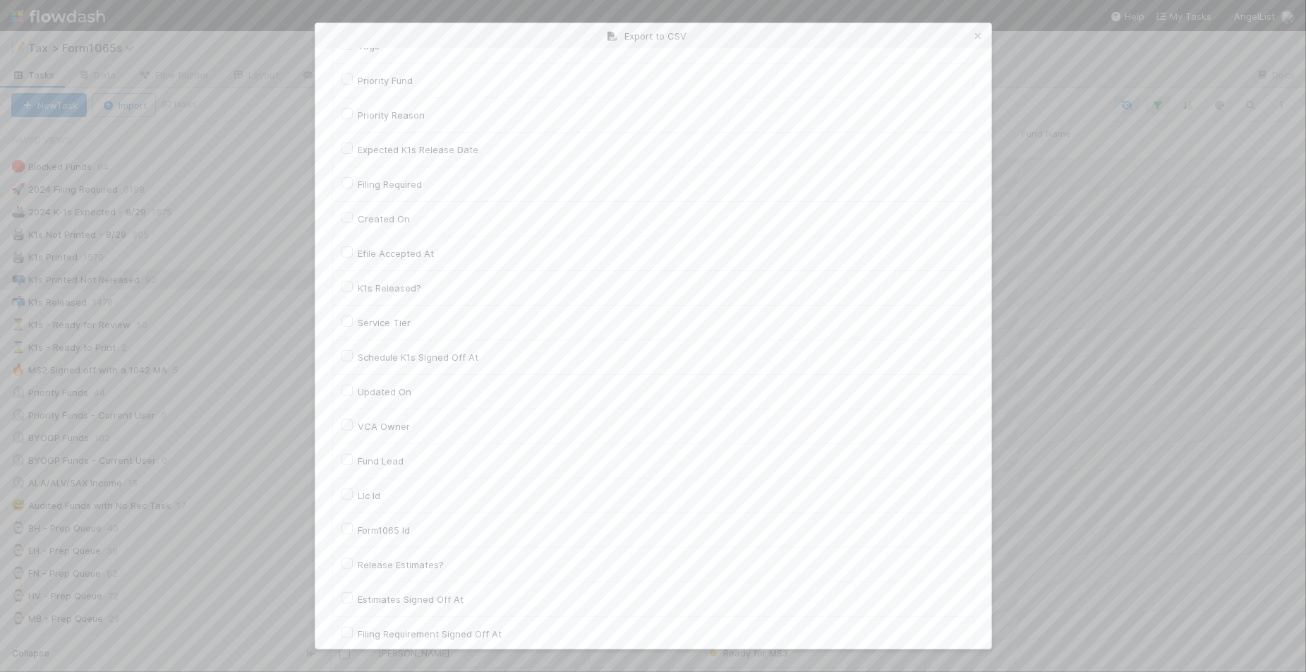
click at [378, 498] on label "Llc Id" at bounding box center [369, 495] width 23 height 17
click at [353, 498] on input "Llc Id" at bounding box center [347, 493] width 11 height 13
click at [387, 622] on button "Generate CSV" at bounding box center [373, 620] width 83 height 24
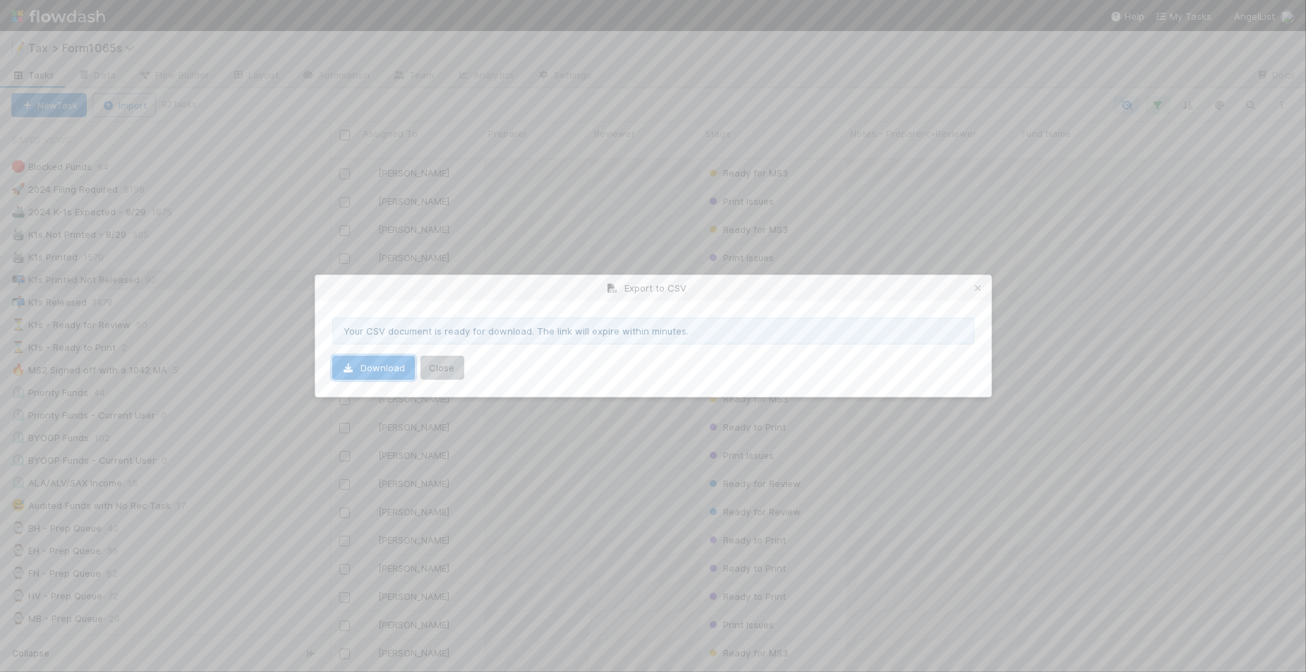
click at [382, 364] on link "Download" at bounding box center [373, 368] width 83 height 24
click at [982, 284] on icon at bounding box center [979, 288] width 14 height 9
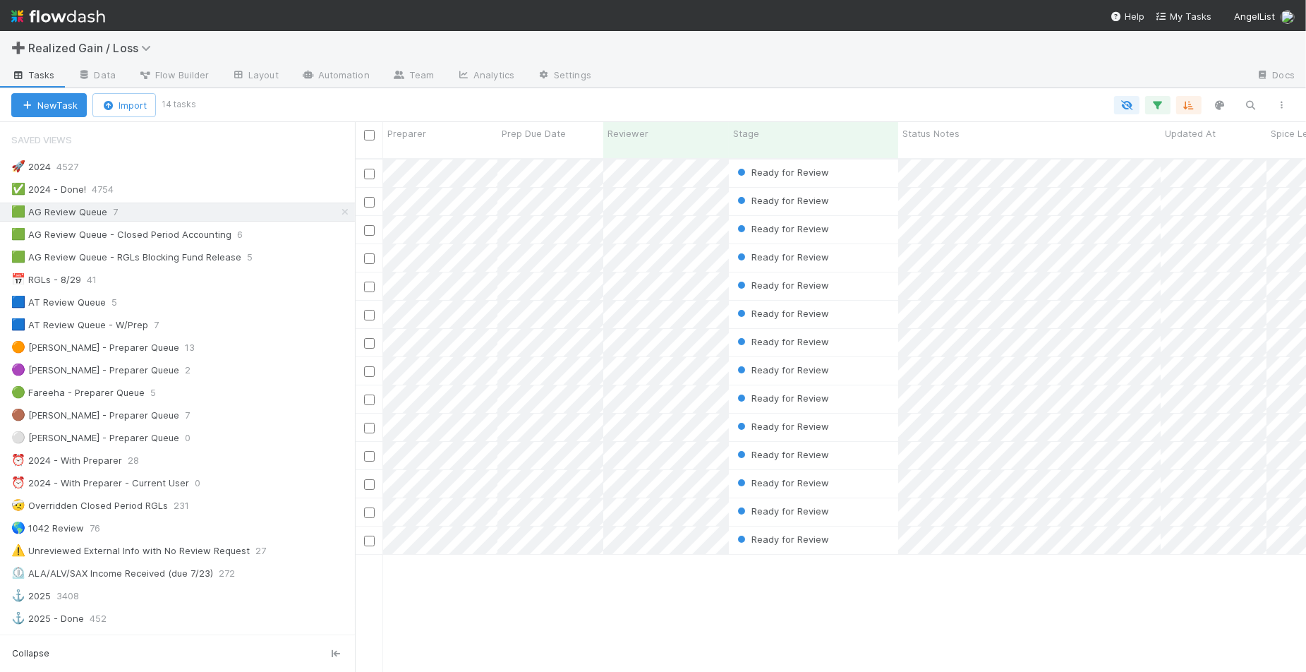
scroll to position [512, 937]
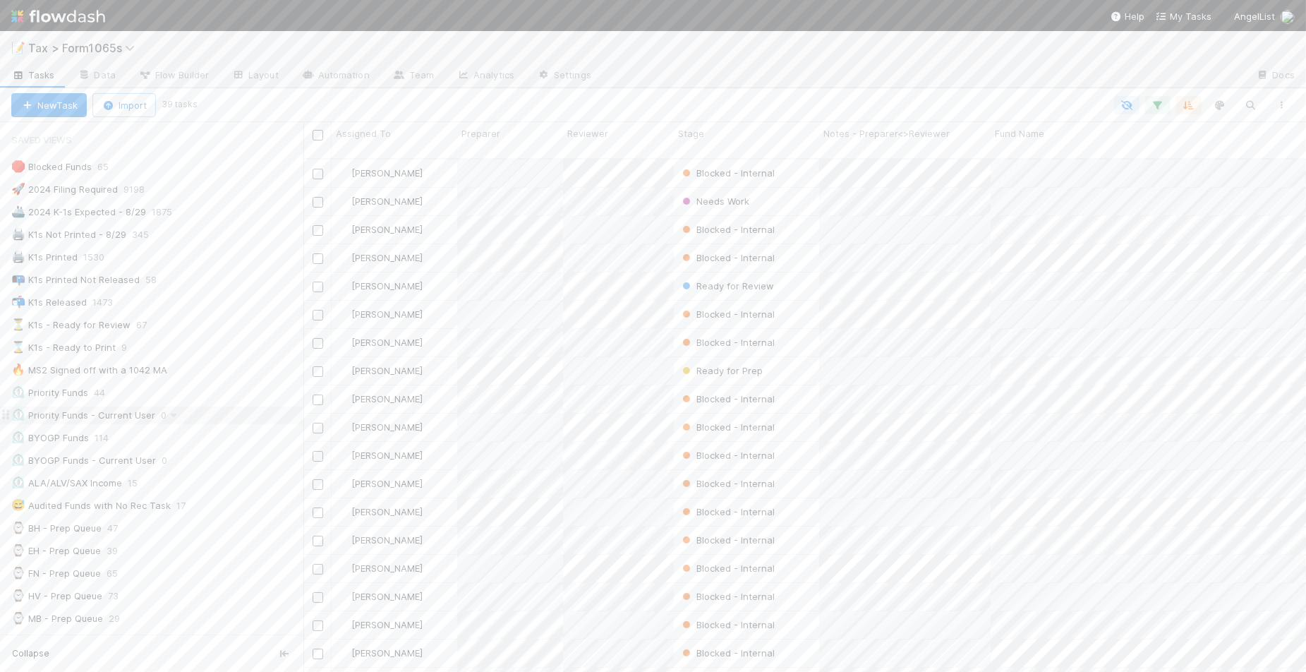
scroll to position [512, 989]
drag, startPoint x: 315, startPoint y: 427, endPoint x: 0, endPoint y: 483, distance: 320.5
click at [286, 427] on div "Saved Views 🛑 Blocked Funds 65 🚀 2024 Filing Required 9198 🚢 2024 K-1s Expected…" at bounding box center [145, 397] width 291 height 550
drag, startPoint x: 287, startPoint y: 420, endPoint x: 349, endPoint y: 420, distance: 62.8
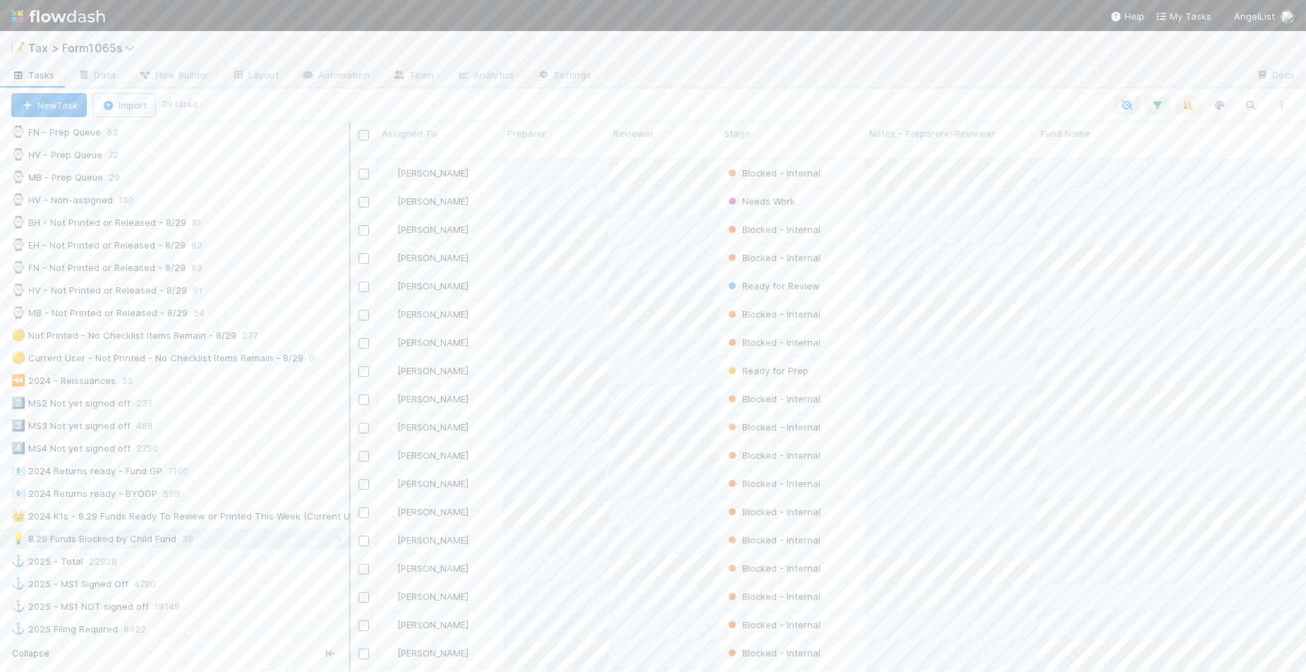
click at [349, 420] on div at bounding box center [349, 397] width 1 height 550
click at [203, 258] on div "🖨️ K1s Printed 1571" at bounding box center [170, 257] width 319 height 18
click at [215, 287] on div "📭 K1s Printed Not Released 42" at bounding box center [170, 280] width 319 height 18
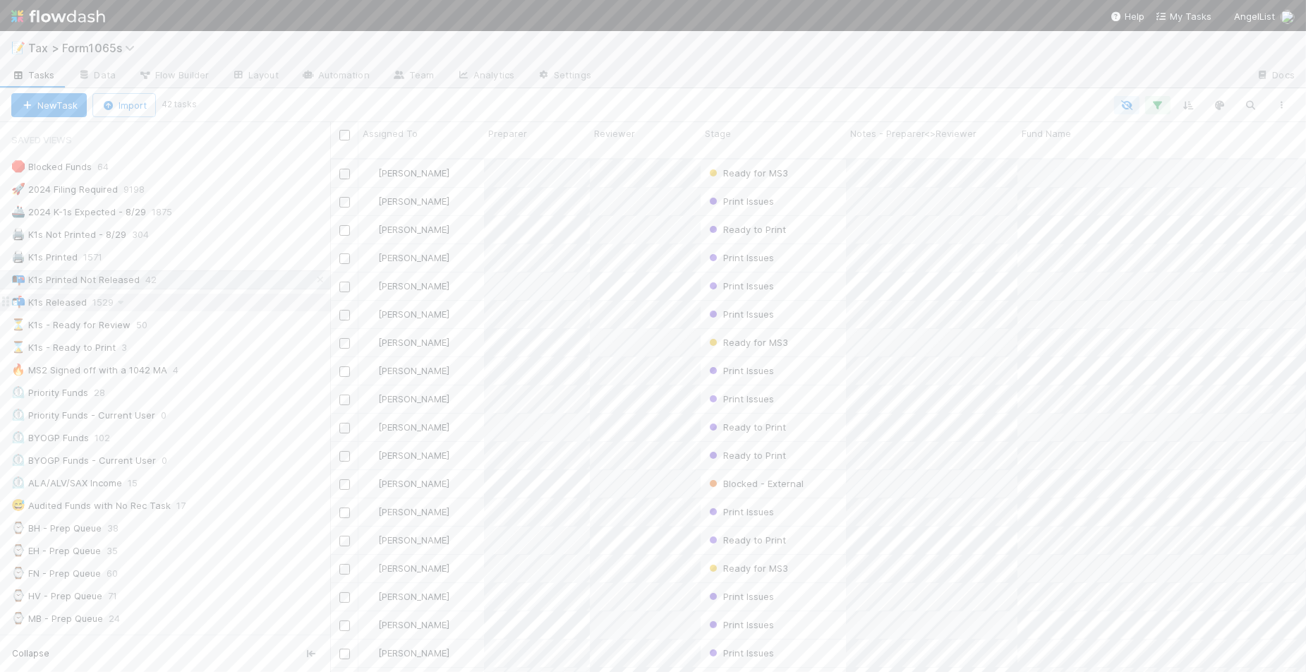
click at [203, 300] on div "📬 K1s Released 1529" at bounding box center [170, 303] width 319 height 18
click at [224, 261] on div "🖨️ K1s Printed 1571" at bounding box center [170, 257] width 319 height 18
click at [255, 457] on div "💡 8.29 Funds Blocked by Child Fund 39" at bounding box center [170, 451] width 319 height 18
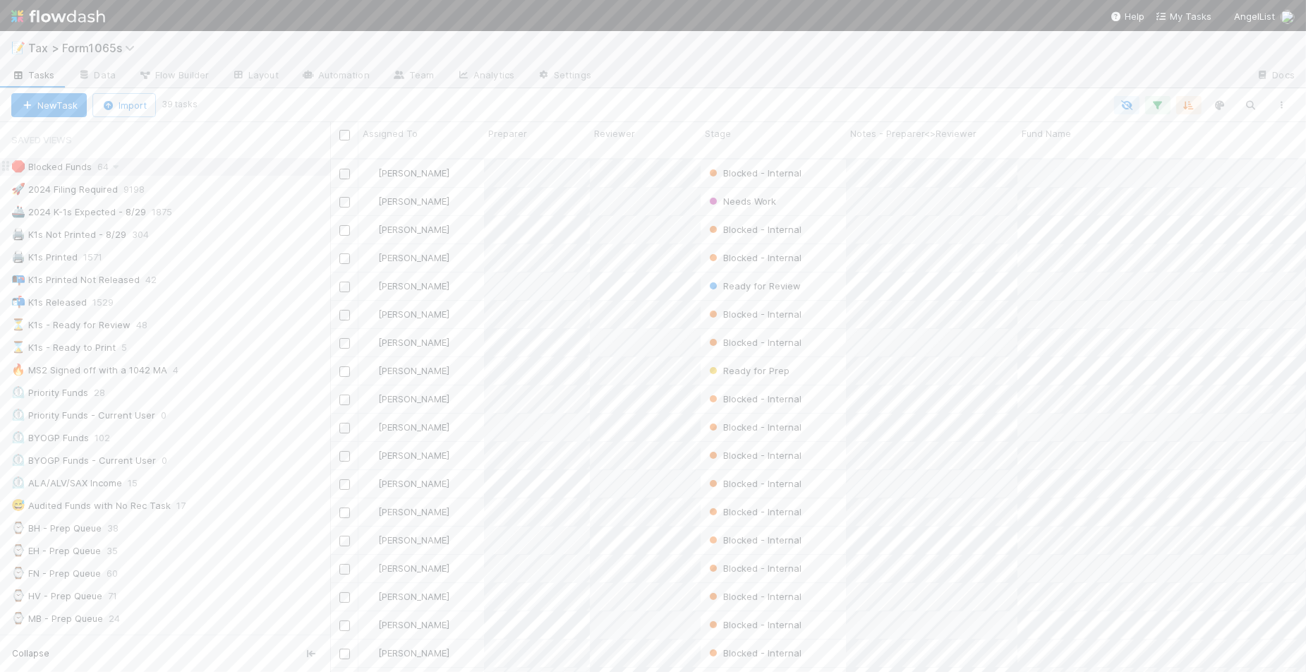
click at [146, 164] on div "🛑 Blocked Funds 64" at bounding box center [170, 167] width 319 height 18
click at [266, 480] on div "💡 8.29 Funds Blocked by Child Fund 39" at bounding box center [170, 471] width 319 height 18
